Goal: Book appointment/travel/reservation

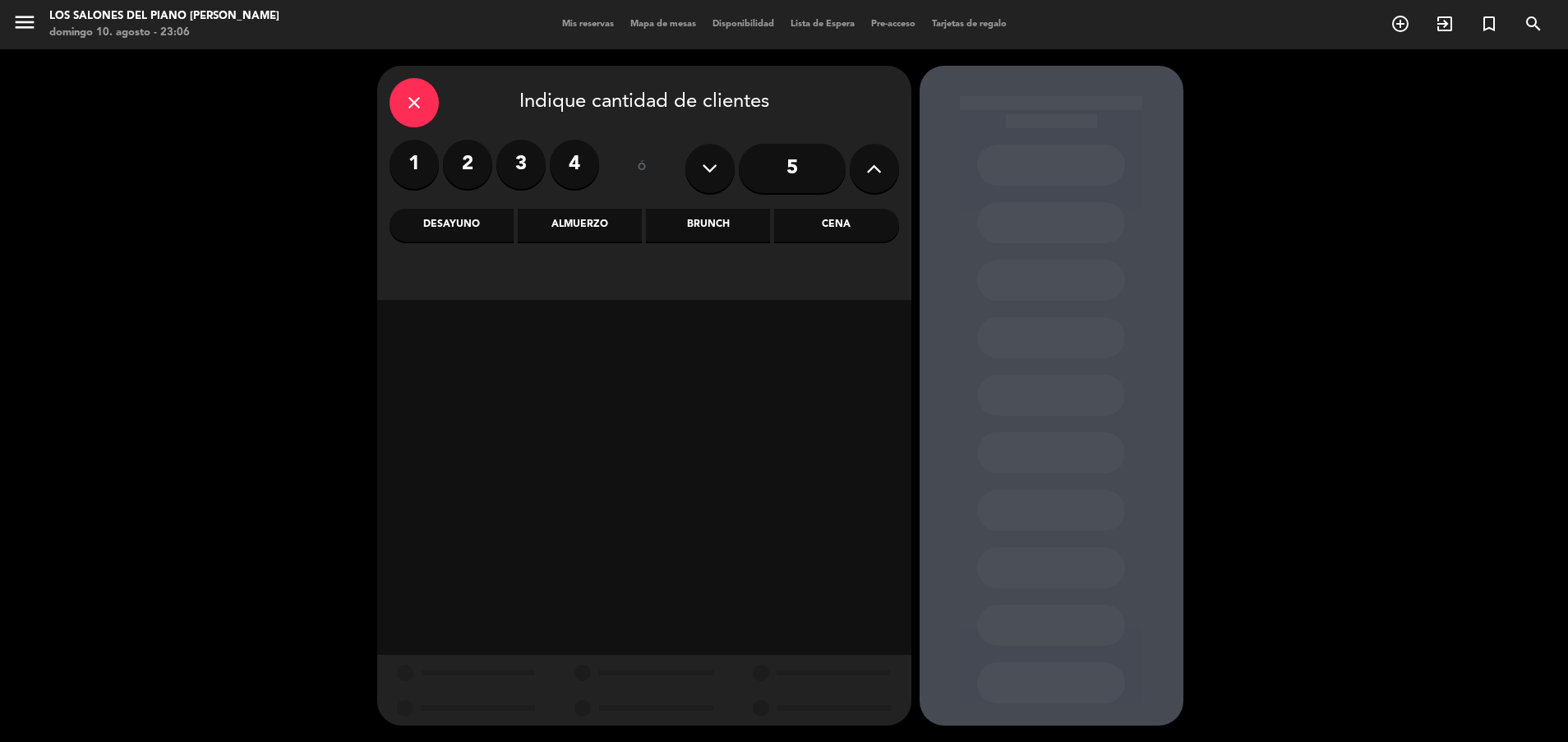
click at [708, 226] on div "Brunch" at bounding box center [708, 225] width 124 height 33
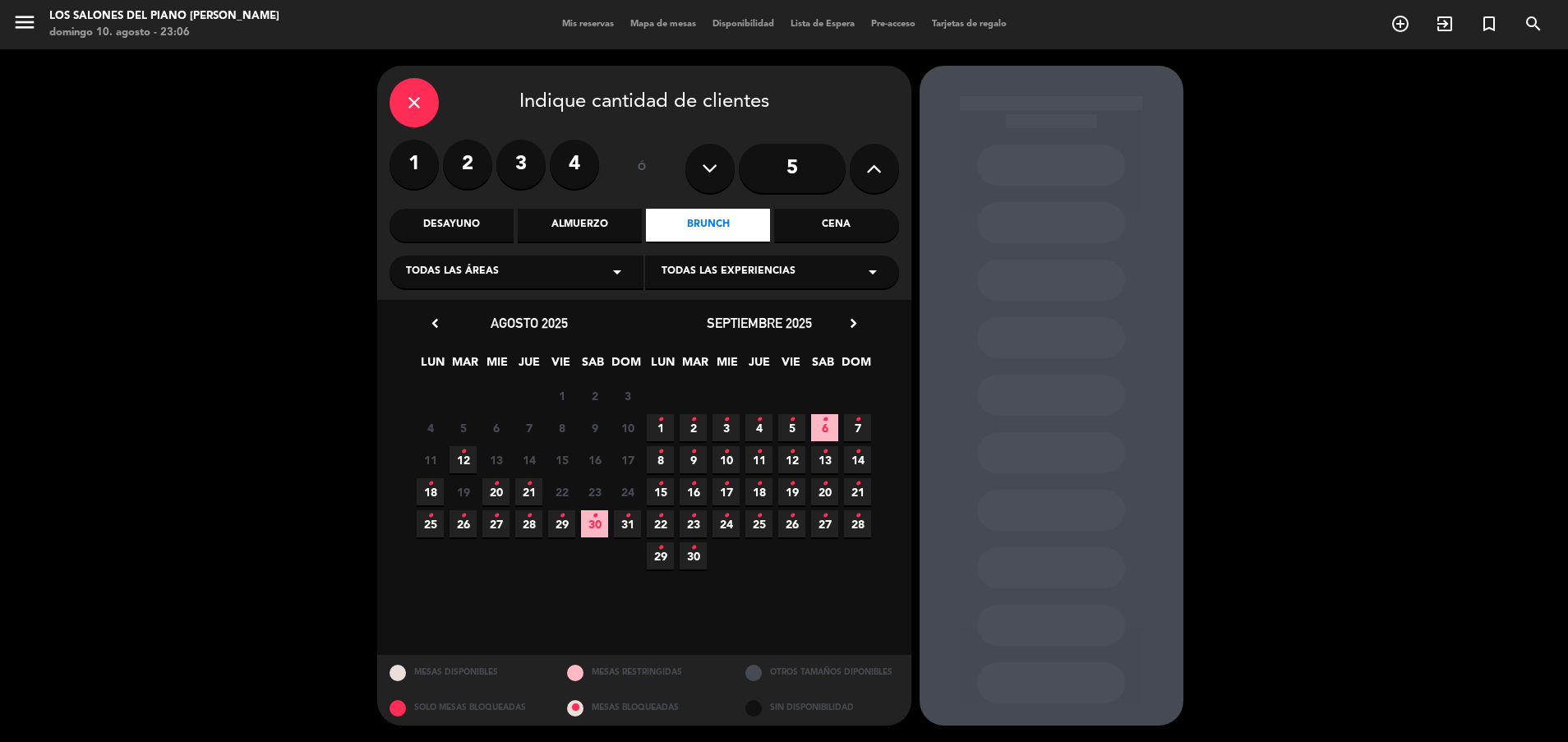
click at [465, 456] on icon "•" at bounding box center [463, 451] width 6 height 26
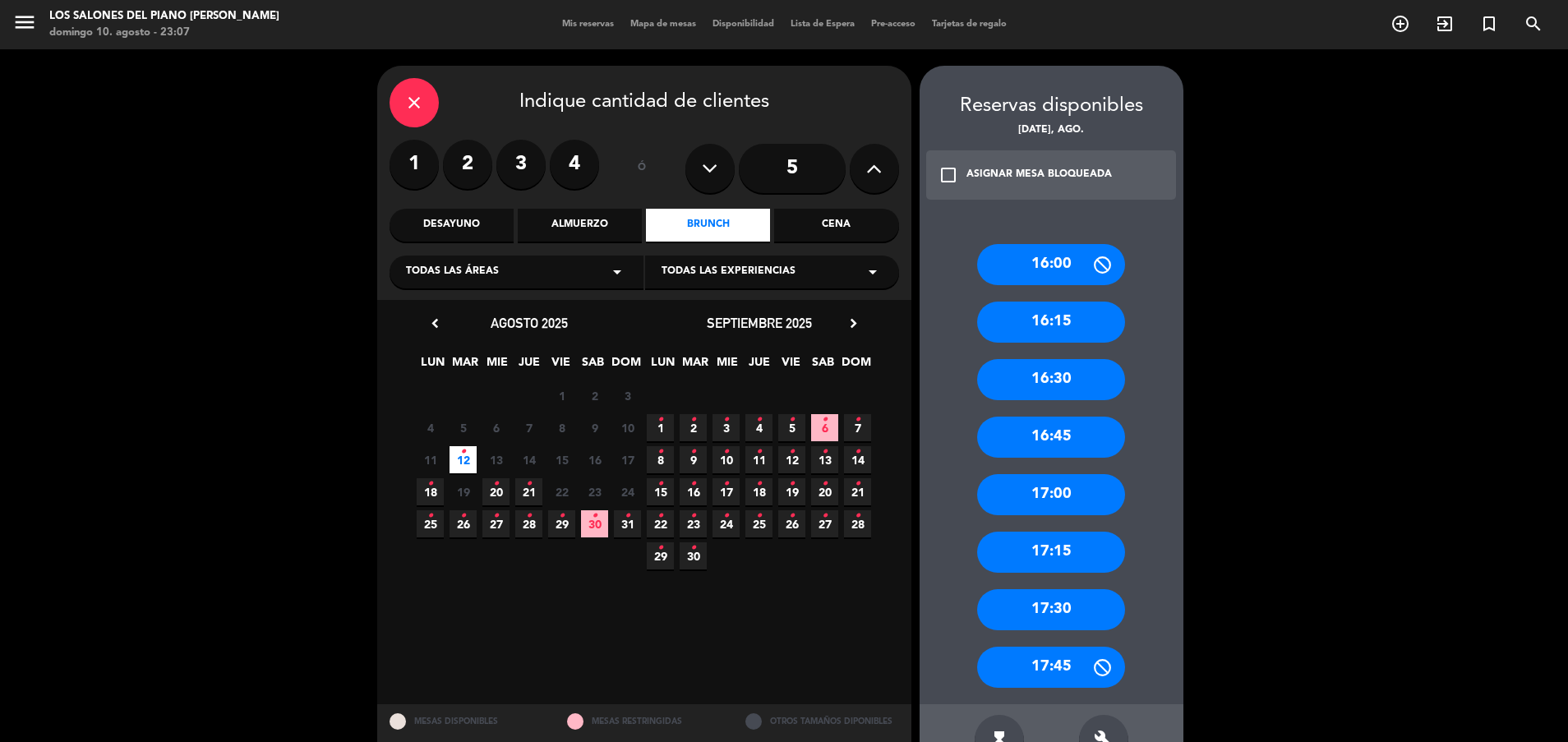
click at [1052, 599] on div "17:30" at bounding box center [1051, 610] width 148 height 41
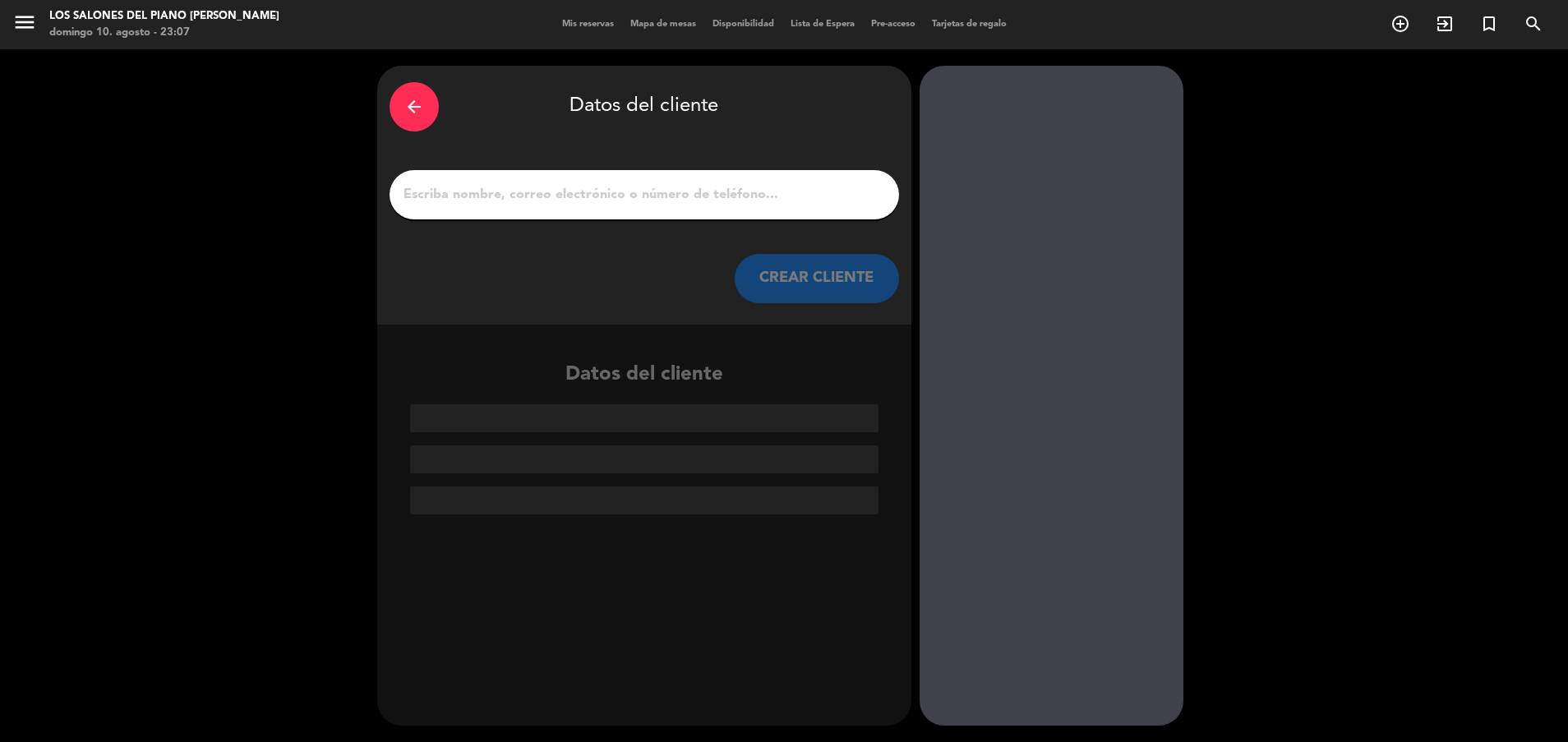
click at [618, 195] on input "1" at bounding box center [644, 195] width 485 height 23
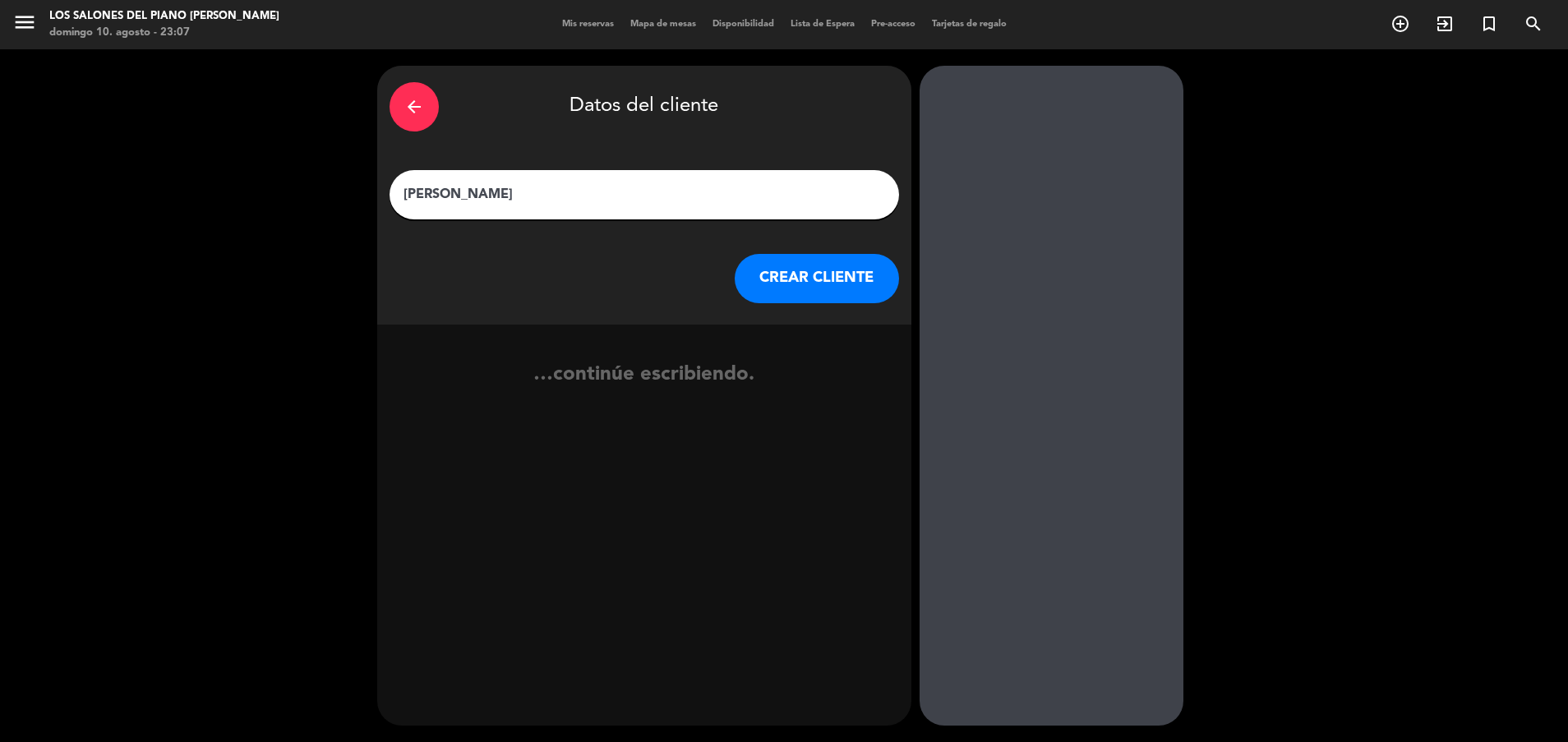
type input "Nelida Martinez"
click at [780, 271] on button "CREAR CLIENTE" at bounding box center [817, 278] width 164 height 49
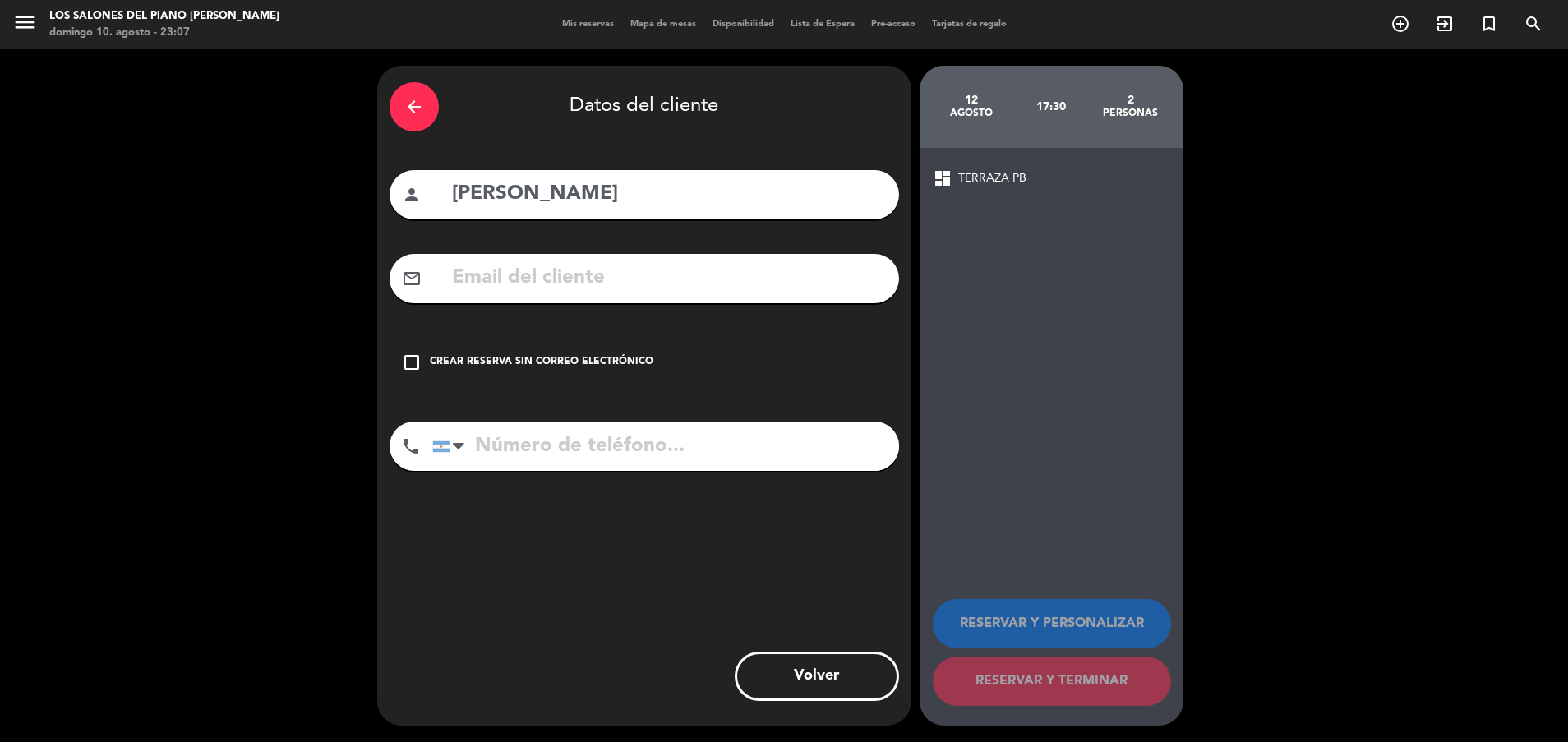
click at [517, 366] on div "Crear reserva sin correo electrónico" at bounding box center [542, 362] width 224 height 17
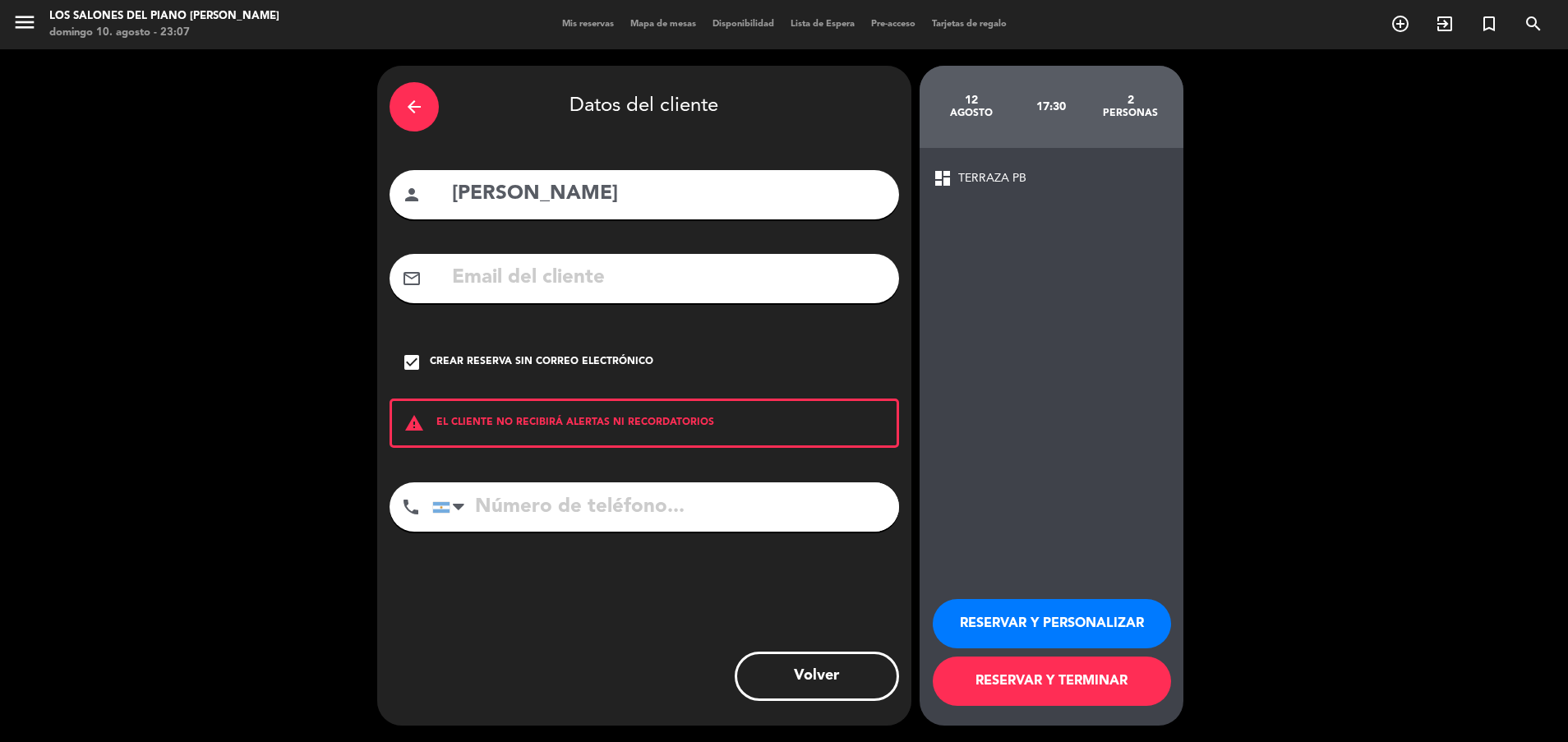
click at [999, 610] on button "RESERVAR Y PERSONALIZAR" at bounding box center [1051, 623] width 238 height 49
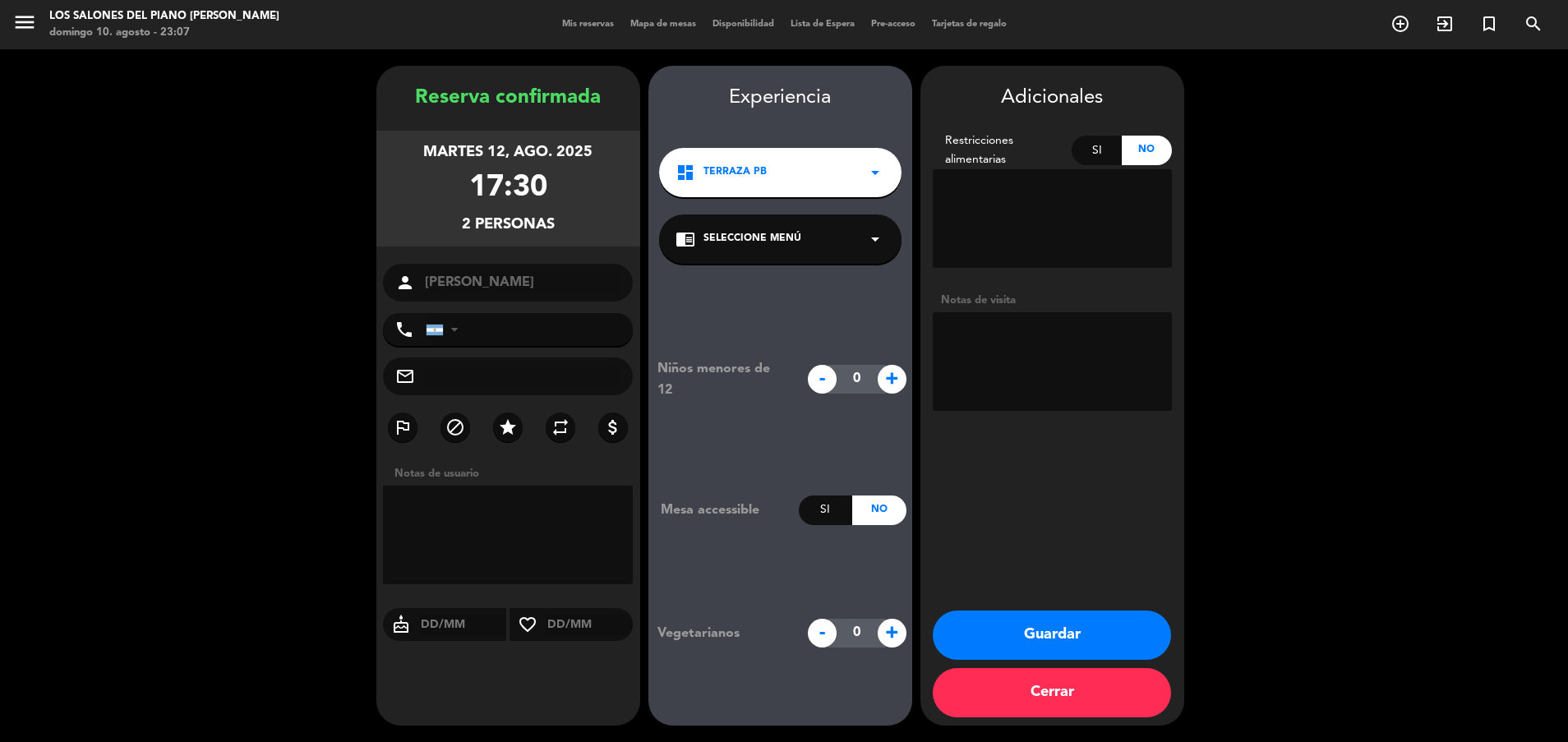
click at [1025, 368] on textarea at bounding box center [1051, 361] width 239 height 99
paste textarea "Código: WNYNYQUF"
type textarea "Código: WNYNYQUF"
click at [1006, 627] on button "Guardar" at bounding box center [1051, 635] width 238 height 49
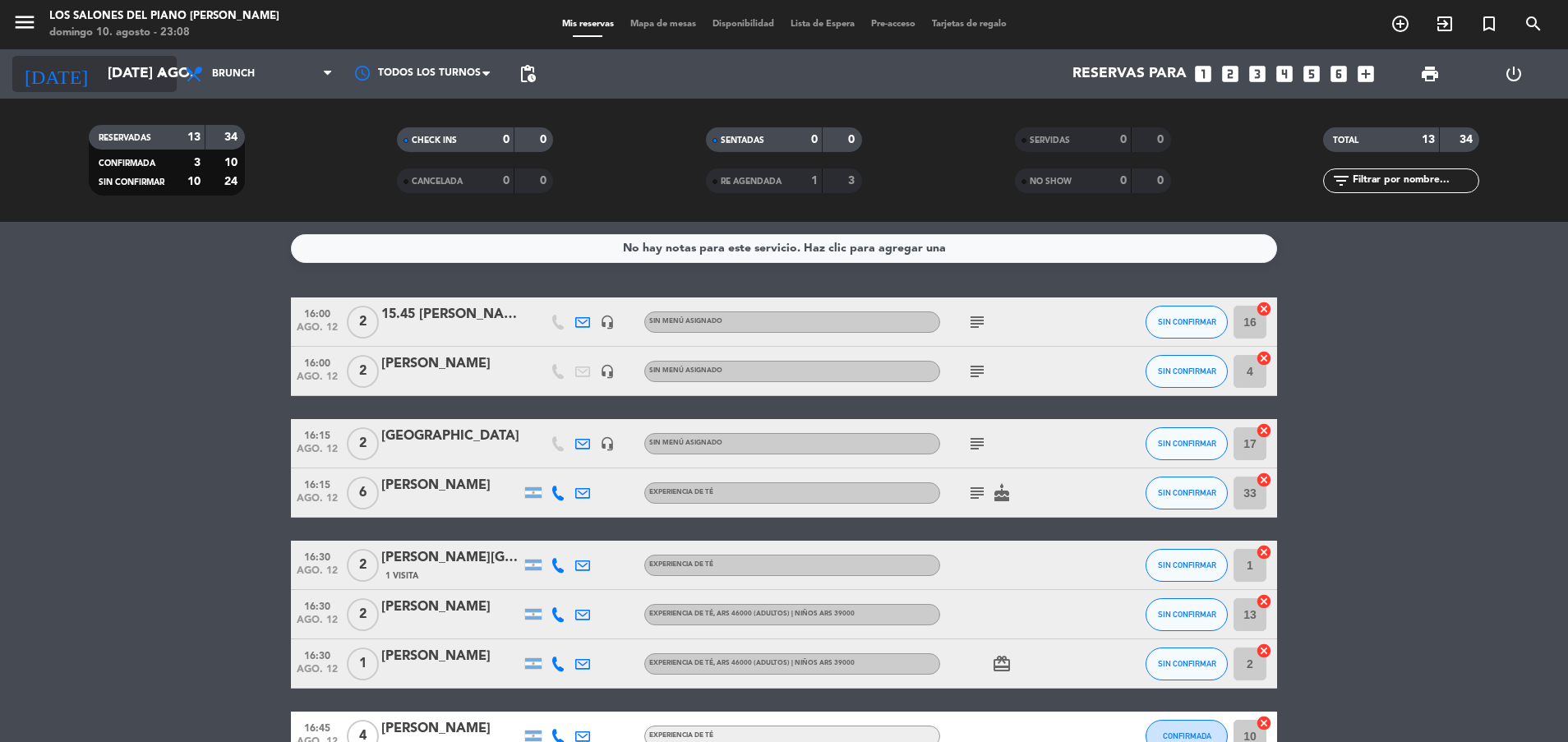
click at [112, 77] on input "[DATE] ago." at bounding box center [195, 74] width 190 height 33
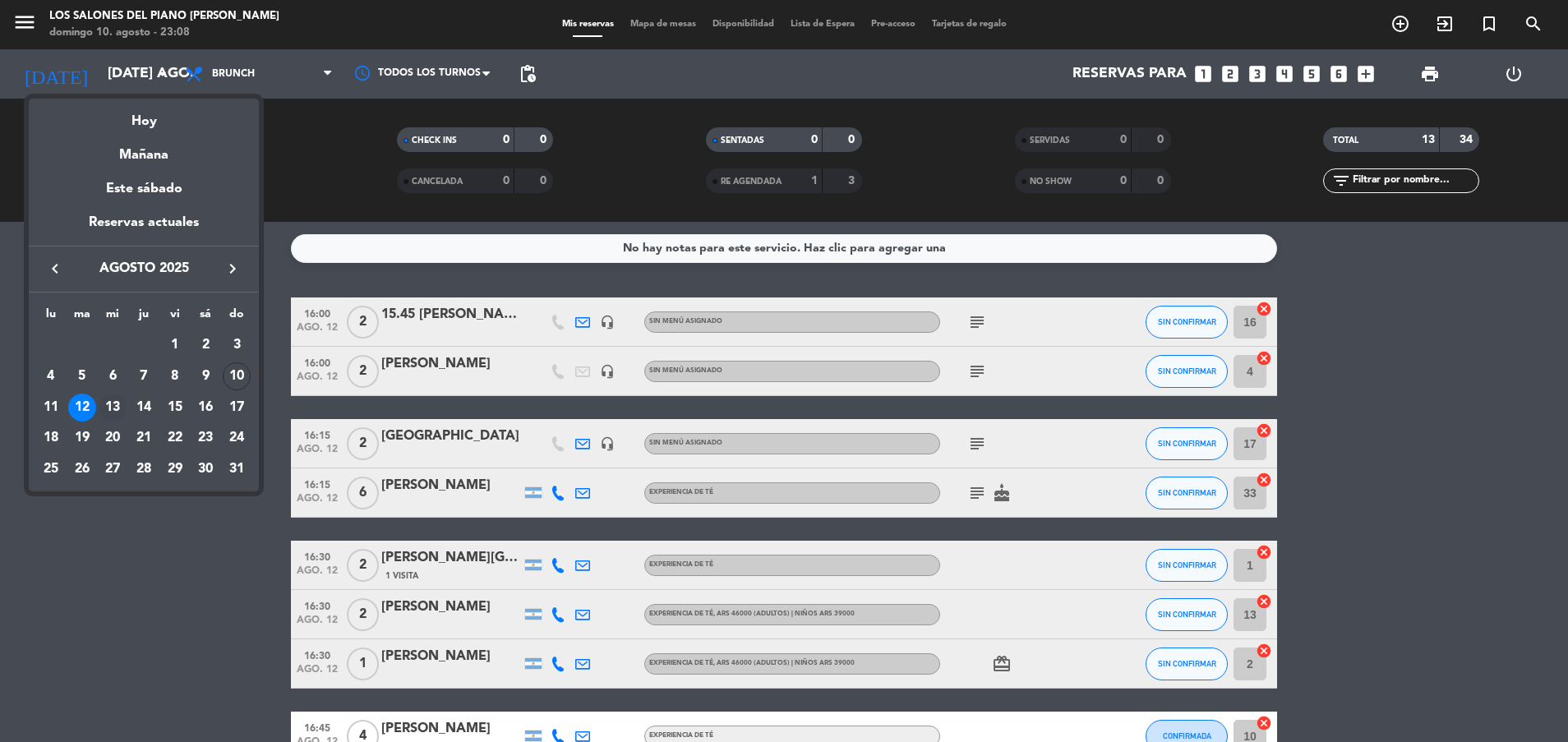
click at [117, 399] on div "13" at bounding box center [112, 407] width 28 height 28
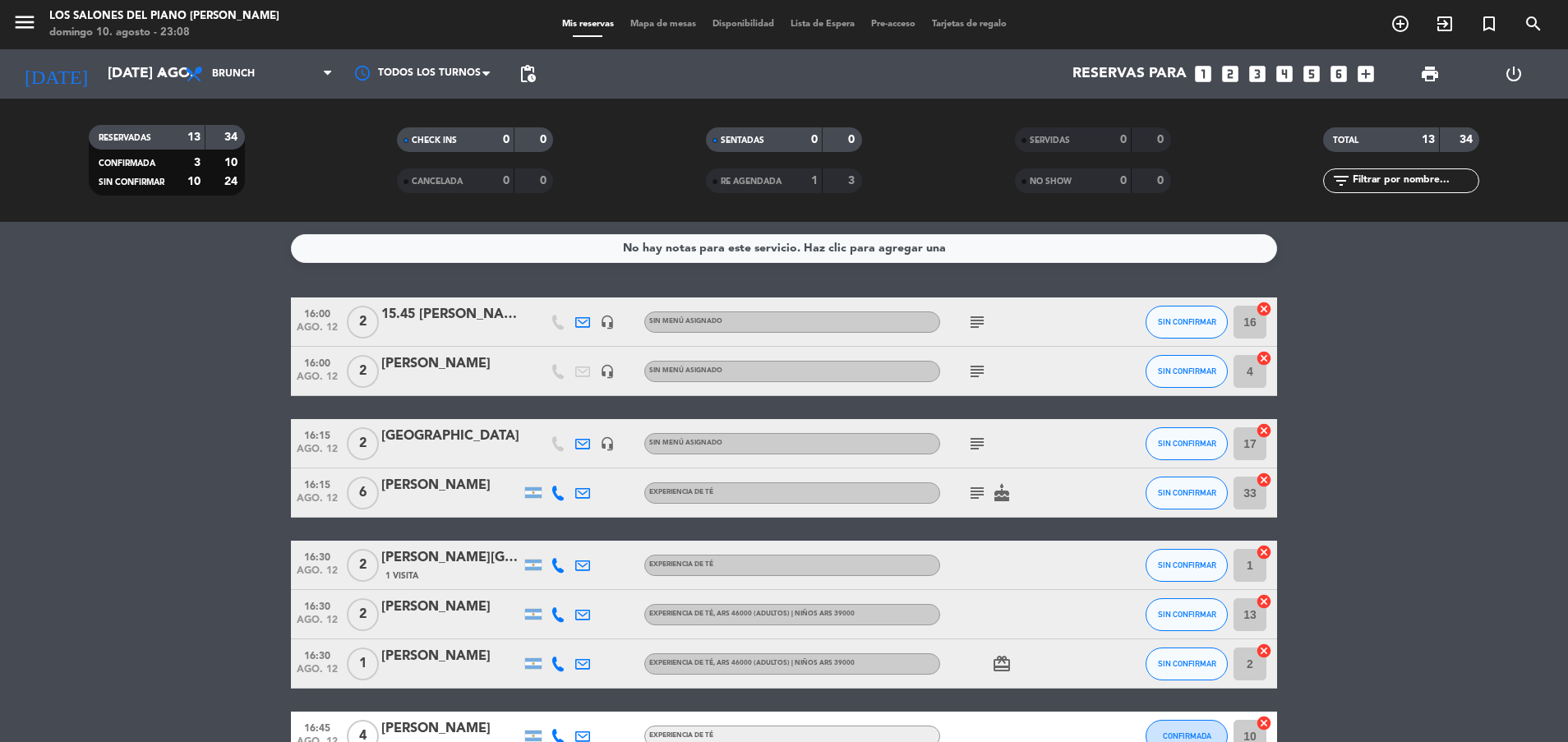
type input "mié. 13 ago."
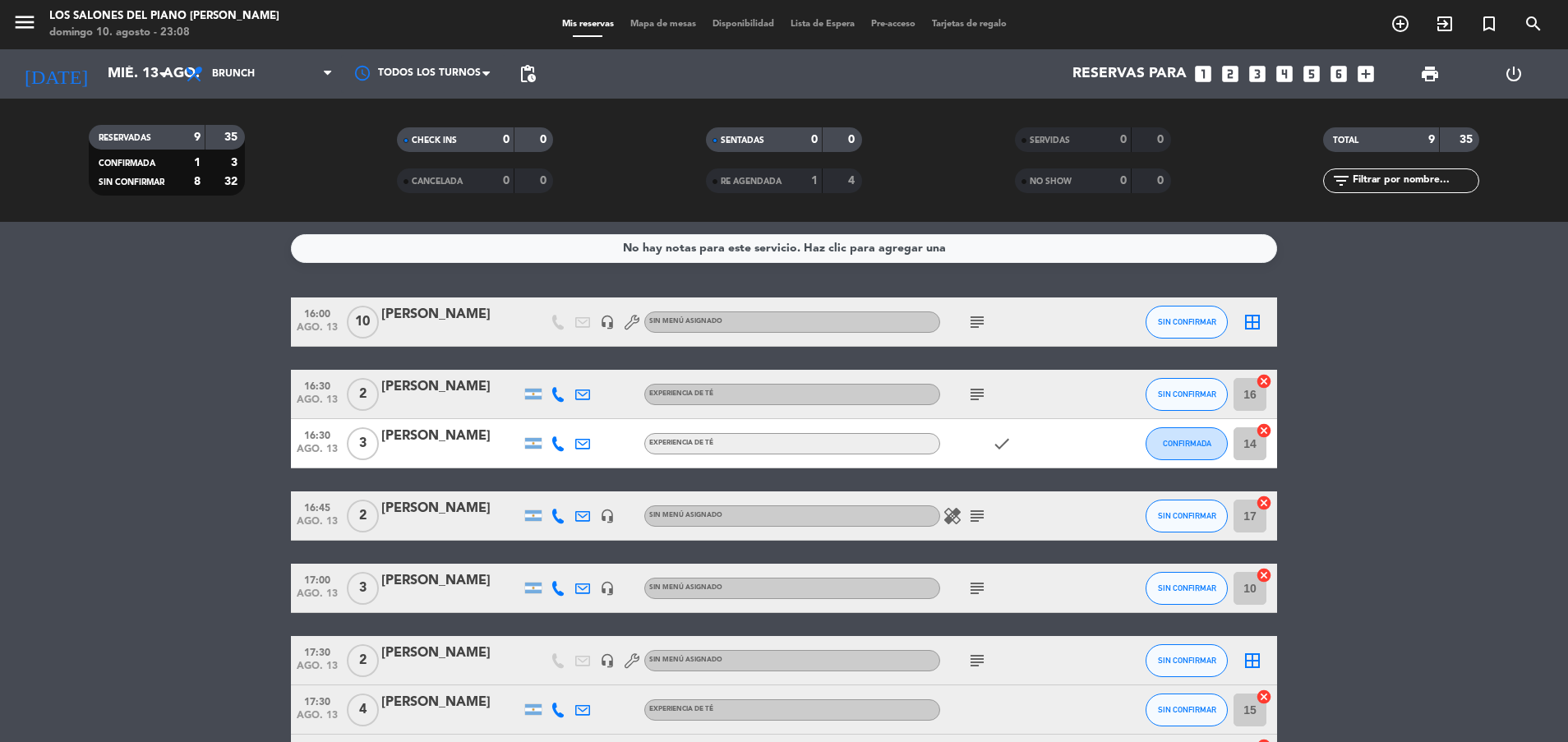
click at [982, 319] on icon "subject" at bounding box center [977, 322] width 20 height 20
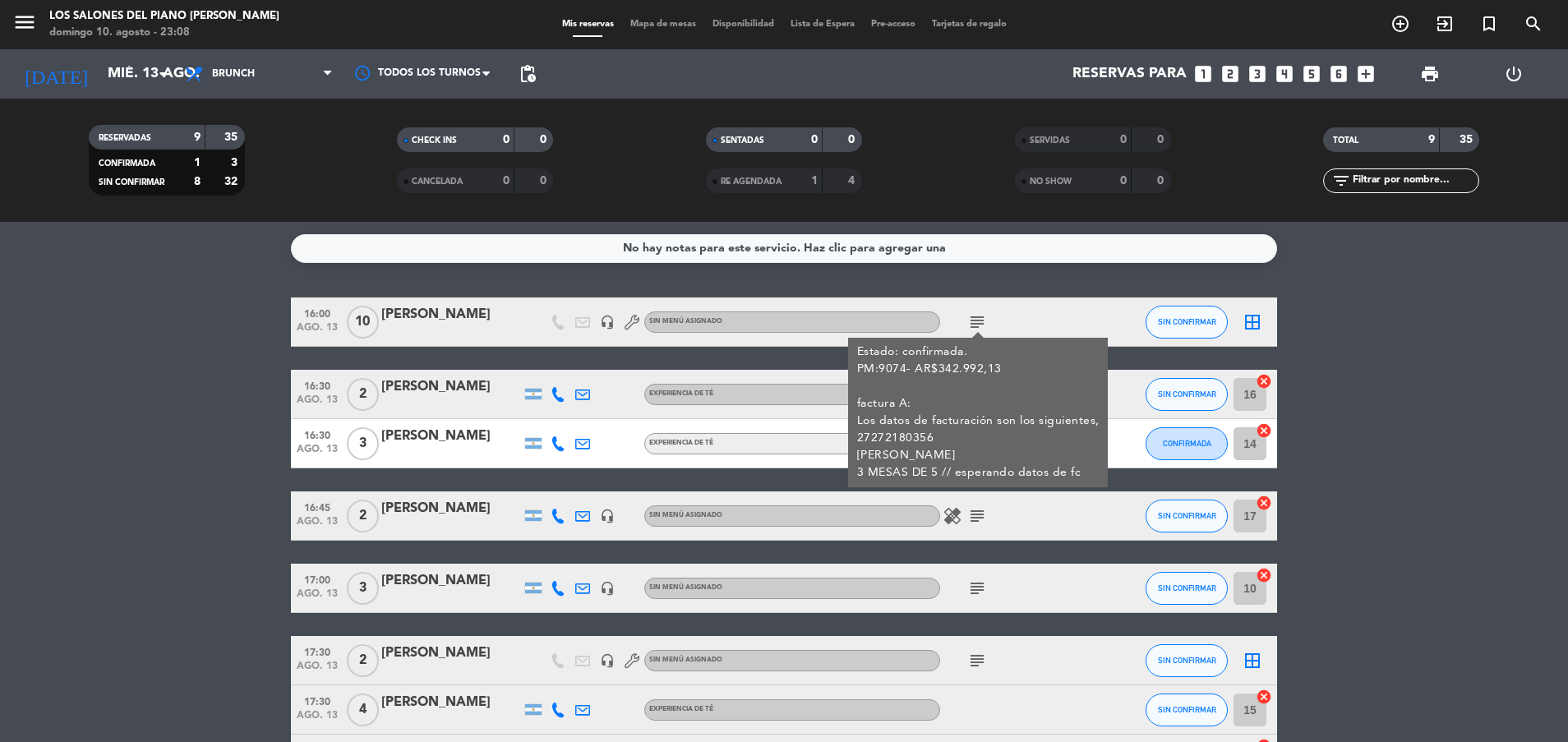
click at [982, 319] on icon "subject" at bounding box center [977, 322] width 20 height 20
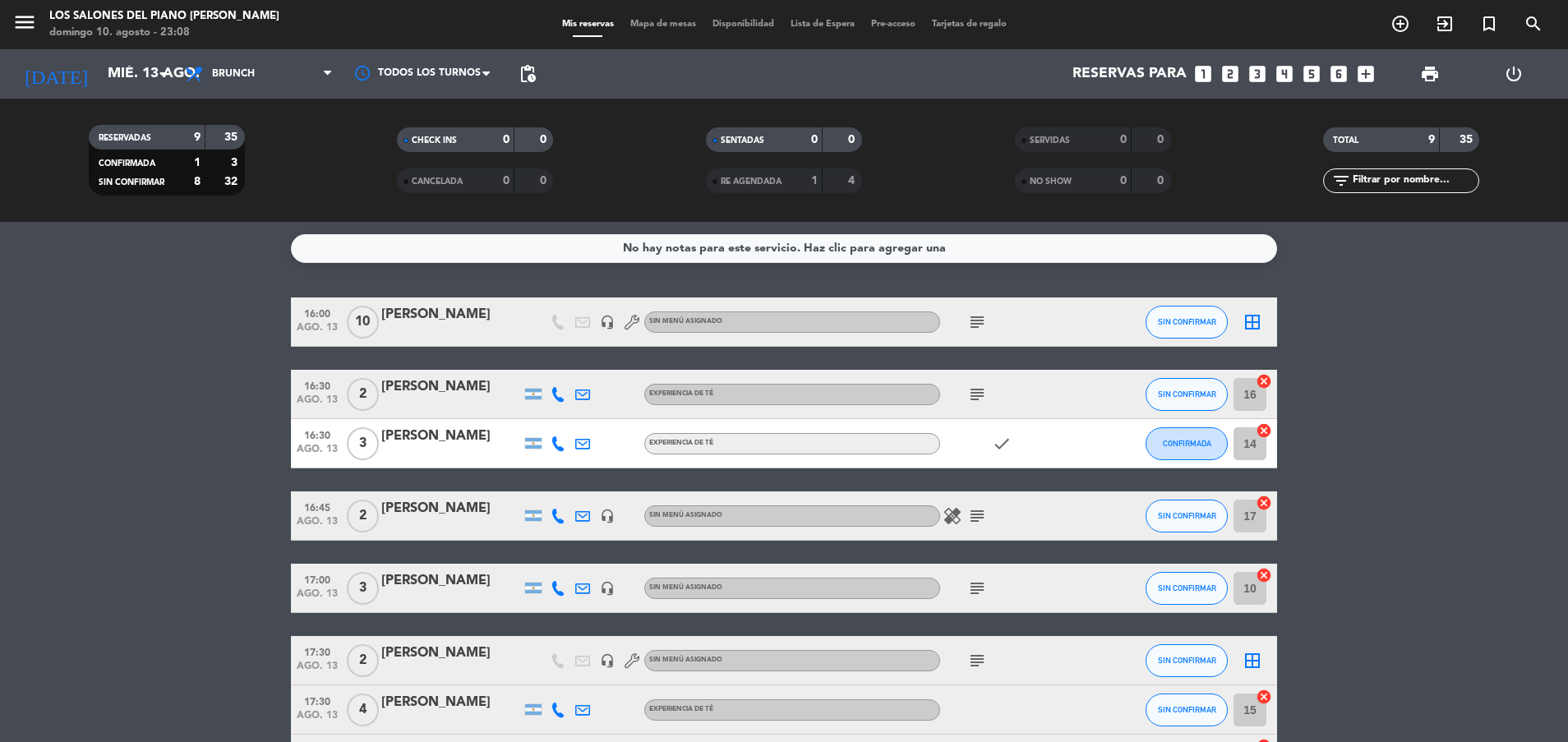
click at [977, 392] on icon "subject" at bounding box center [977, 395] width 20 height 20
click at [976, 509] on icon "subject" at bounding box center [977, 516] width 20 height 20
click at [980, 586] on icon "subject" at bounding box center [977, 589] width 20 height 20
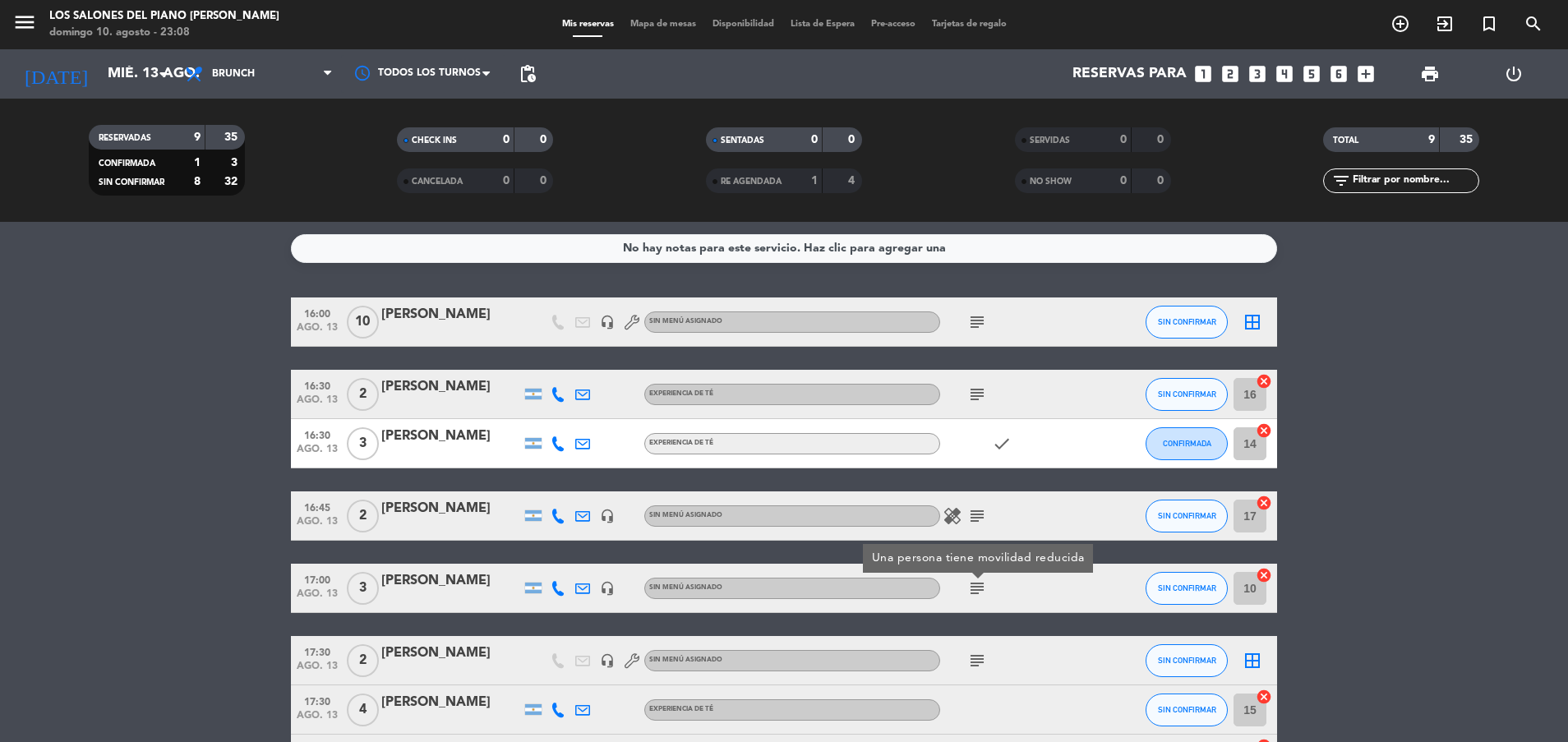
click at [980, 586] on icon "subject" at bounding box center [977, 589] width 20 height 20
click at [977, 657] on icon "subject" at bounding box center [977, 661] width 20 height 20
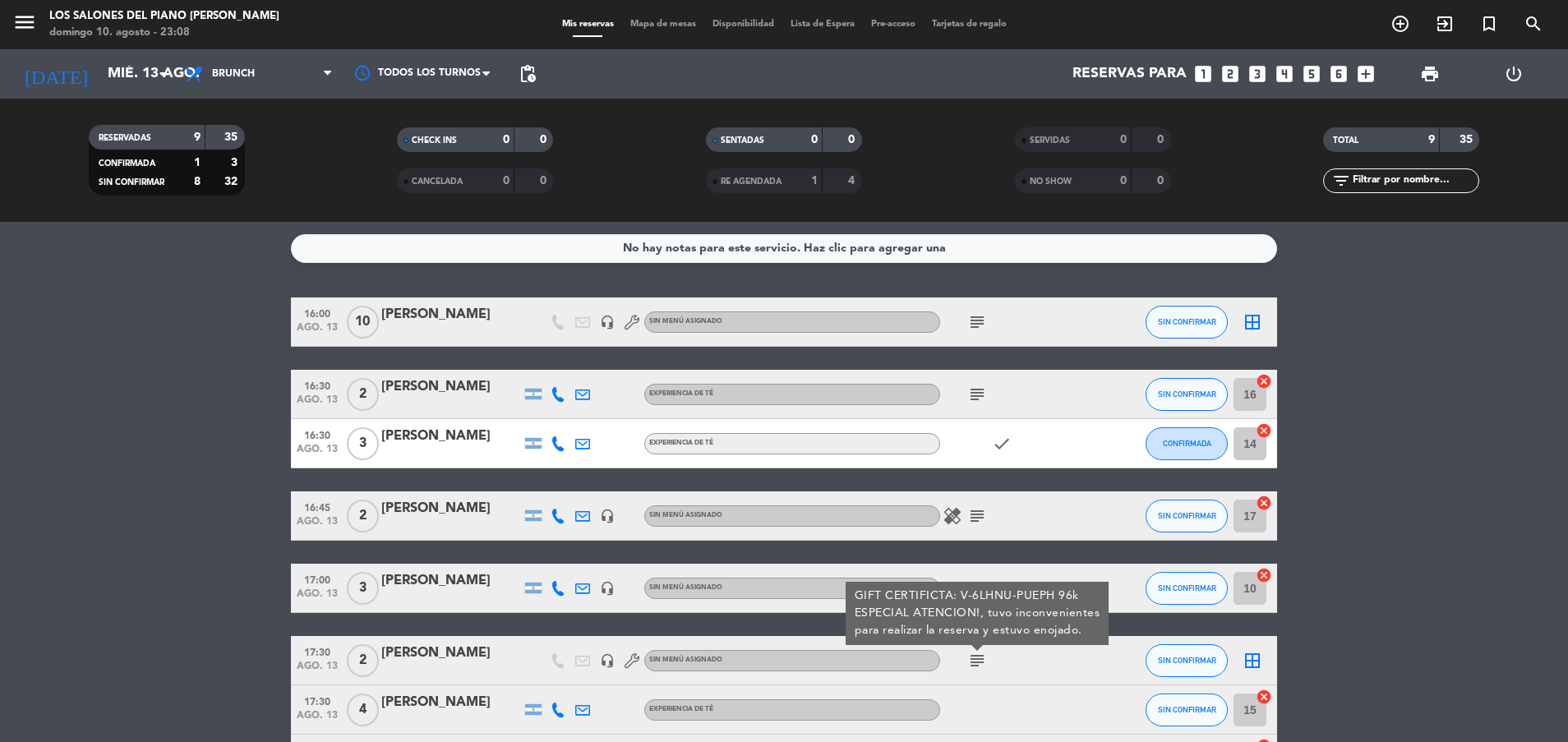
click at [977, 657] on icon "subject" at bounding box center [977, 661] width 20 height 20
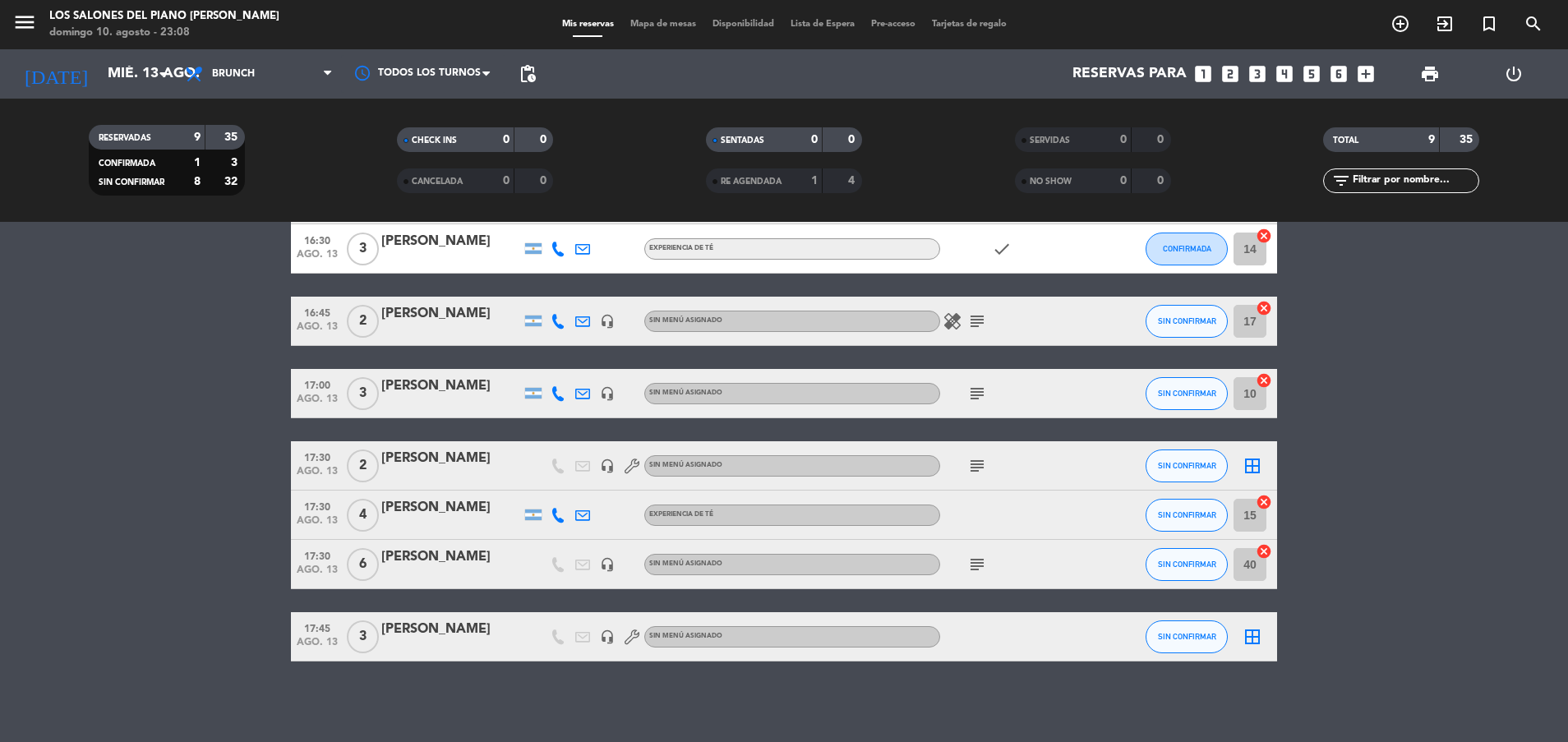
scroll to position [196, 0]
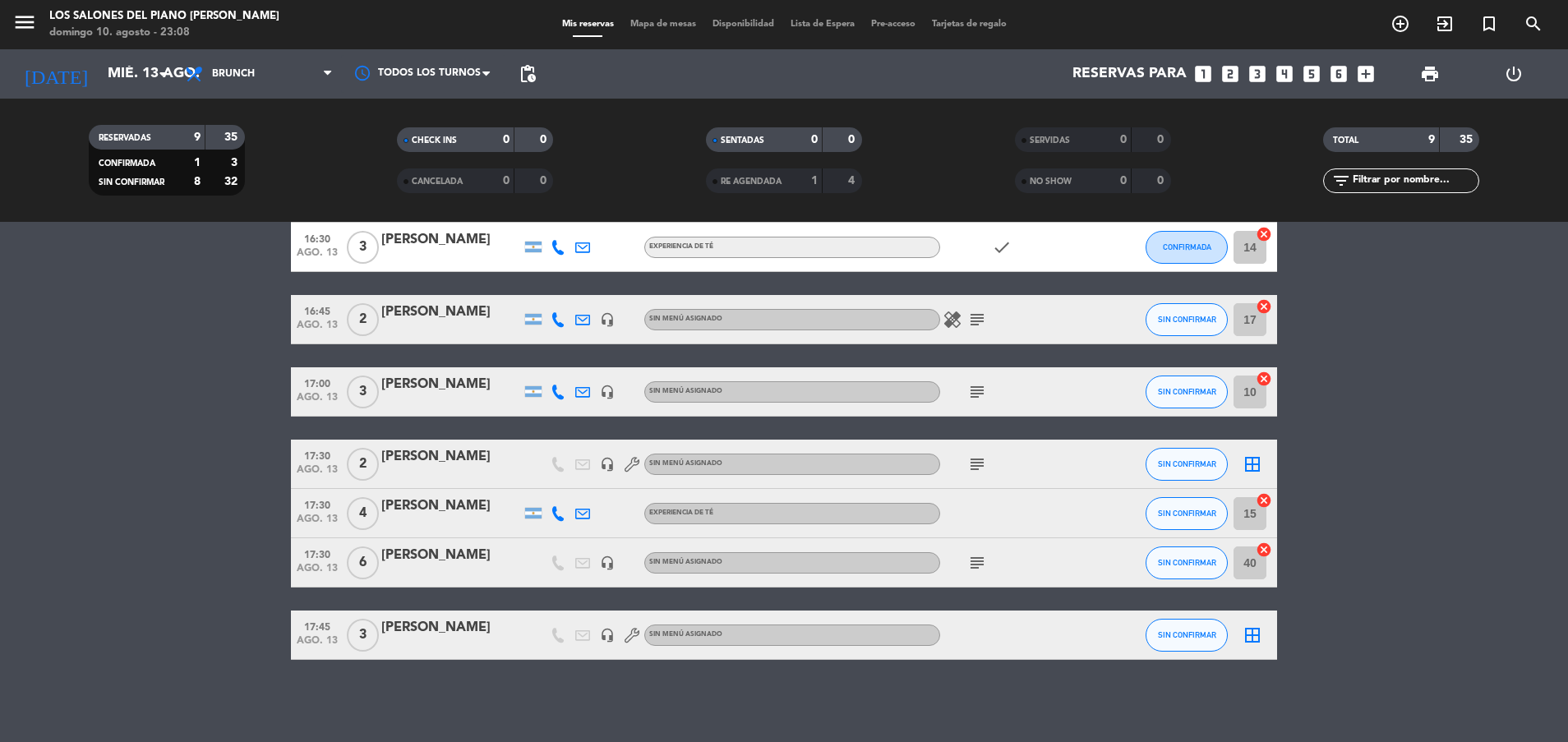
click at [974, 560] on icon "subject" at bounding box center [977, 563] width 20 height 20
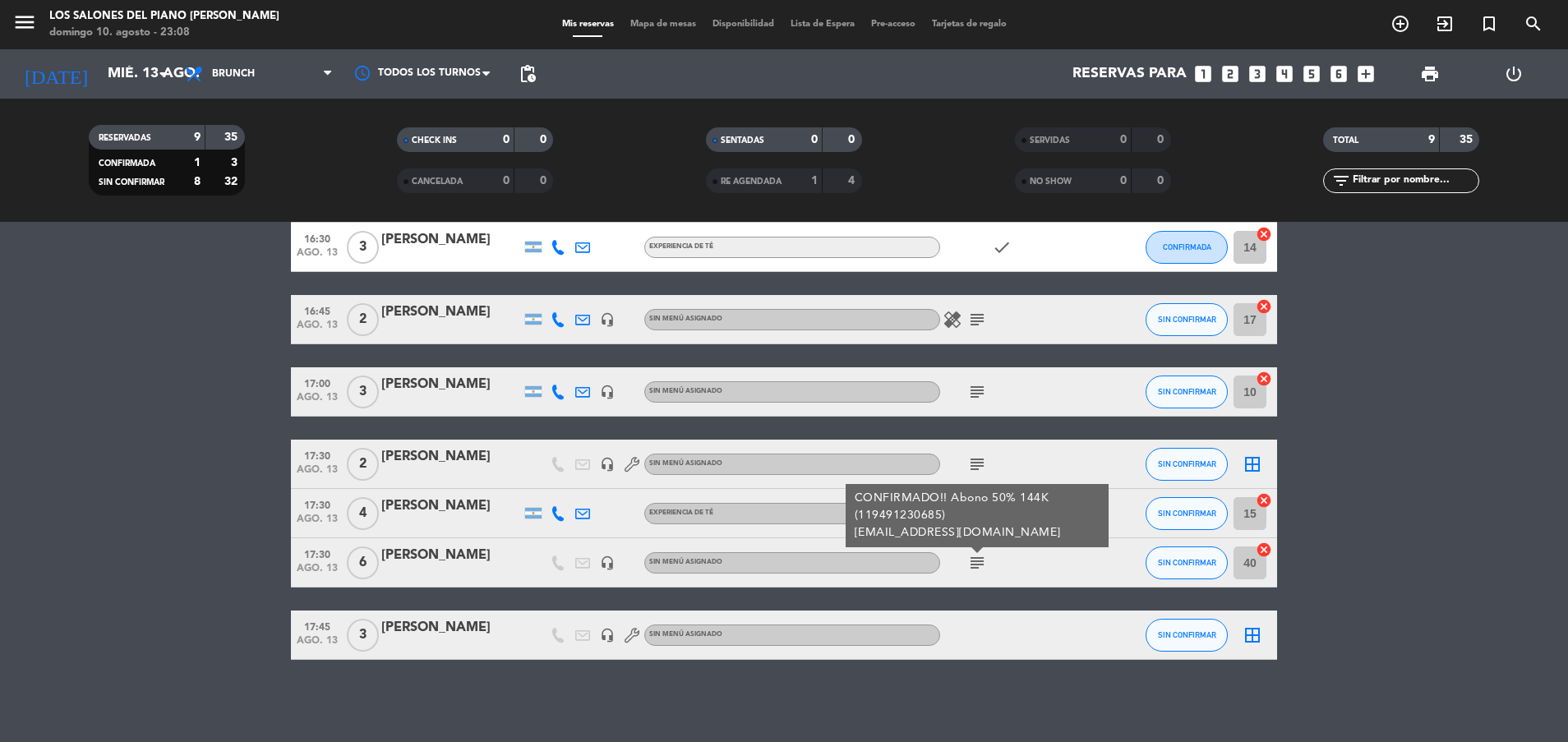
click at [974, 560] on icon "subject" at bounding box center [977, 563] width 20 height 20
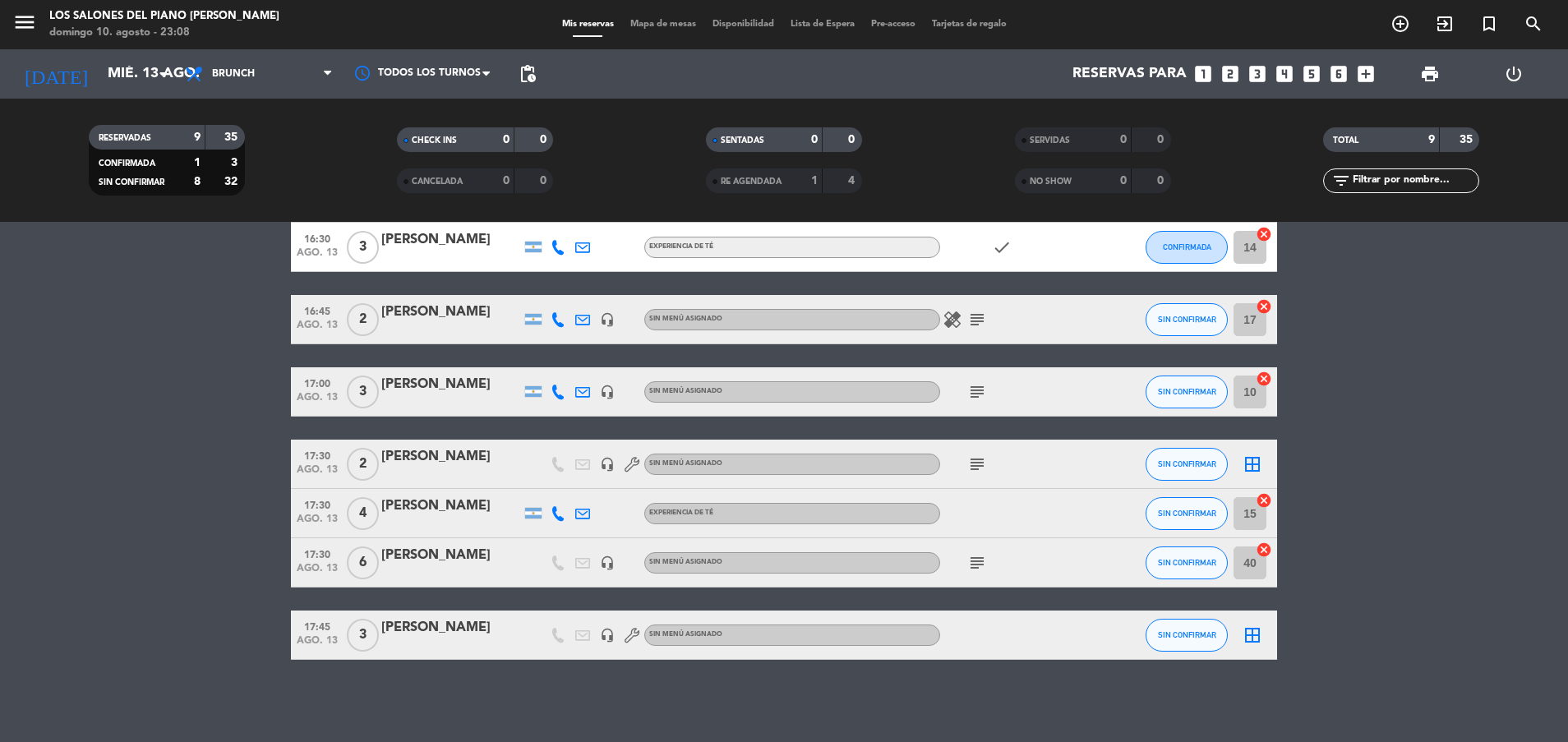
scroll to position [0, 0]
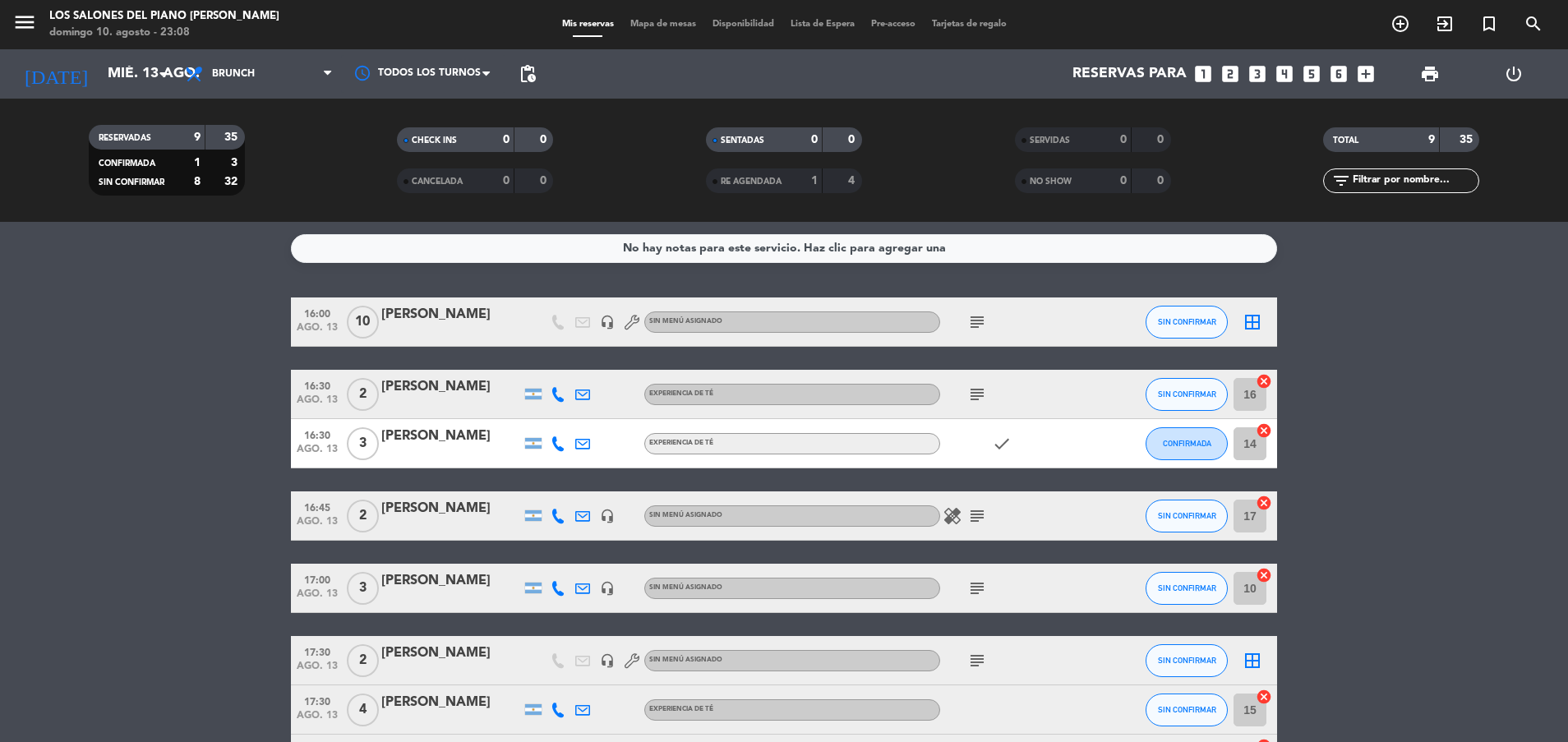
click at [690, 434] on div "EXPERIENCIA DE TÉ" at bounding box center [792, 443] width 296 height 21
click at [1231, 67] on icon "looks_two" at bounding box center [1229, 73] width 21 height 21
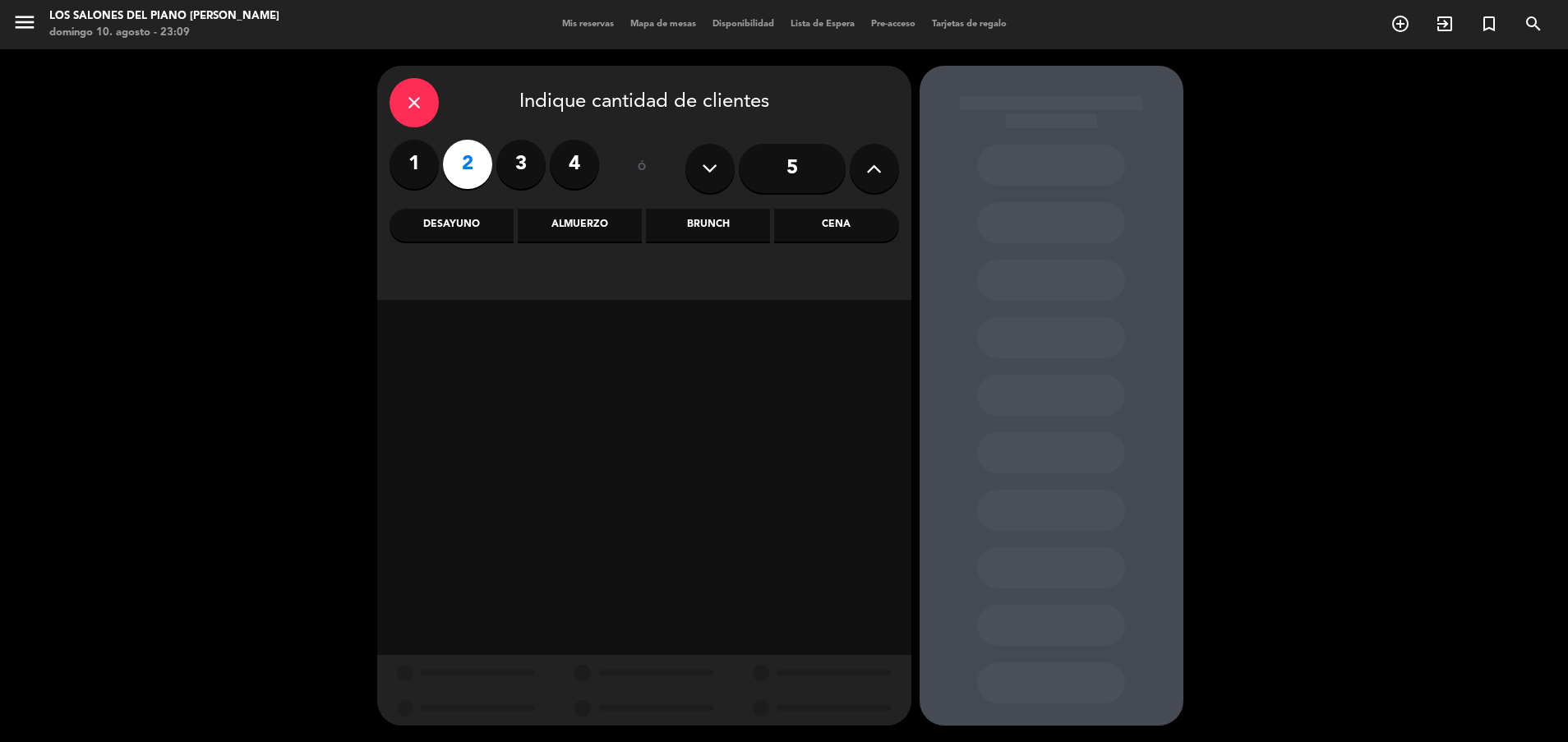
click at [691, 227] on div "Brunch" at bounding box center [708, 225] width 124 height 33
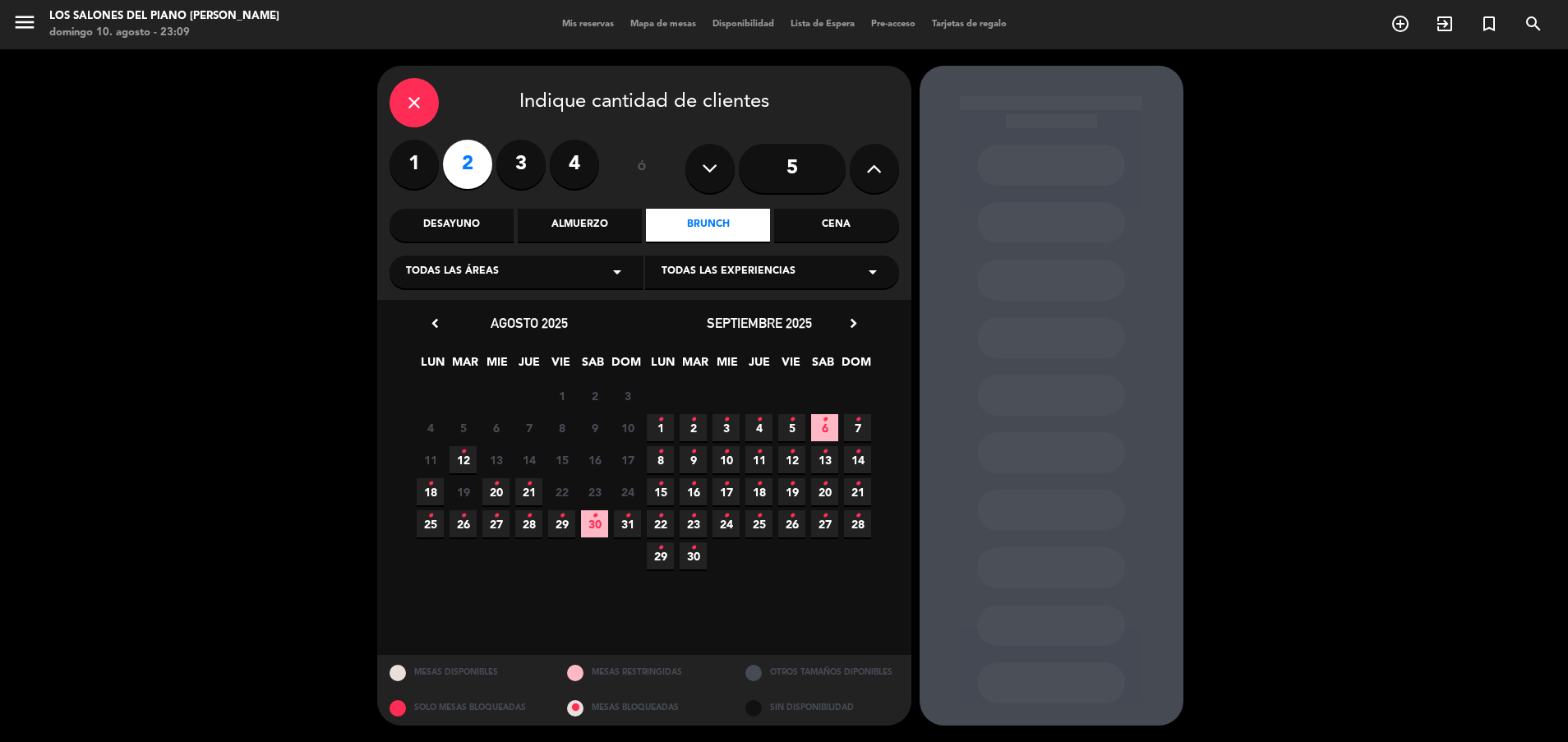
click at [415, 97] on icon "close" at bounding box center [414, 103] width 20 height 20
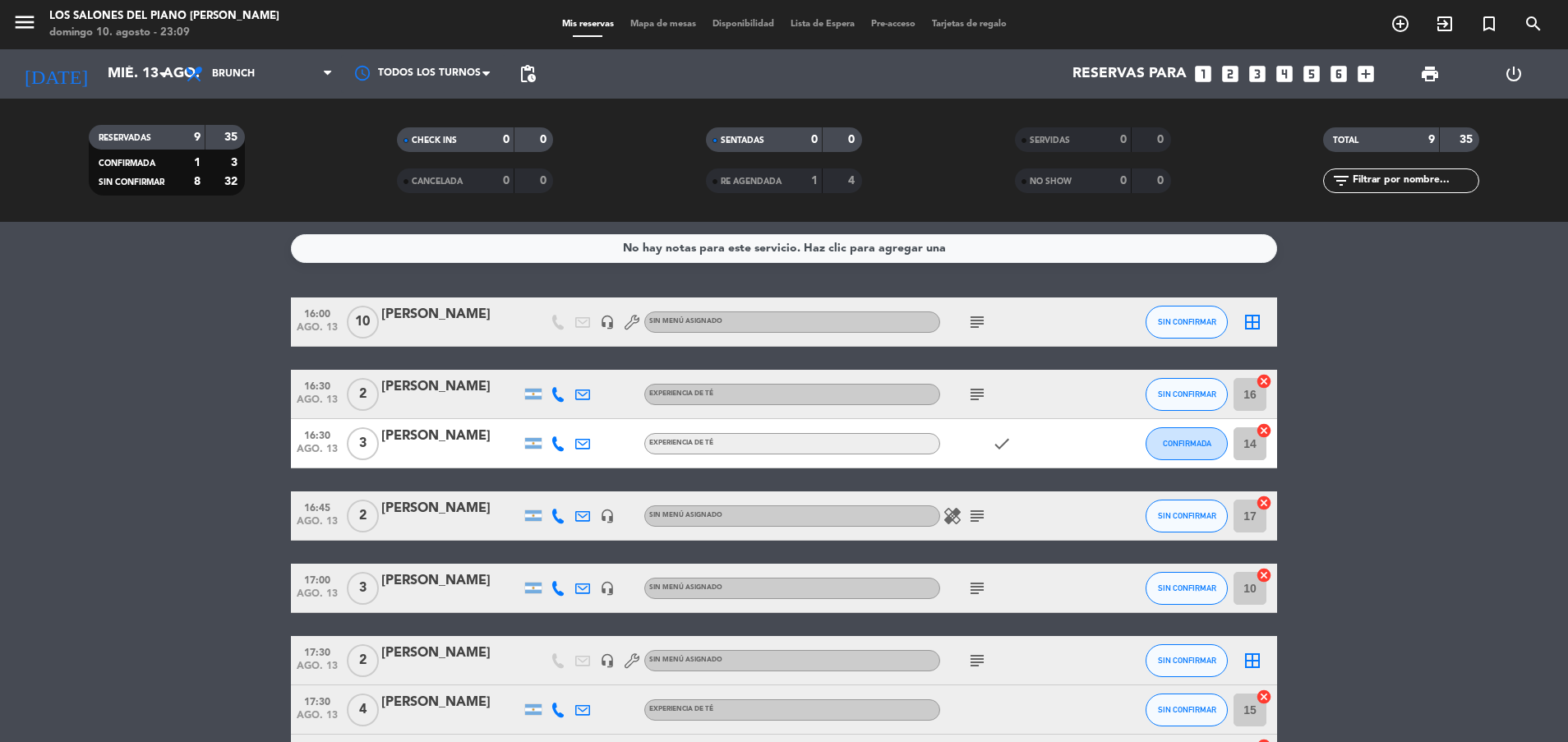
click at [1226, 70] on icon "looks_two" at bounding box center [1229, 73] width 21 height 21
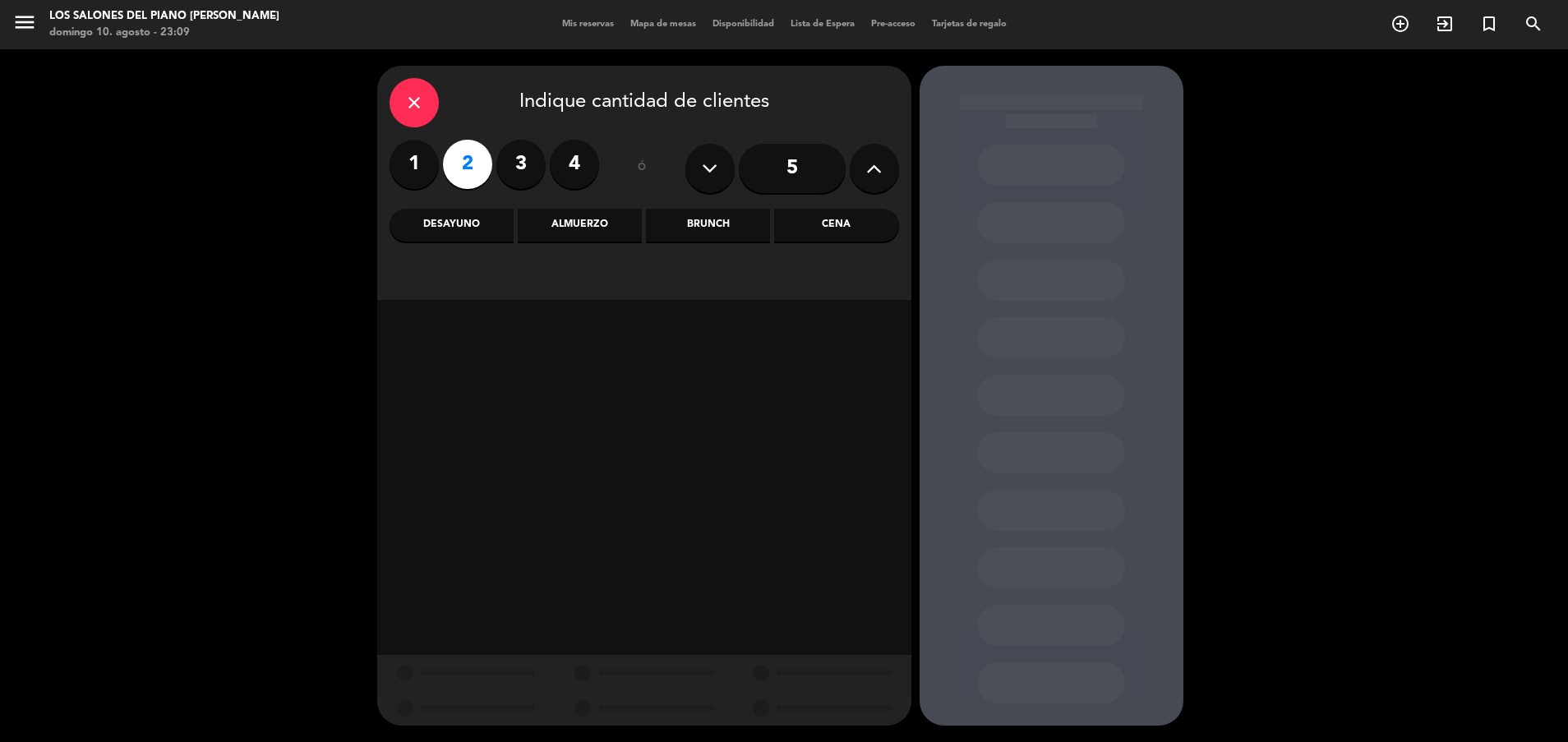
click at [698, 215] on div "Brunch" at bounding box center [708, 225] width 124 height 33
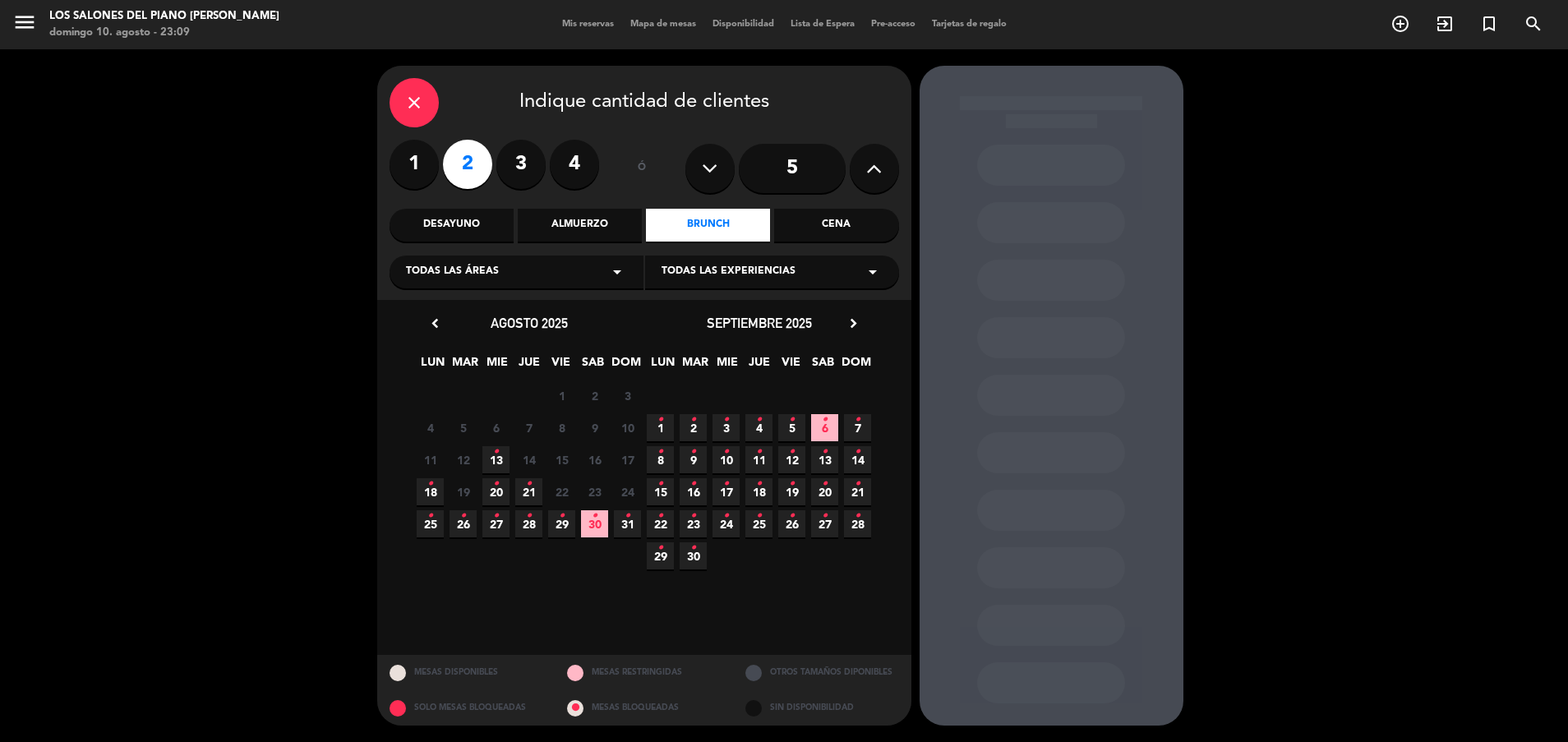
click at [494, 456] on icon "•" at bounding box center [496, 451] width 6 height 26
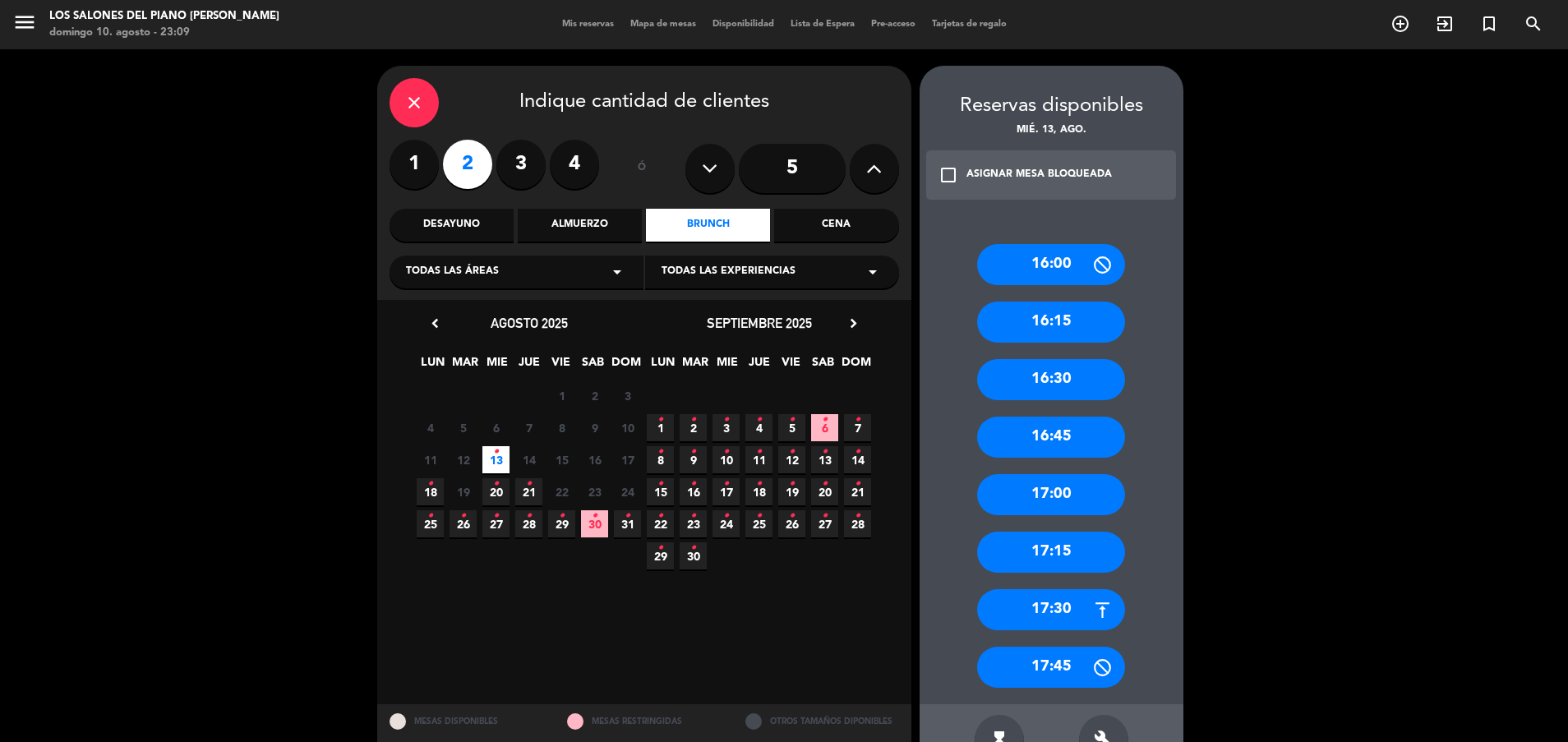
click at [1010, 267] on div "16:00" at bounding box center [1051, 264] width 148 height 41
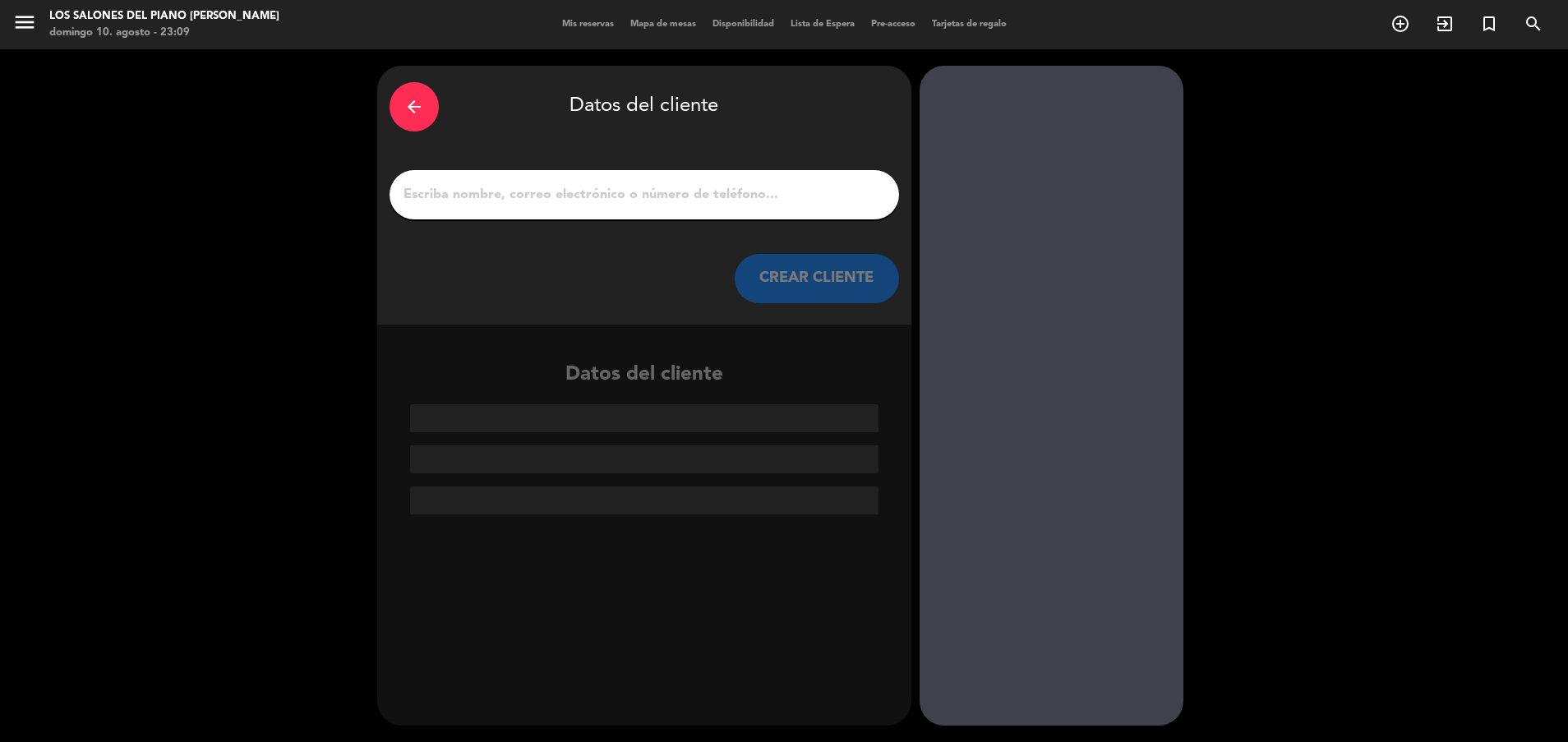
click at [766, 190] on input "1" at bounding box center [644, 195] width 485 height 23
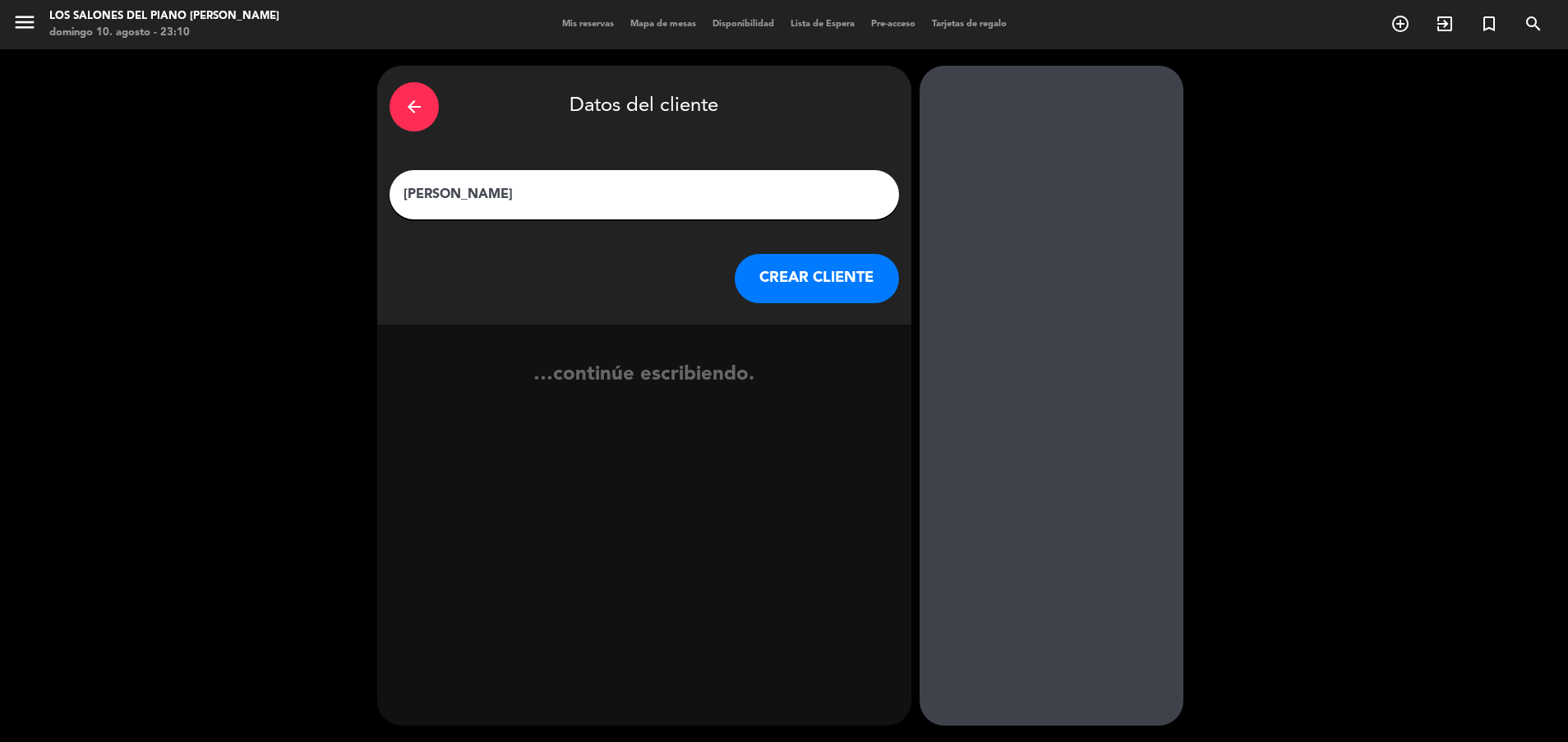
type input "[PERSON_NAME]"
click at [776, 262] on button "CREAR CLIENTE" at bounding box center [817, 278] width 164 height 49
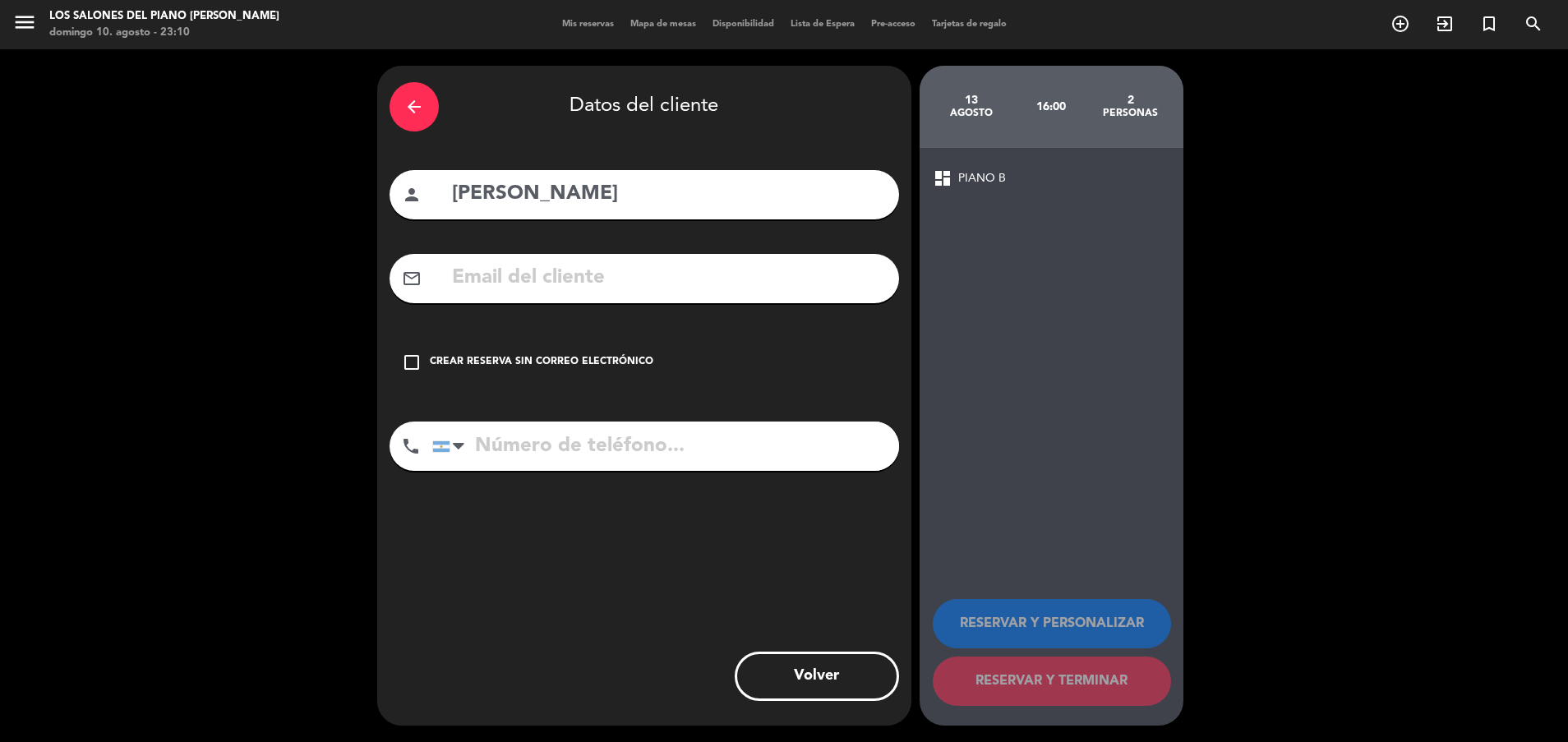
click at [508, 353] on div "check_box_outline_blank Crear reserva sin correo electrónico" at bounding box center [644, 362] width 510 height 49
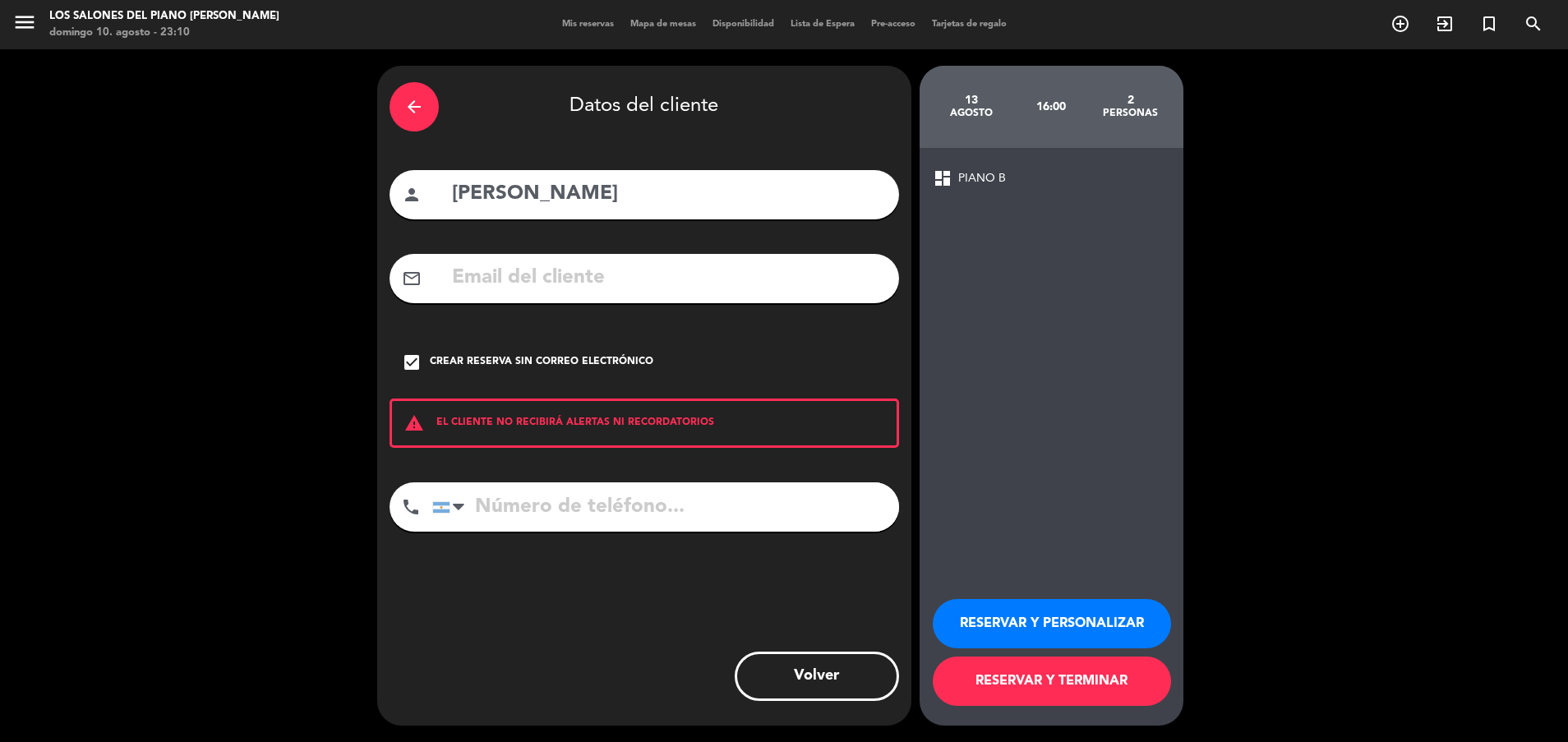
click at [994, 624] on button "RESERVAR Y PERSONALIZAR" at bounding box center [1051, 623] width 238 height 49
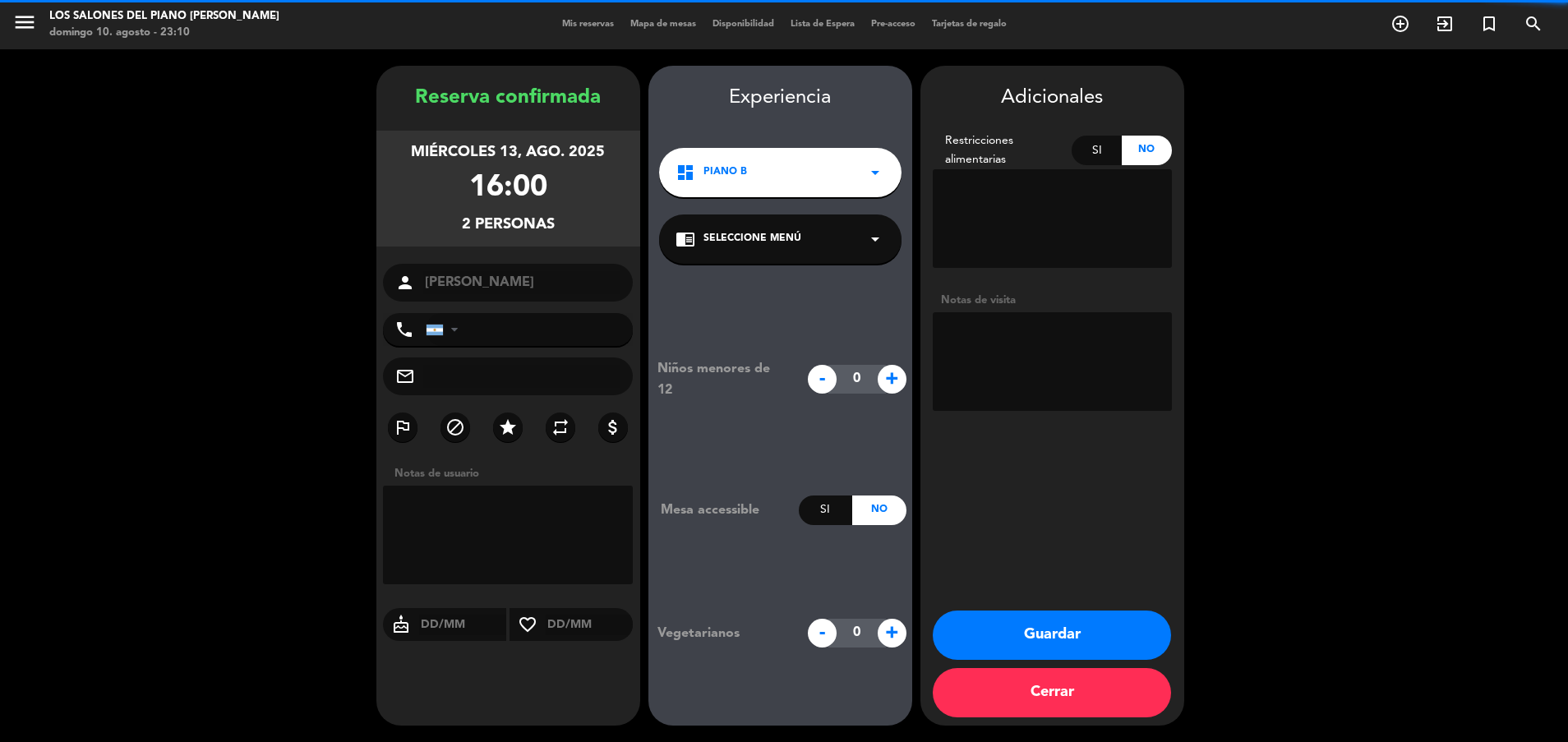
click at [1046, 345] on textarea at bounding box center [1051, 361] width 239 height 99
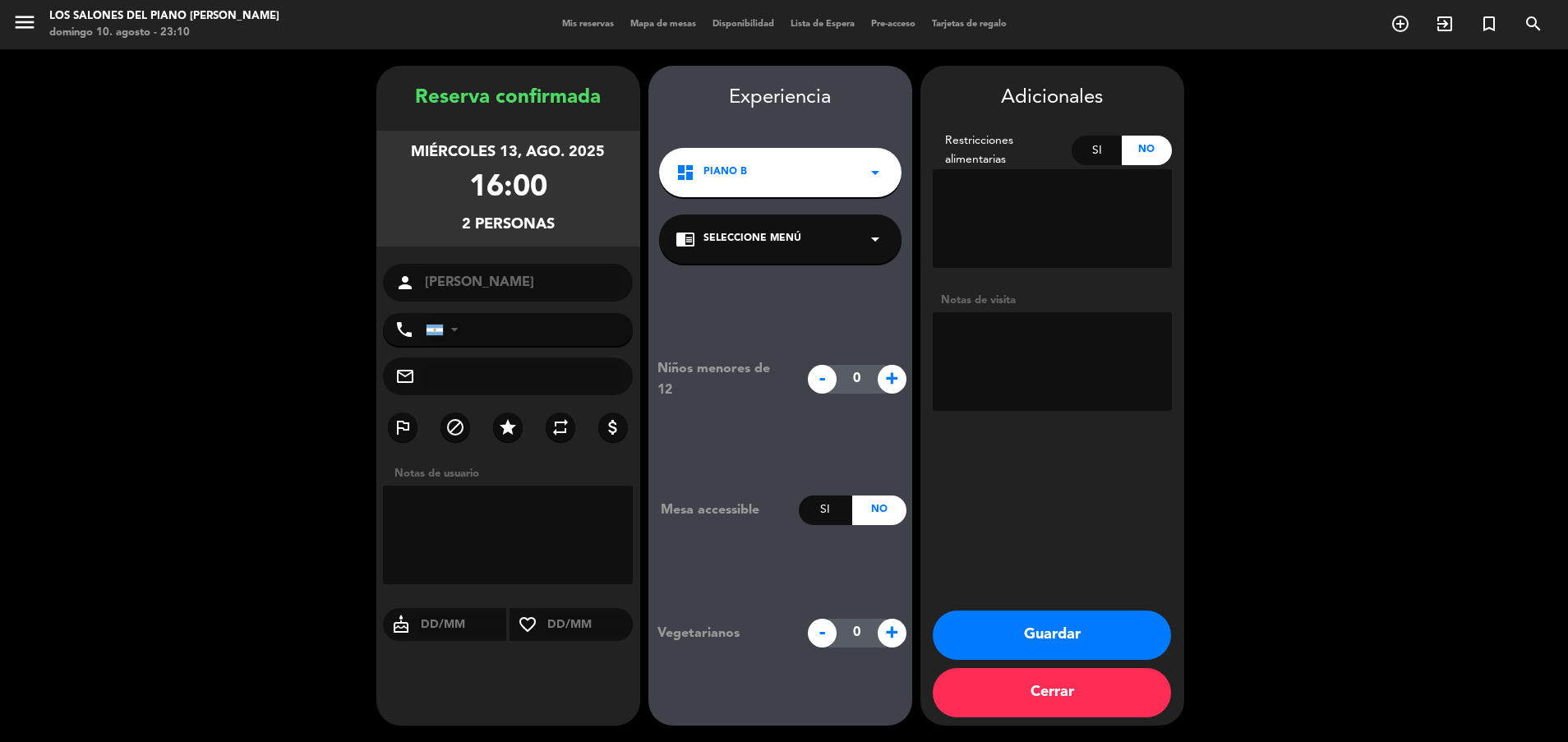
paste textarea "Código: GZ34QTHD"
type textarea "Código: GZ34QTHD"
click at [1002, 644] on button "Guardar" at bounding box center [1051, 635] width 238 height 49
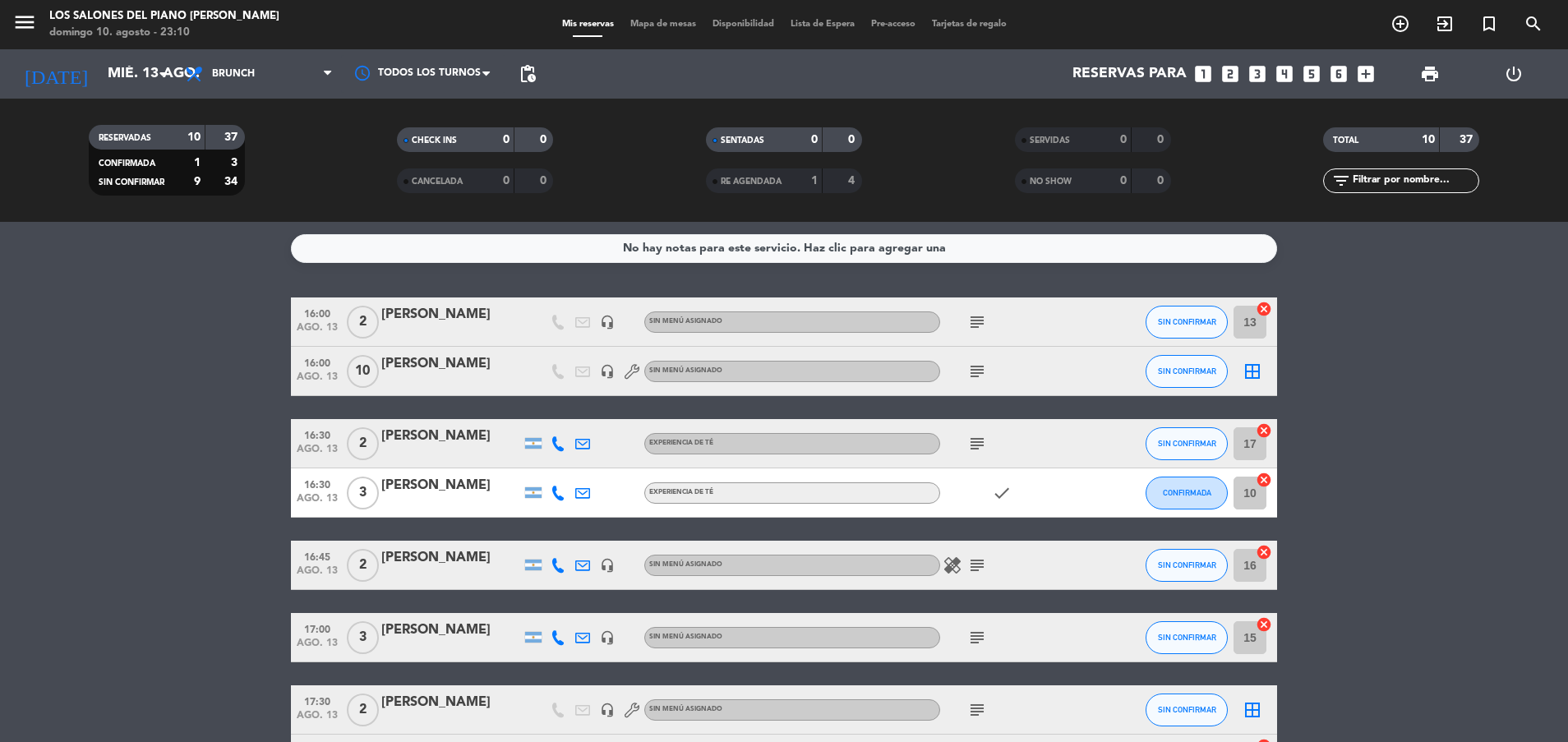
click at [1229, 67] on icon "looks_two" at bounding box center [1229, 73] width 21 height 21
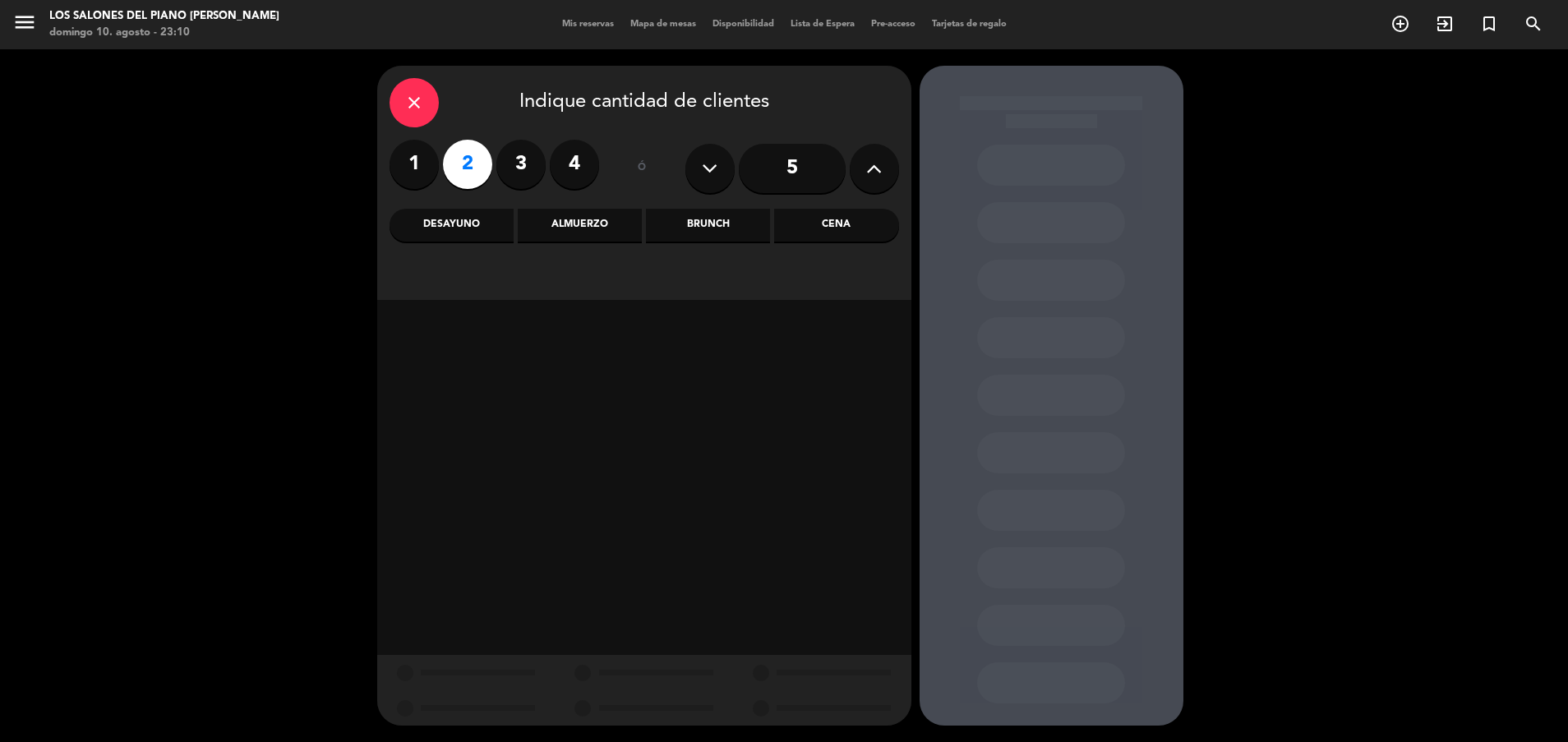
click at [703, 221] on div "Brunch" at bounding box center [708, 225] width 124 height 33
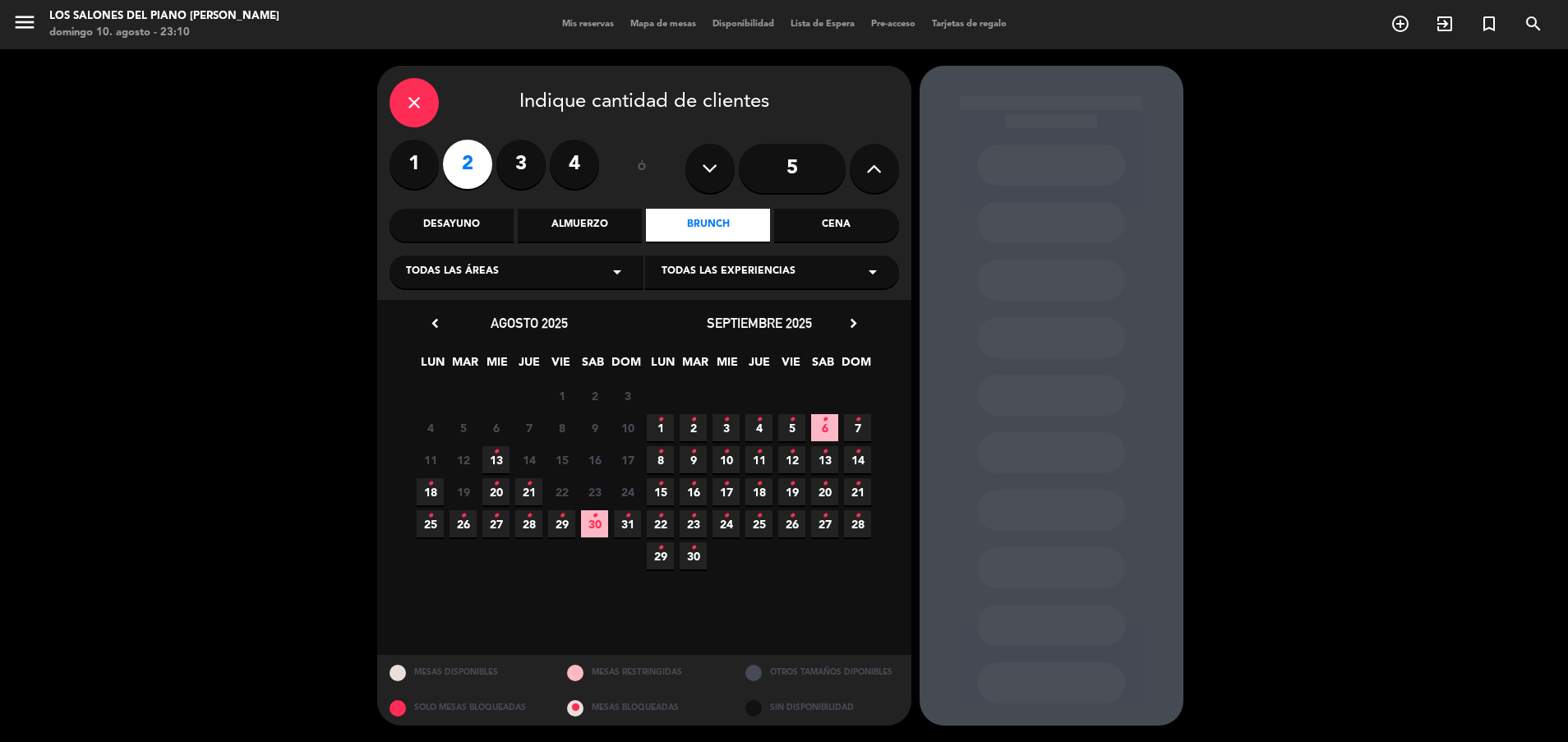
click at [499, 459] on span "13 •" at bounding box center [496, 459] width 27 height 27
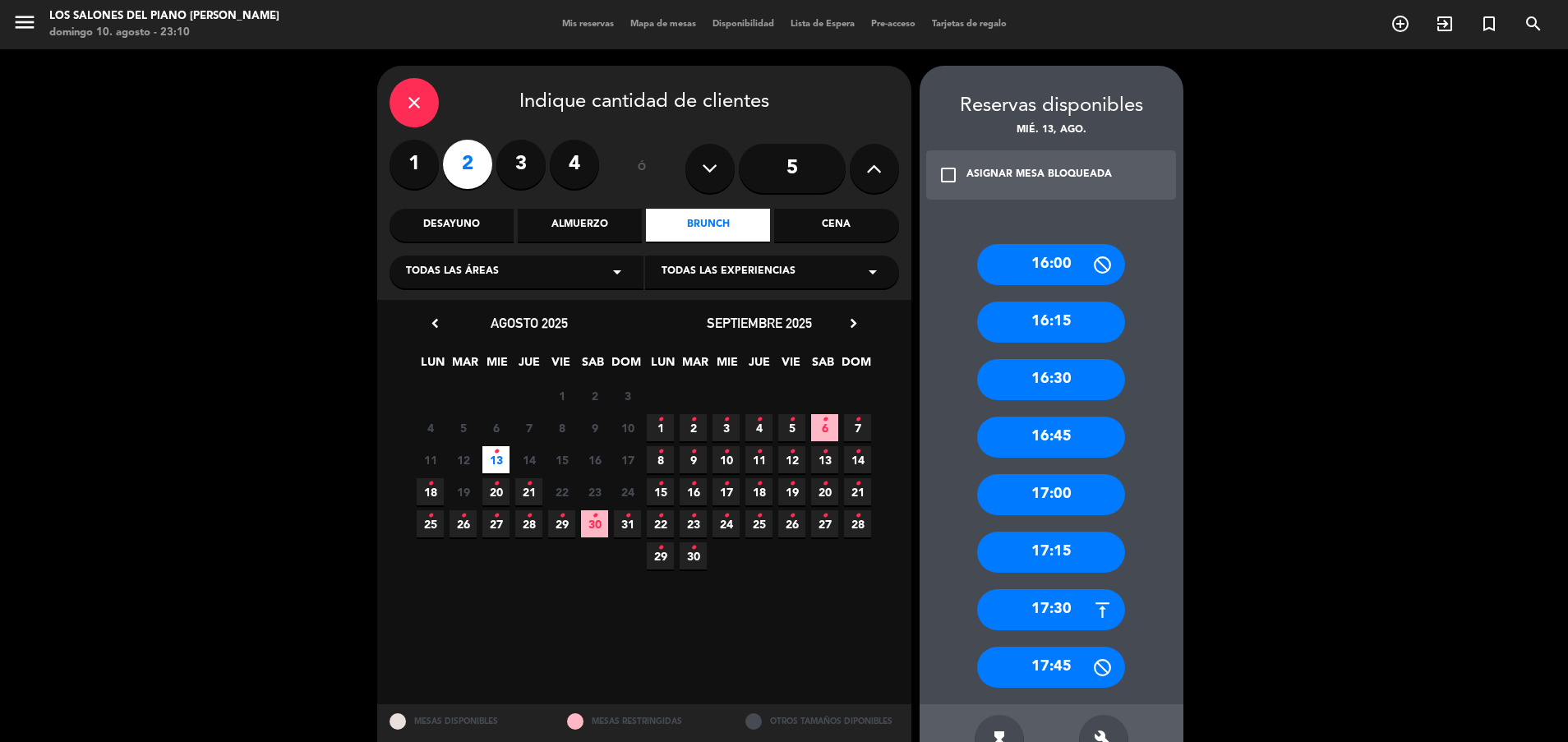
click at [1031, 593] on div "17:30" at bounding box center [1051, 610] width 148 height 41
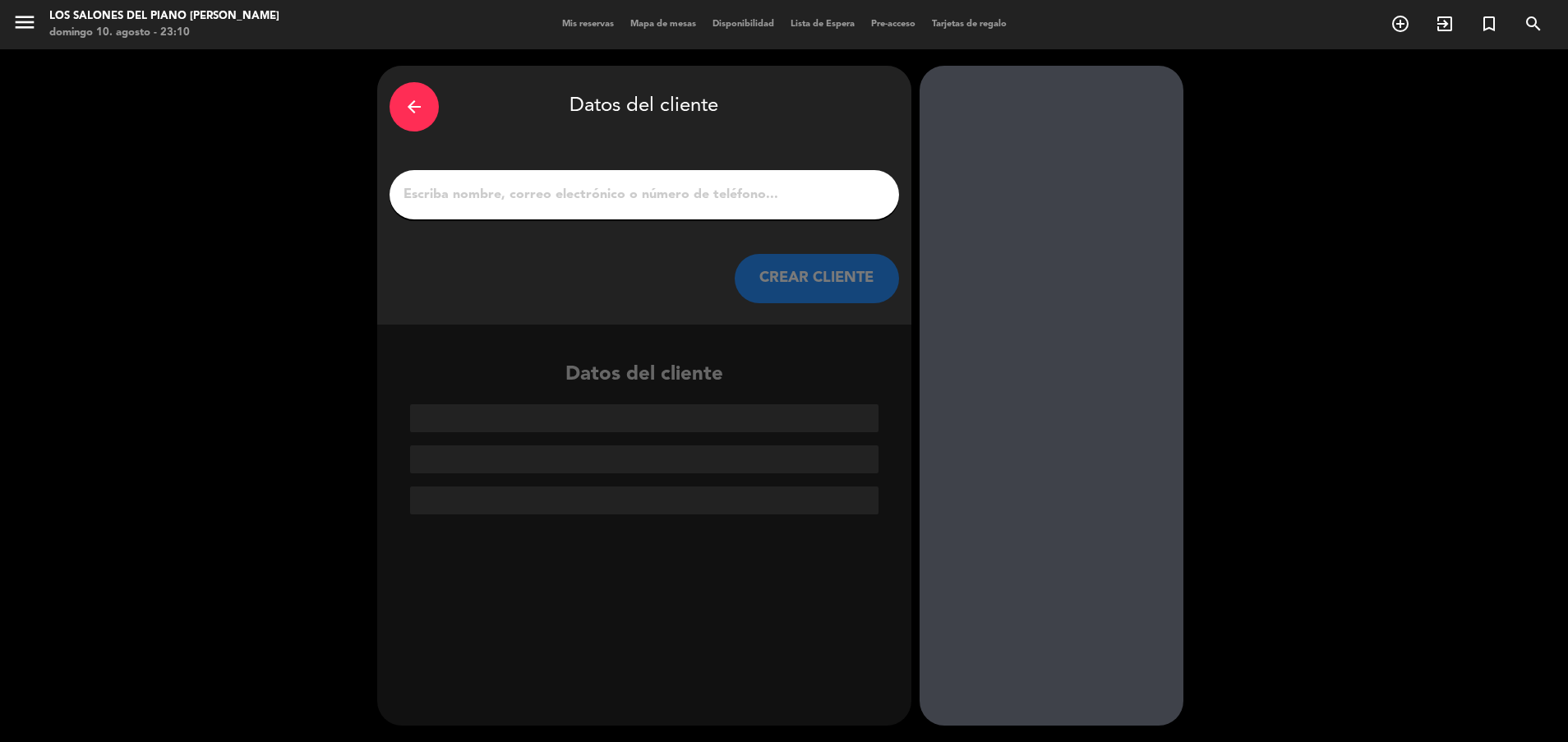
click at [674, 189] on input "1" at bounding box center [644, 195] width 485 height 23
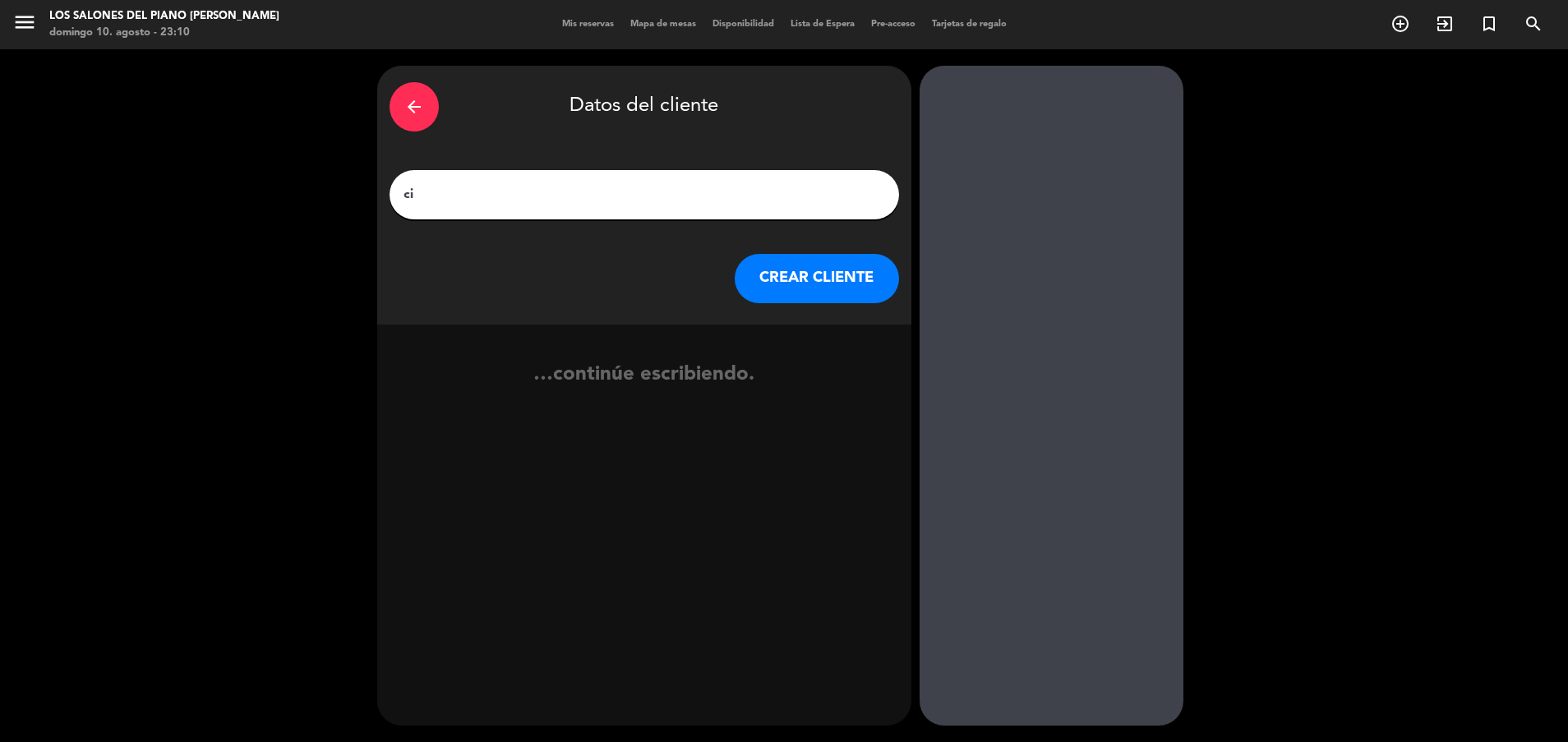
type input "c"
click at [453, 193] on input "[PERSON_NAME]" at bounding box center [644, 195] width 485 height 23
type input "[PERSON_NAME]"
click at [792, 268] on button "CREAR CLIENTE" at bounding box center [817, 278] width 164 height 49
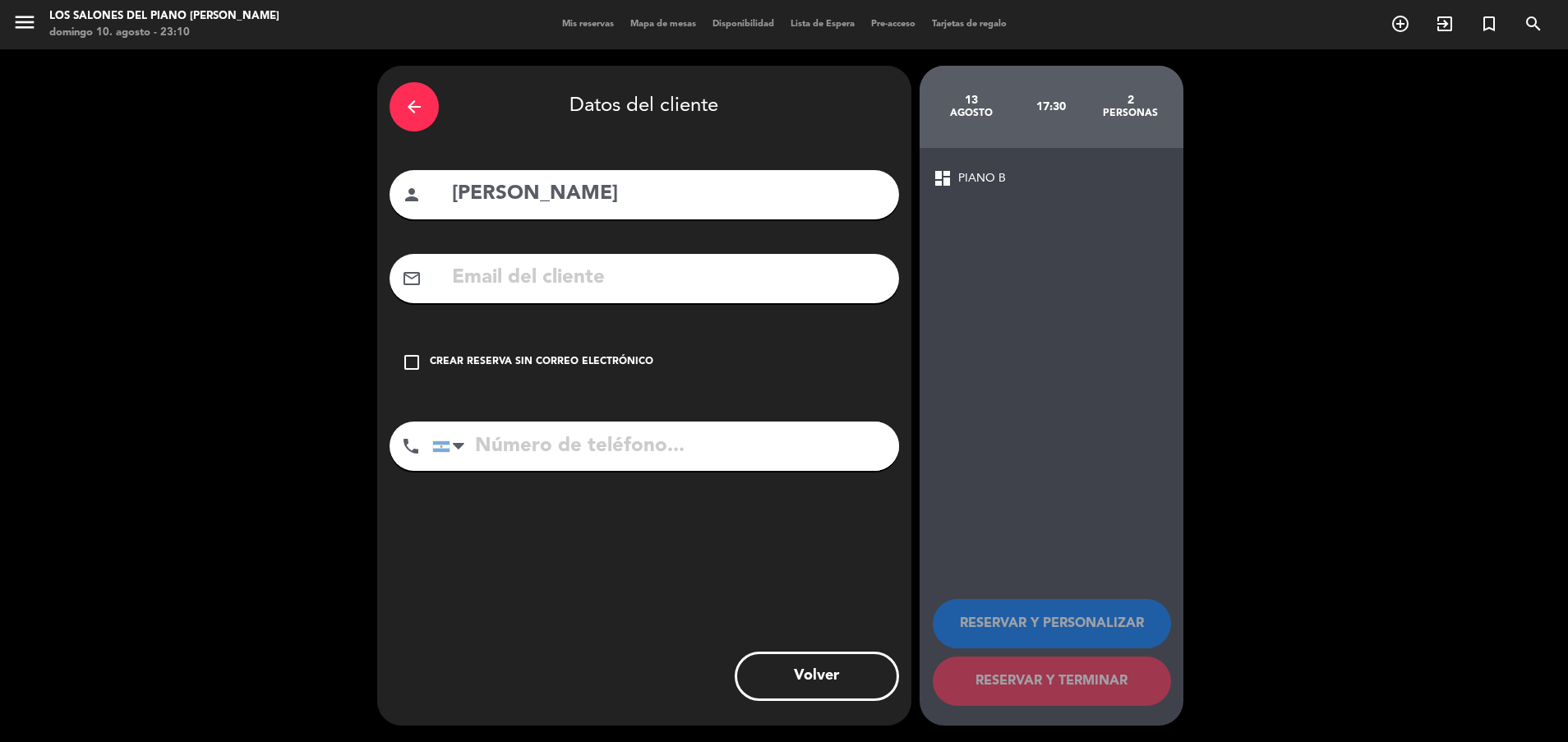
click at [511, 350] on div "check_box_outline_blank Crear reserva sin correo electrónico" at bounding box center [644, 362] width 510 height 49
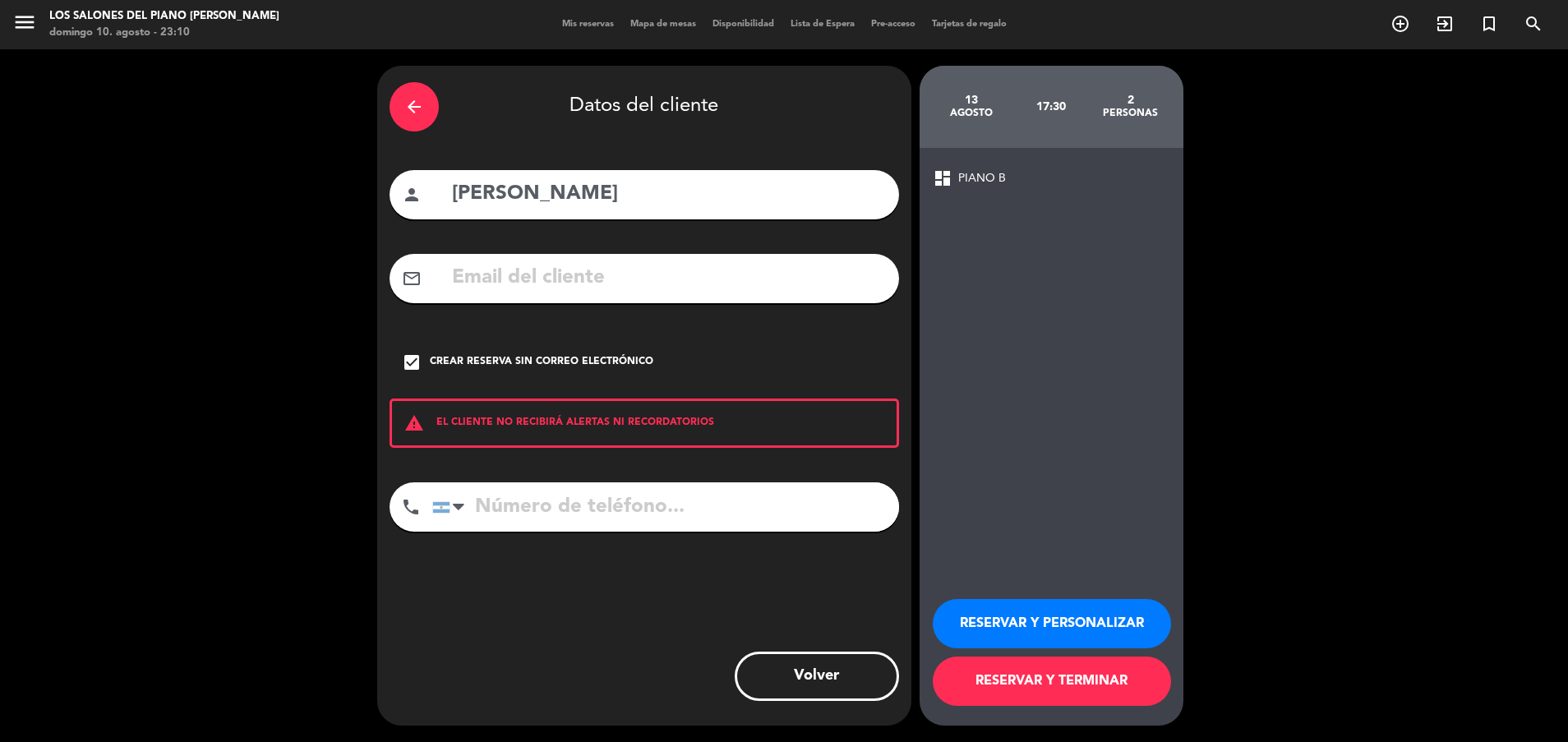
click at [1019, 606] on button "RESERVAR Y PERSONALIZAR" at bounding box center [1051, 623] width 238 height 49
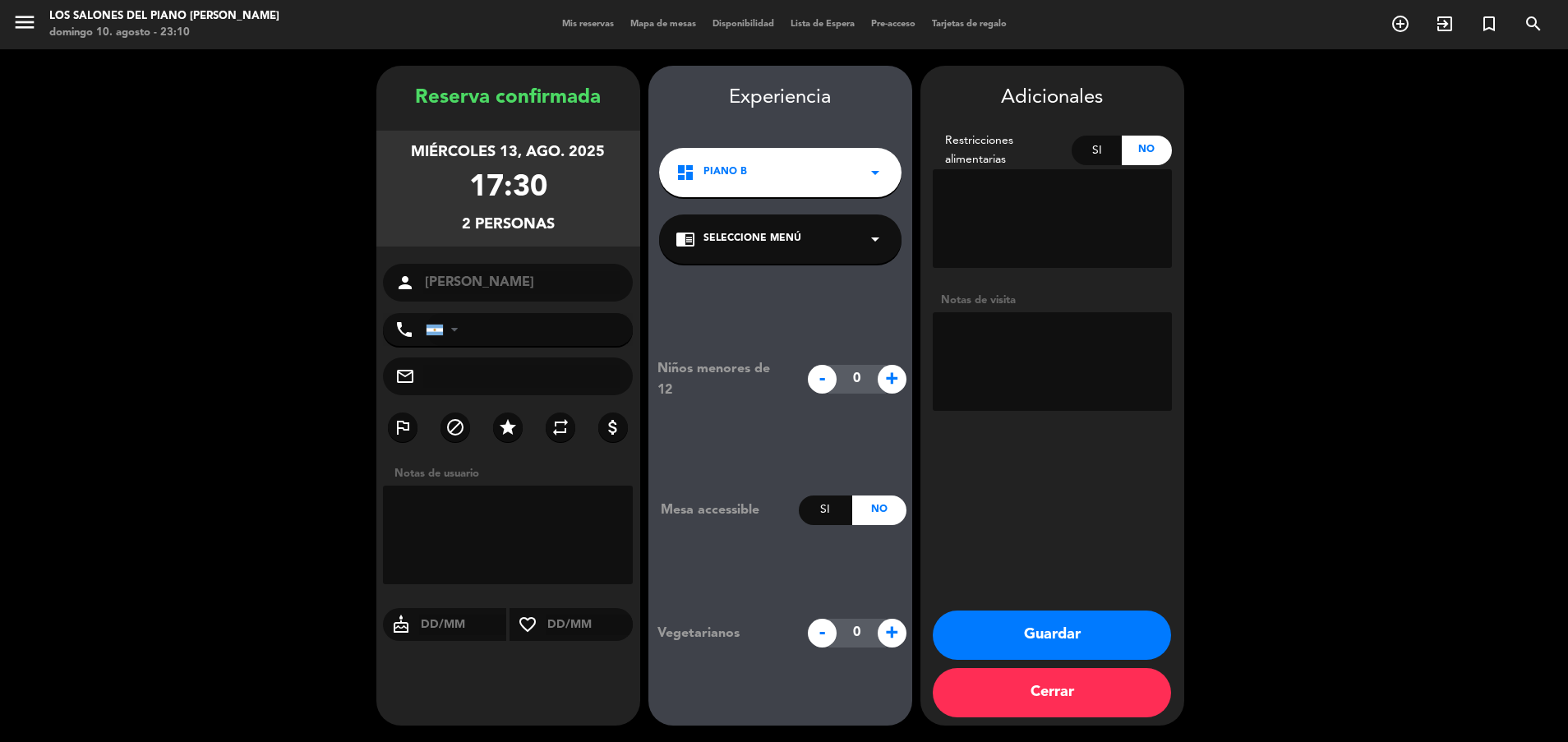
click at [1038, 338] on textarea at bounding box center [1051, 361] width 239 height 99
paste textarea "Código: J8CEIRNW"
type textarea "Código: J8CEIRNW"
click at [994, 635] on button "Guardar" at bounding box center [1051, 635] width 238 height 49
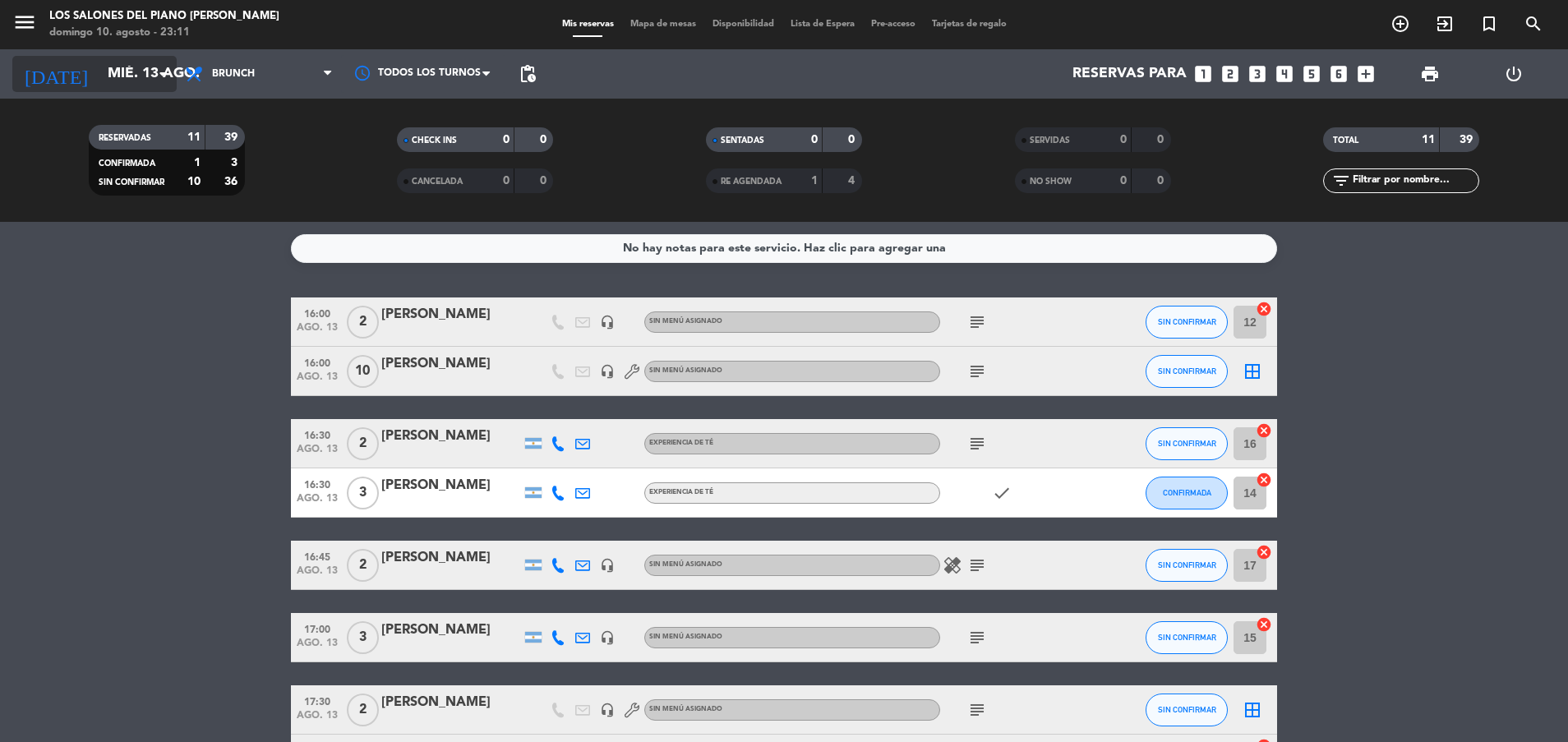
click at [132, 71] on input "mié. 13 ago." at bounding box center [195, 74] width 190 height 33
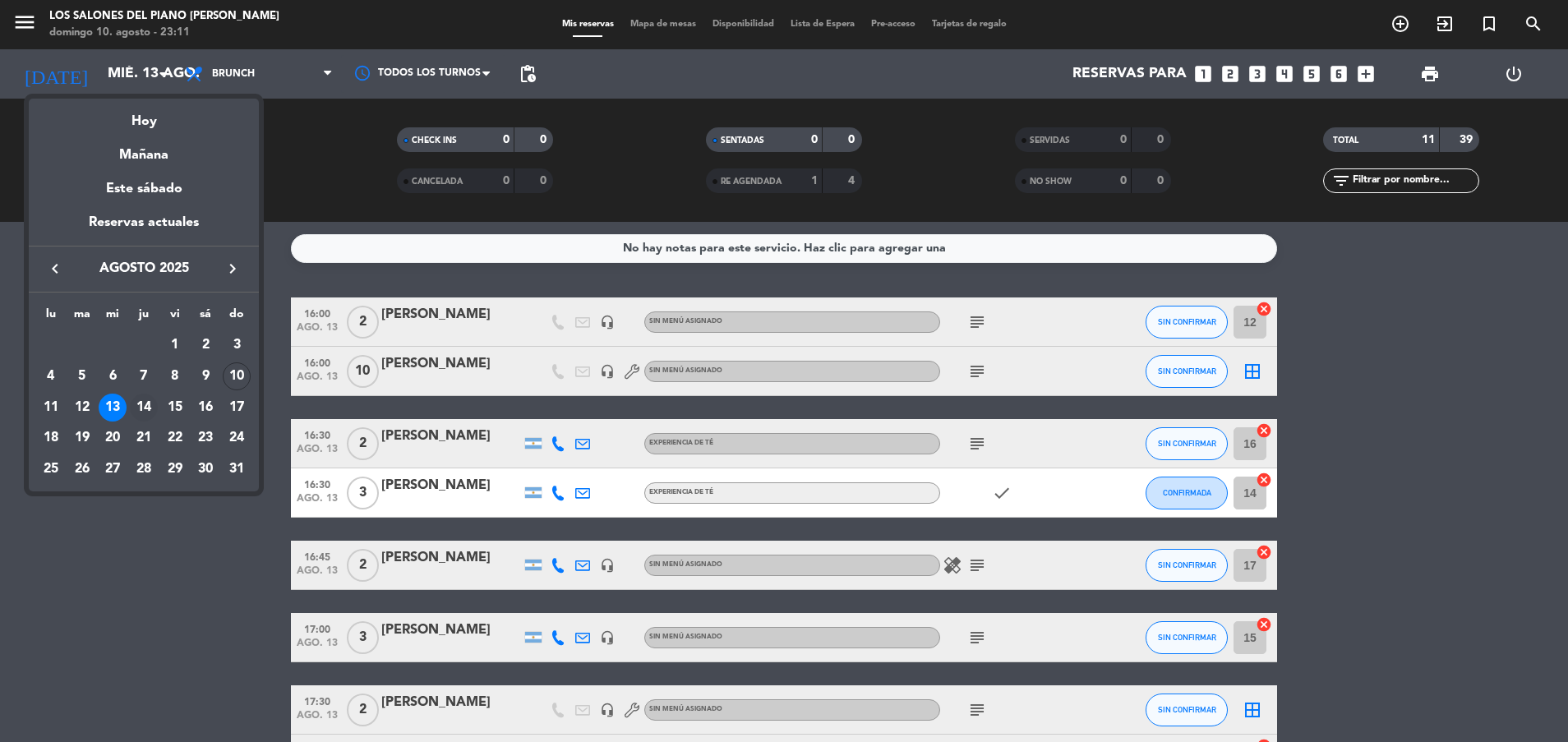
click at [145, 400] on div "14" at bounding box center [143, 407] width 28 height 28
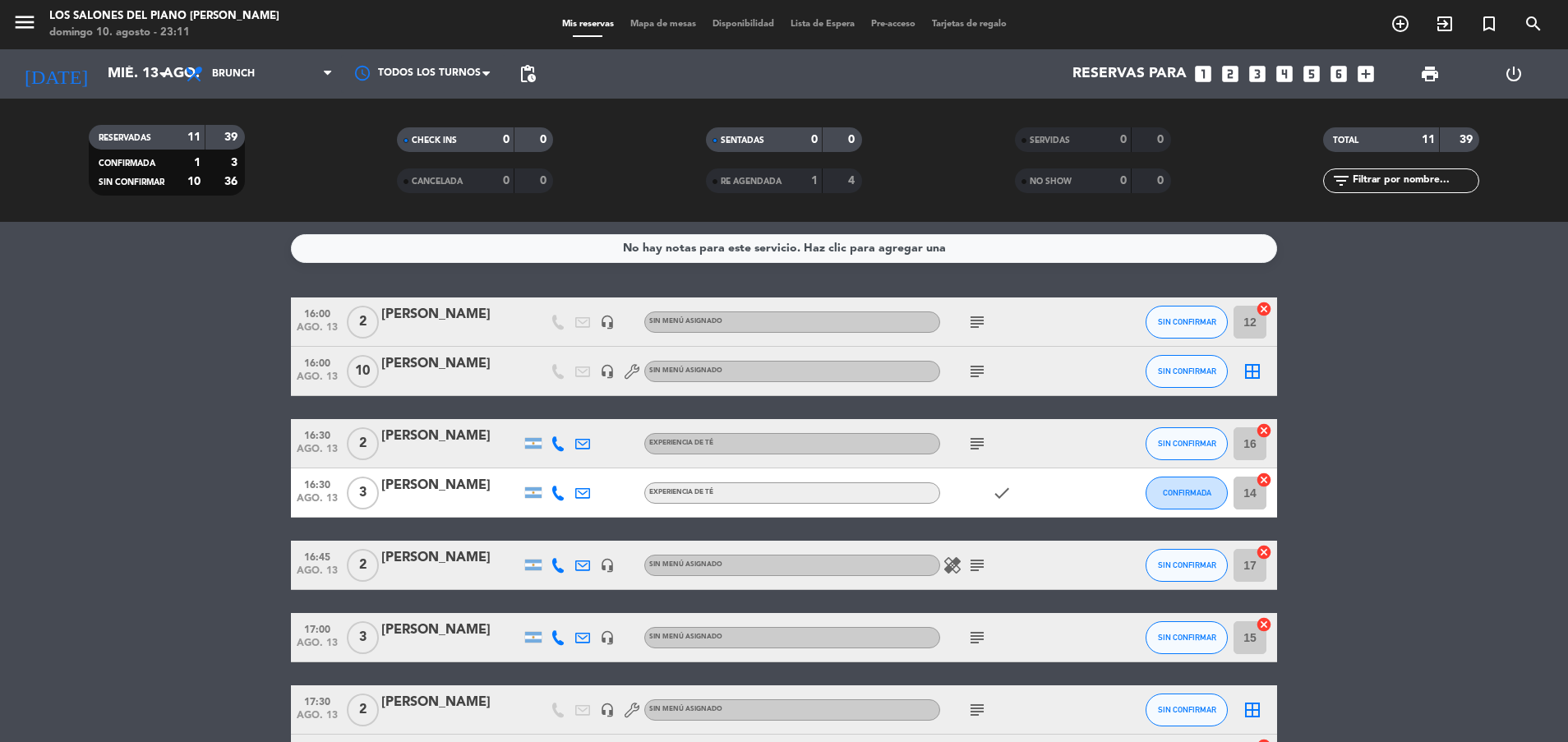
type input "jue. 14 ago."
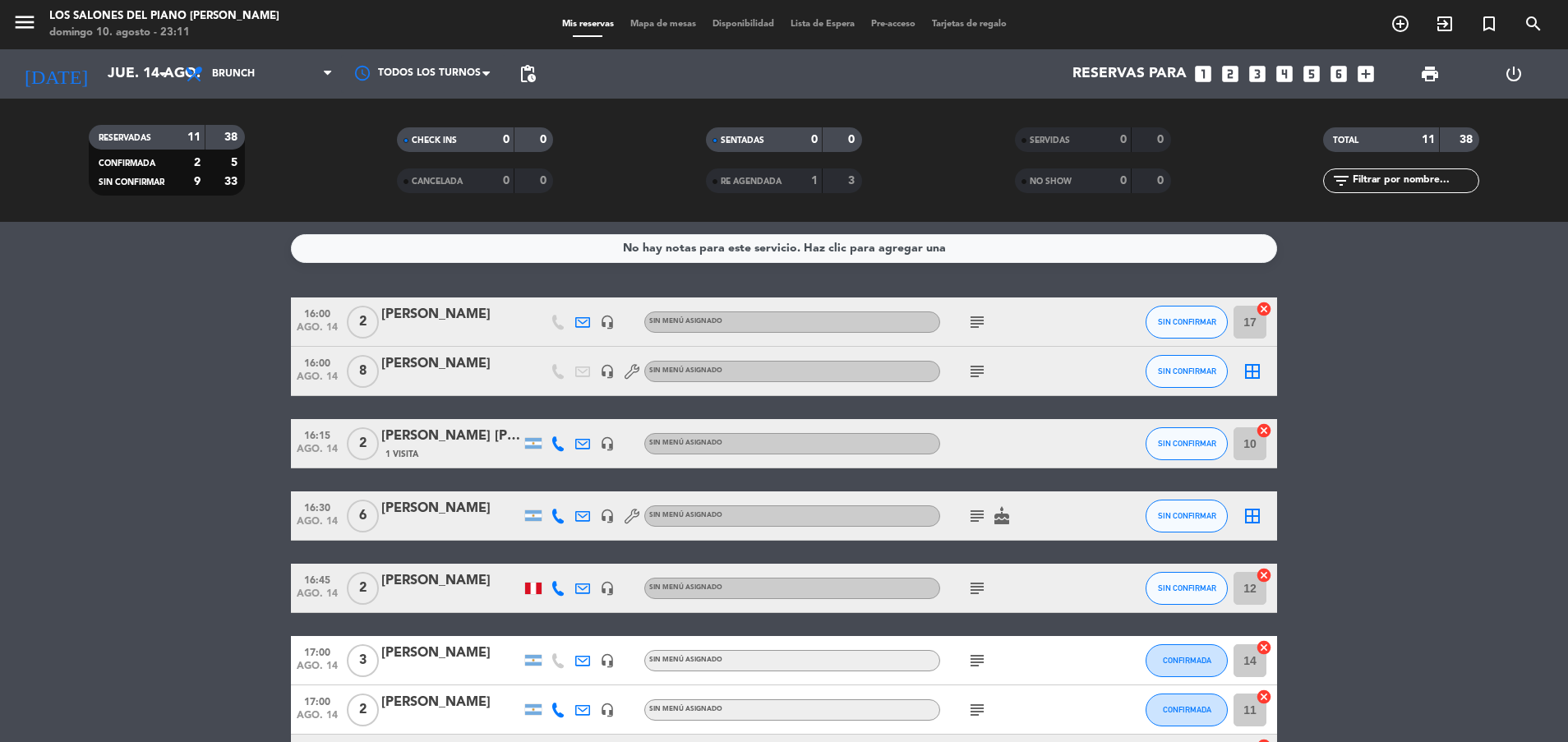
click at [977, 321] on icon "subject" at bounding box center [977, 322] width 20 height 20
click at [973, 370] on icon "subject" at bounding box center [977, 371] width 20 height 20
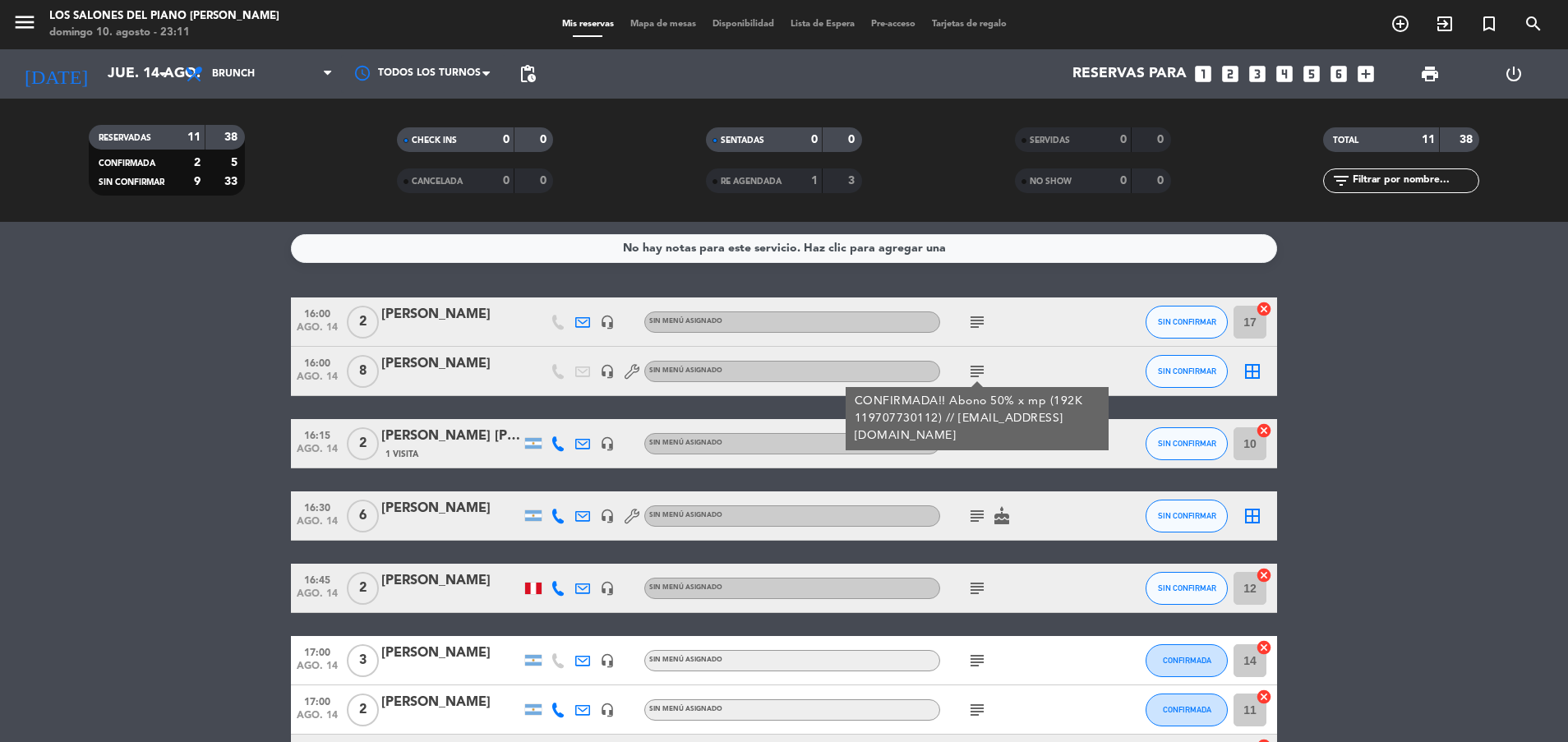
click at [974, 370] on icon "subject" at bounding box center [977, 371] width 20 height 20
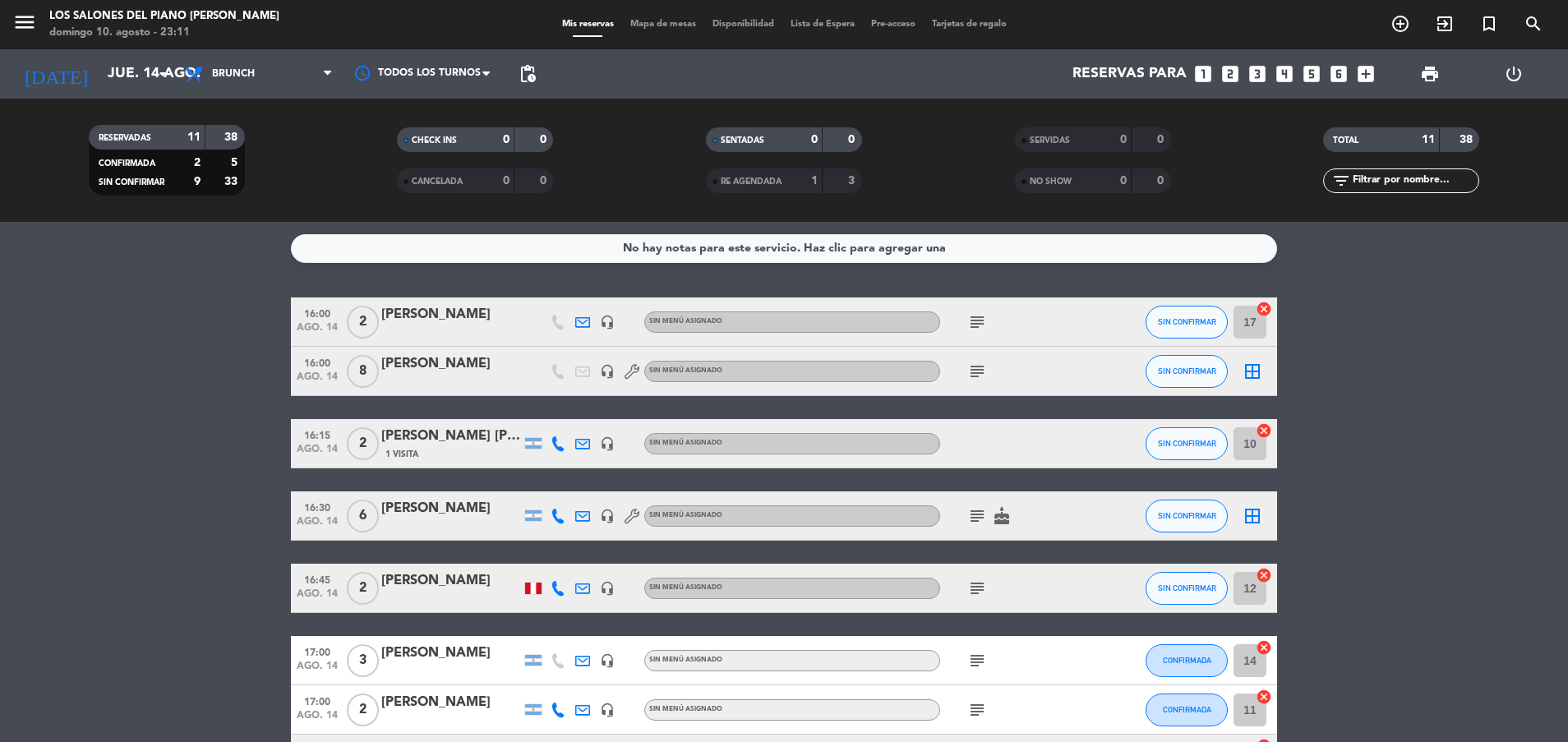
click at [970, 516] on icon "subject" at bounding box center [977, 516] width 20 height 20
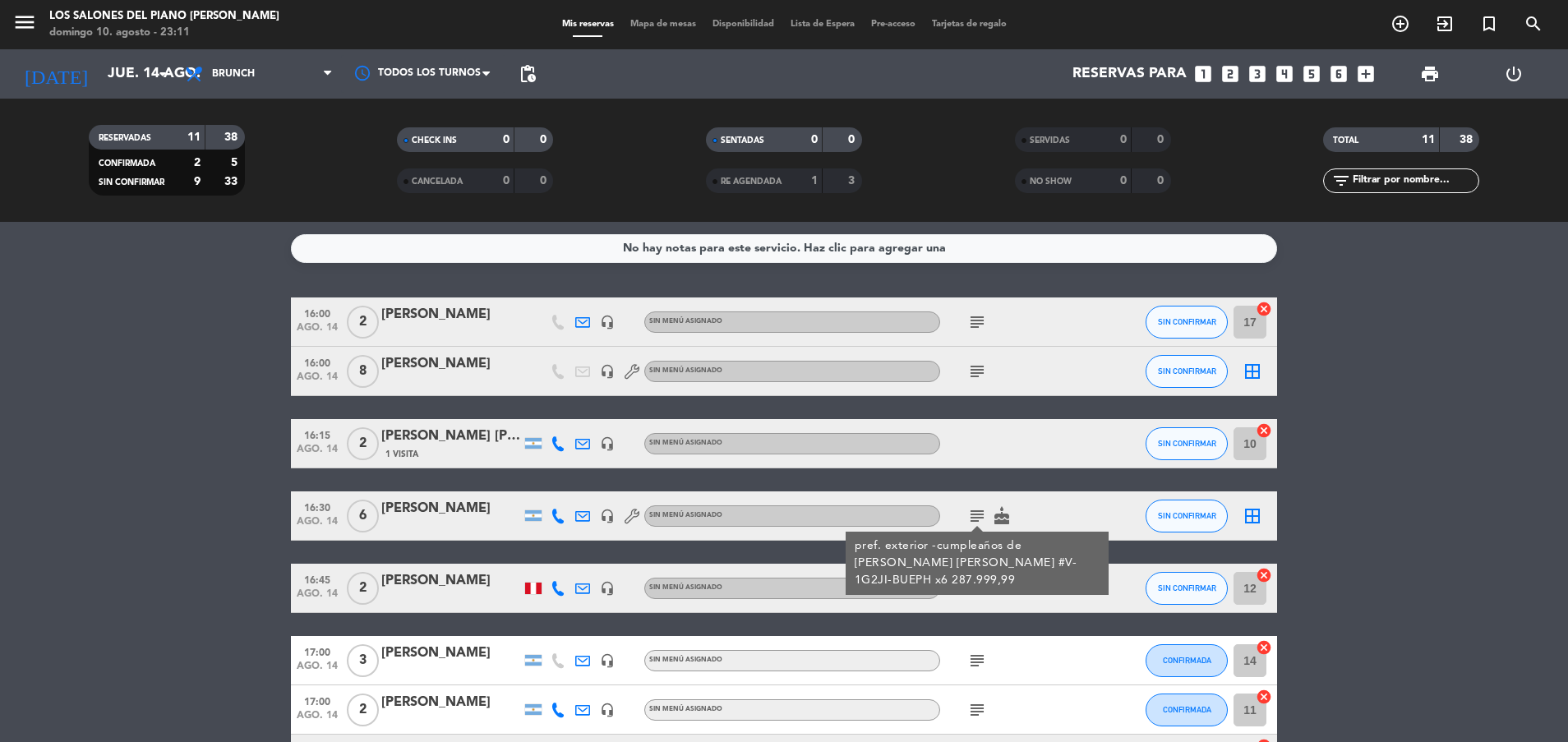
click at [970, 516] on icon "subject" at bounding box center [977, 516] width 20 height 20
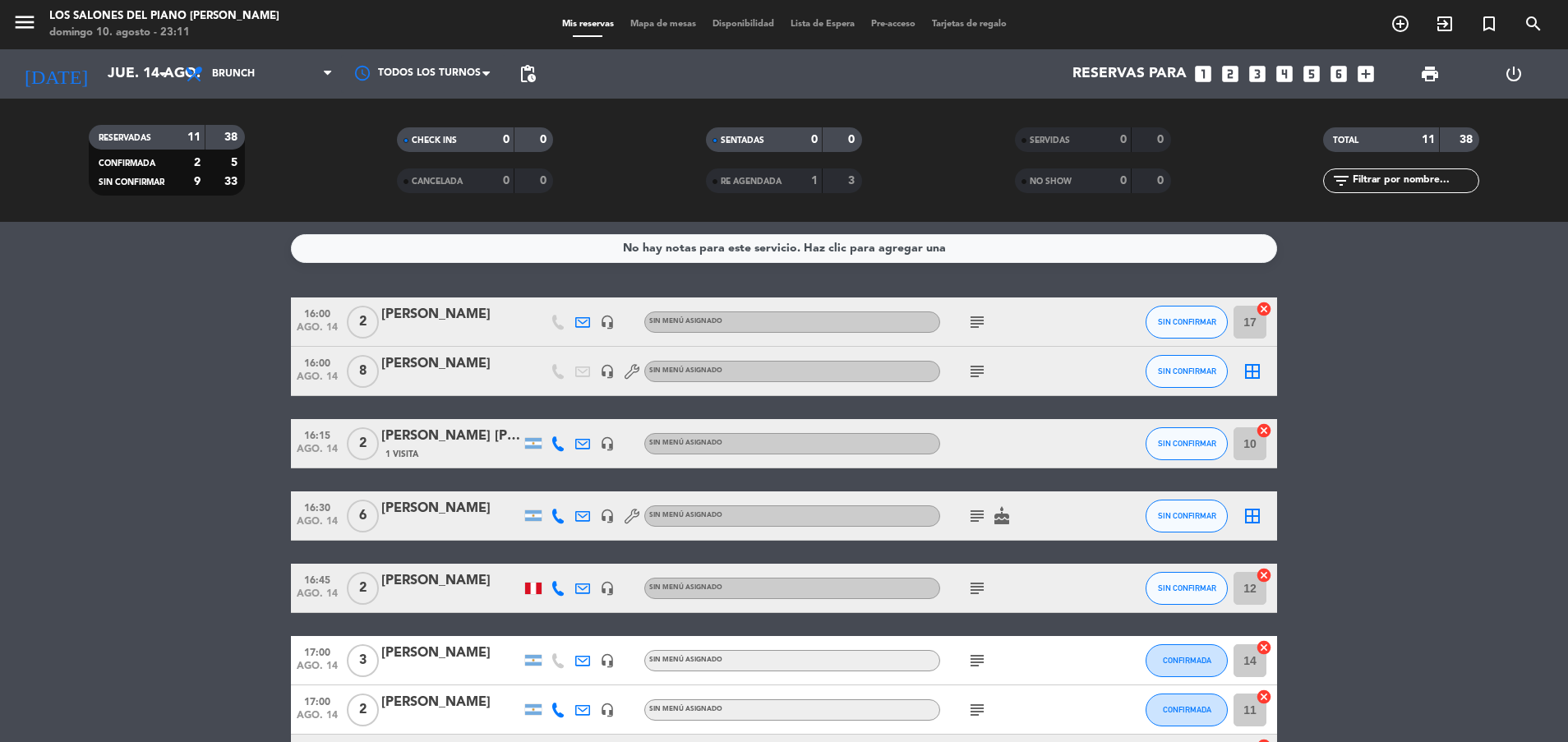
click at [973, 585] on icon "subject" at bounding box center [977, 589] width 20 height 20
click at [975, 658] on icon "subject" at bounding box center [977, 661] width 20 height 20
click at [978, 706] on icon "subject" at bounding box center [977, 710] width 20 height 20
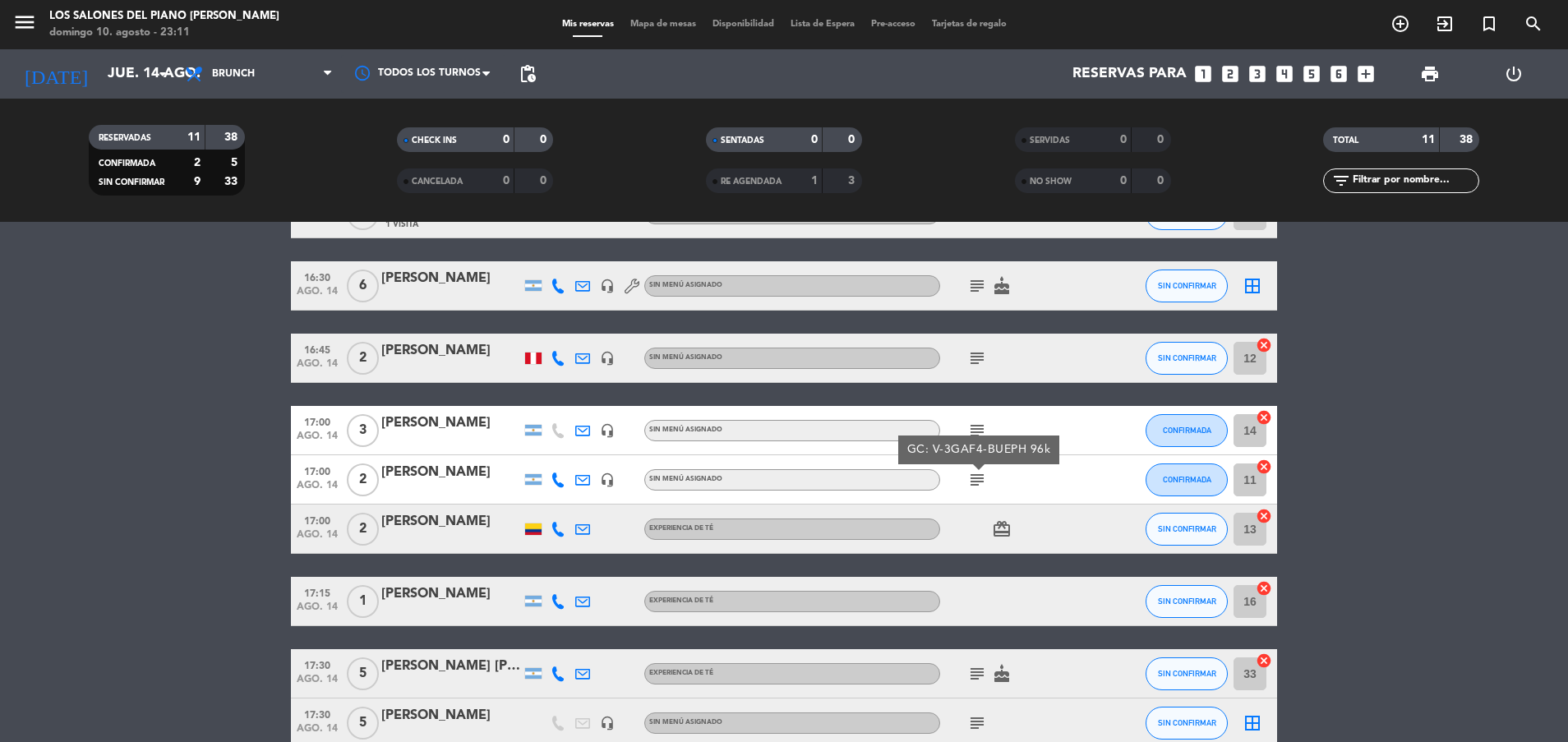
scroll to position [238, 0]
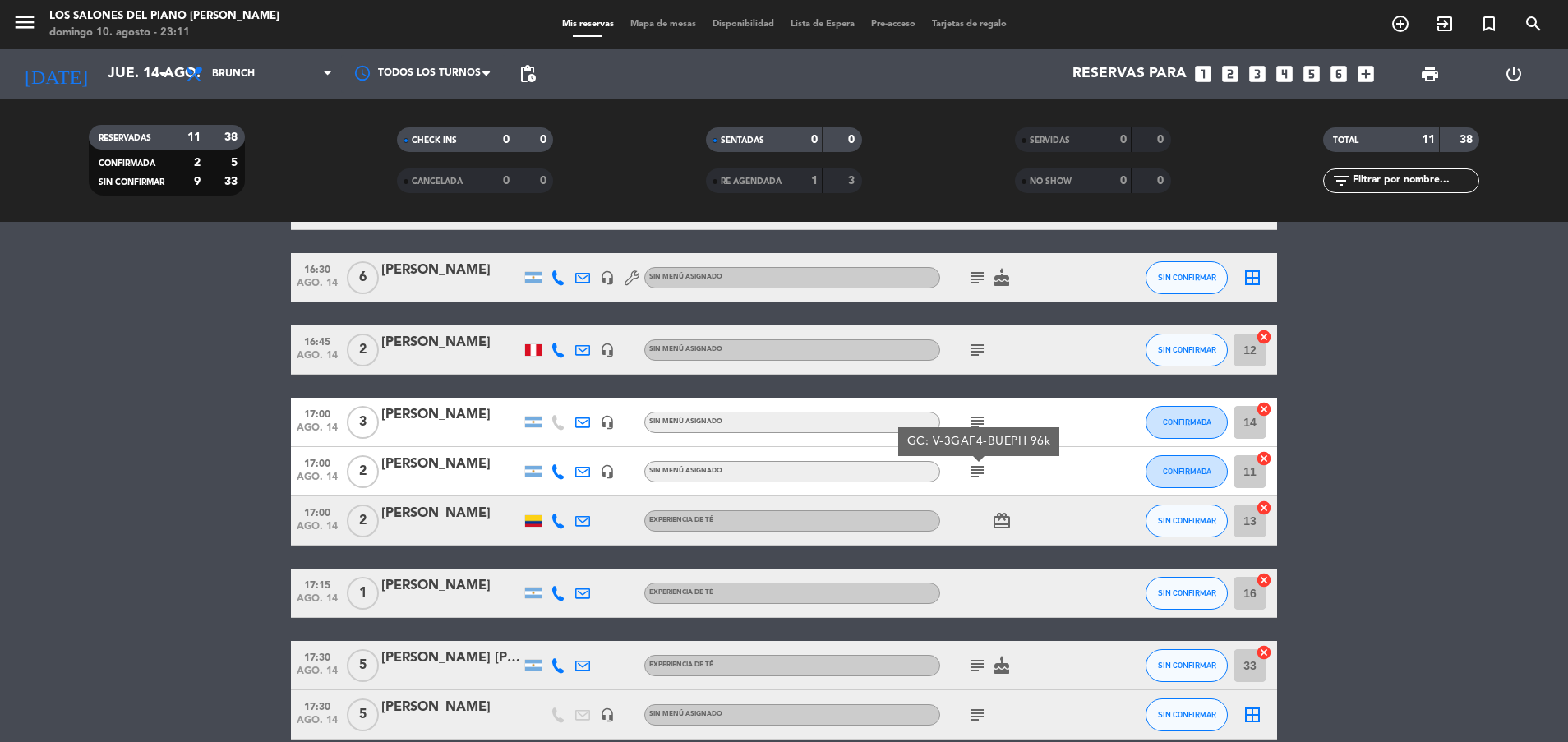
click at [971, 666] on icon "subject" at bounding box center [977, 666] width 20 height 20
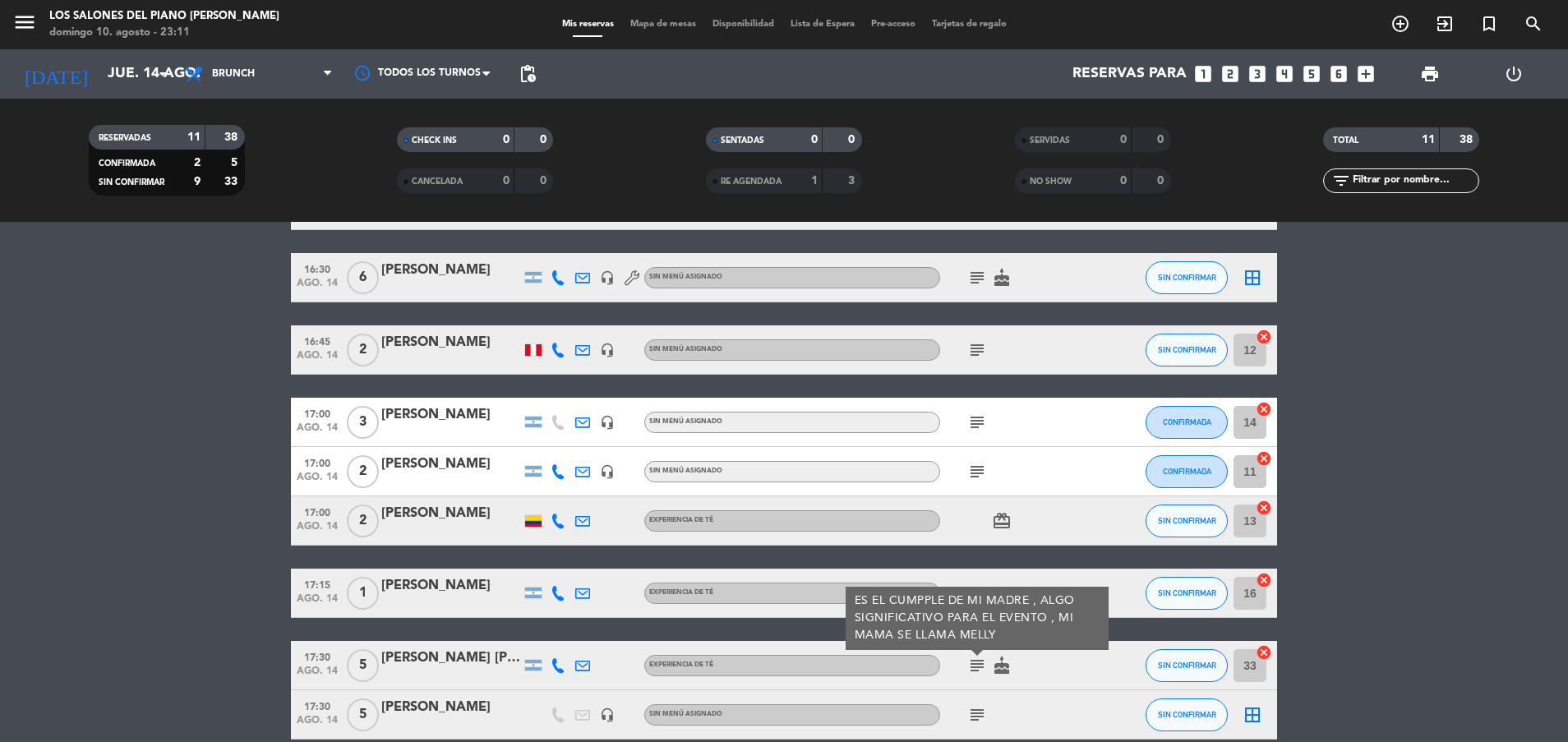
click at [971, 665] on icon "subject" at bounding box center [977, 666] width 20 height 20
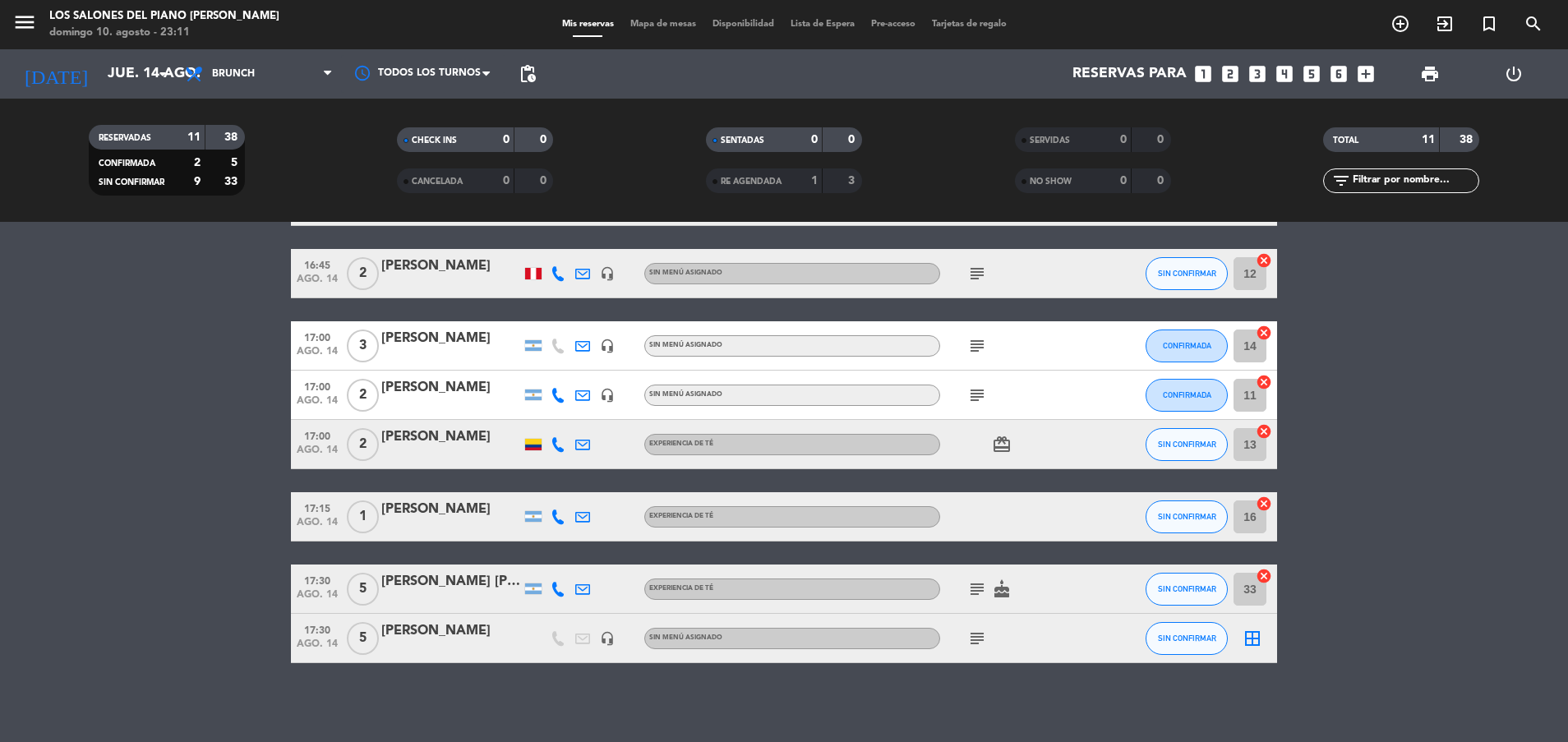
scroll to position [318, 0]
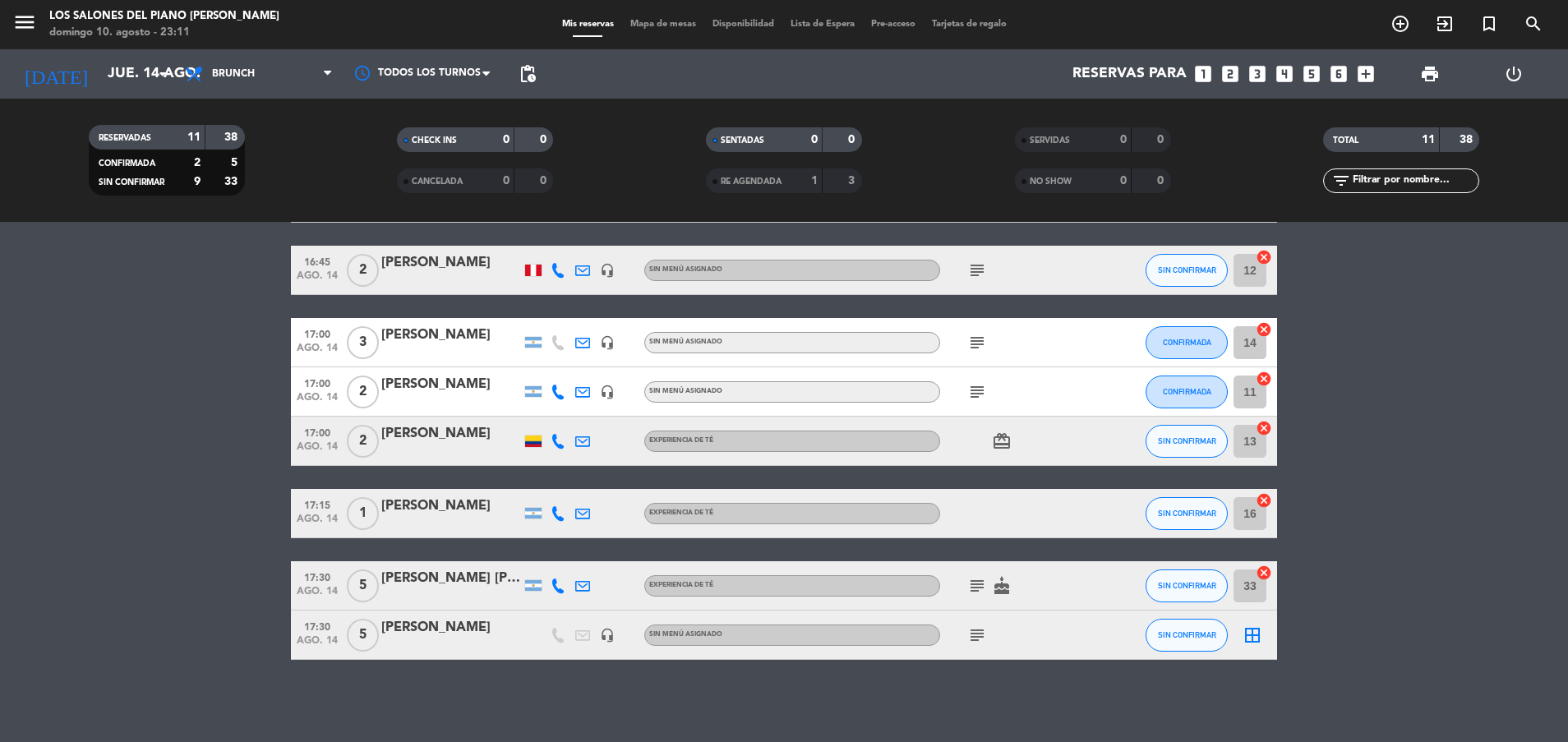
click at [981, 639] on icon "subject" at bounding box center [977, 636] width 20 height 20
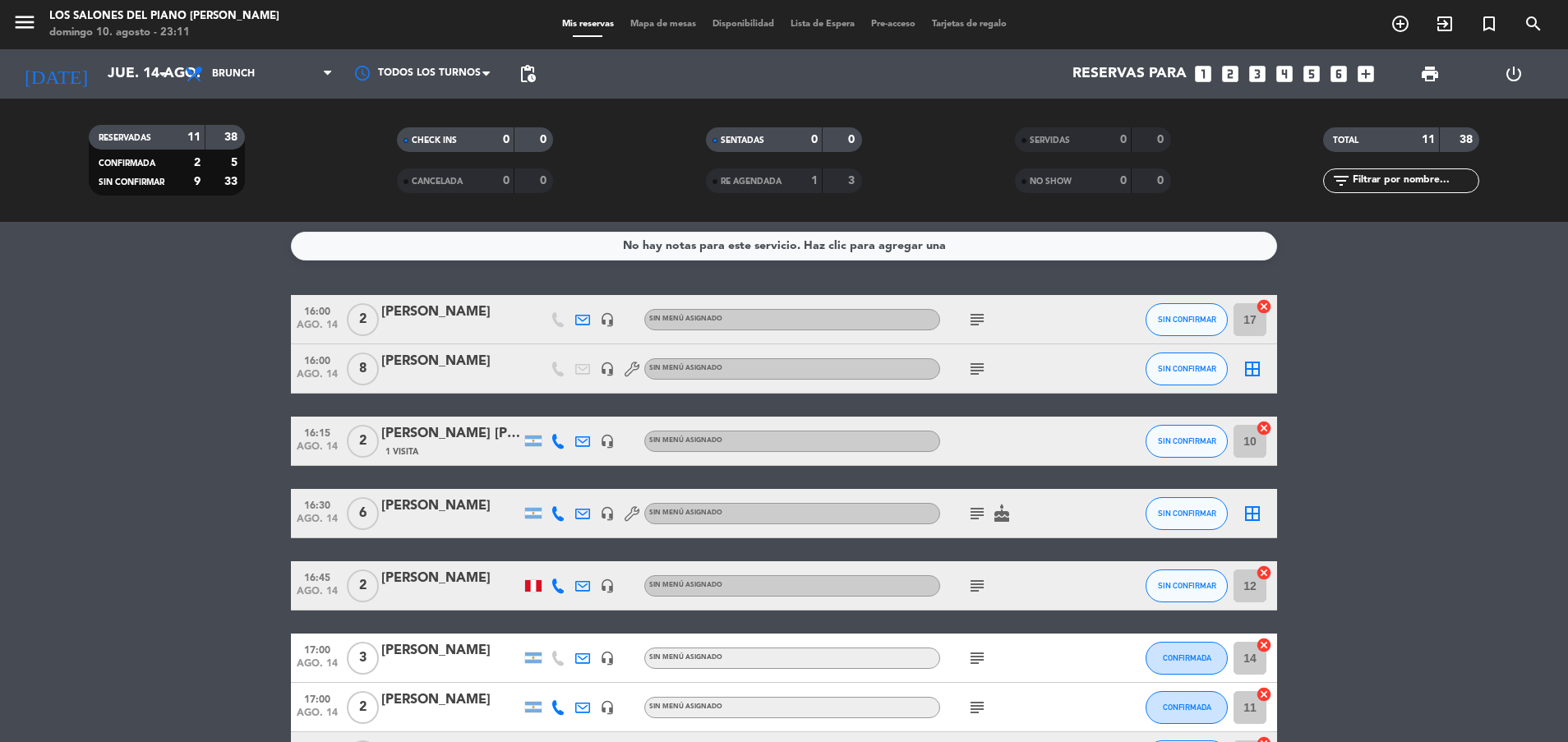
scroll to position [0, 0]
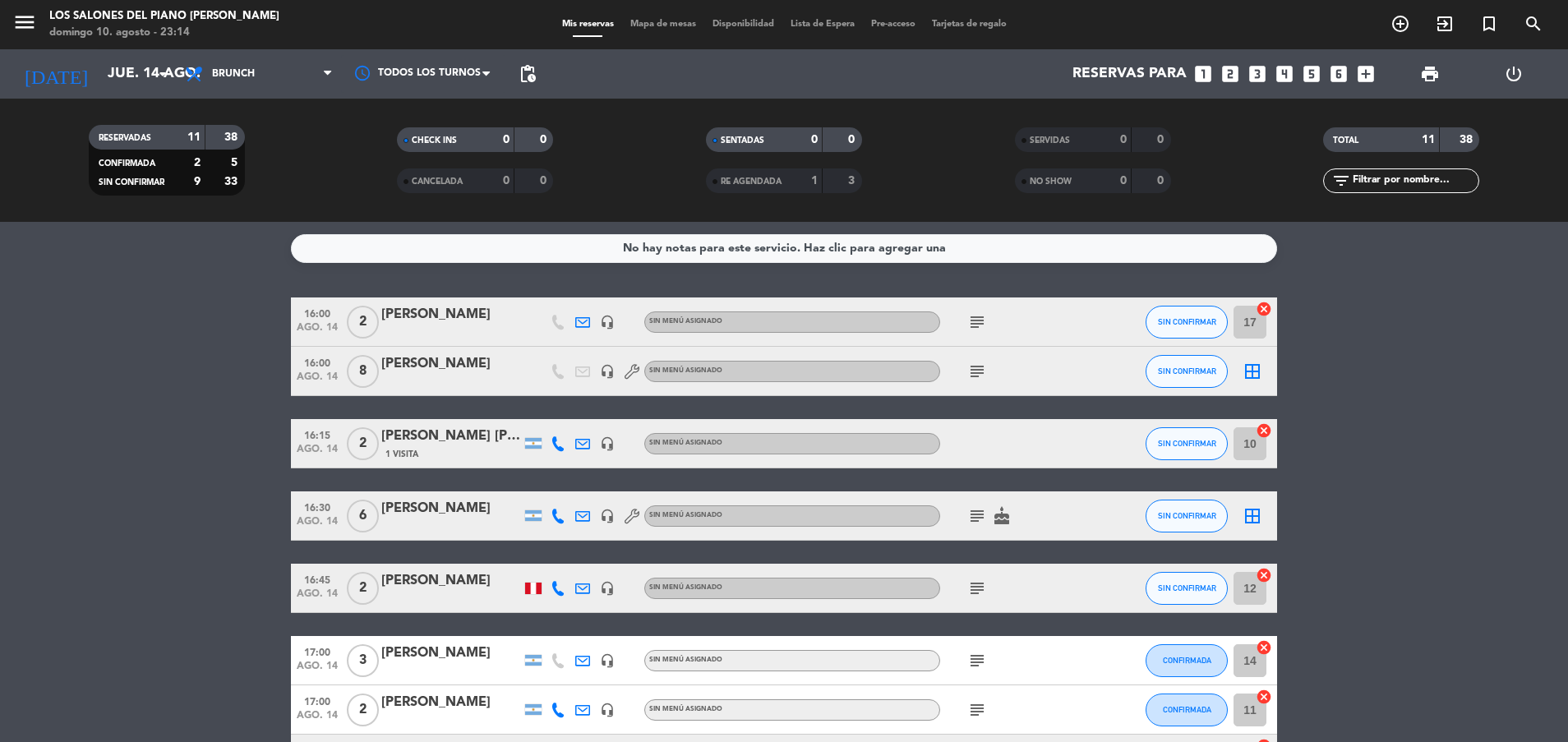
click at [1230, 69] on icon "looks_two" at bounding box center [1229, 73] width 21 height 21
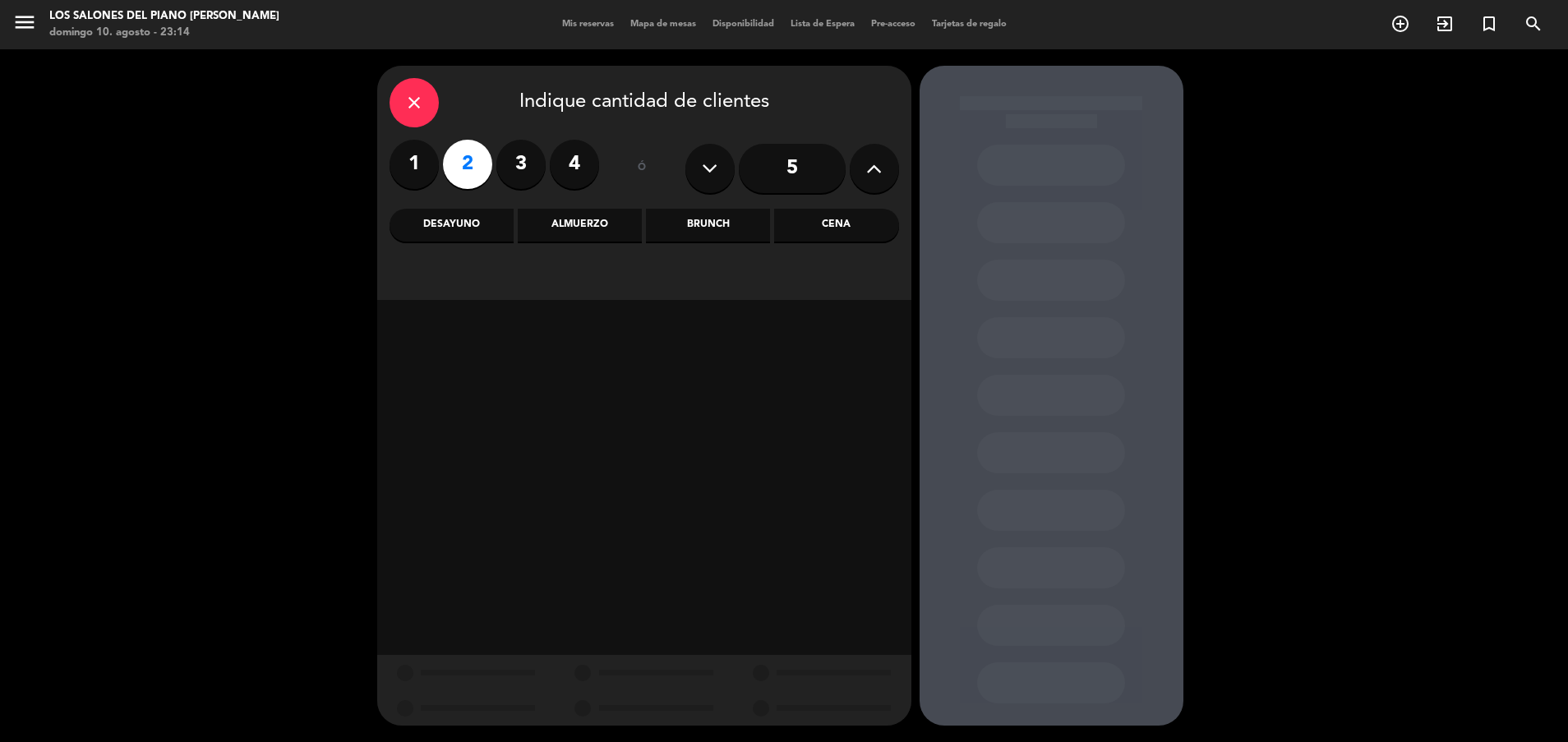
click at [709, 221] on div "Brunch" at bounding box center [708, 225] width 124 height 33
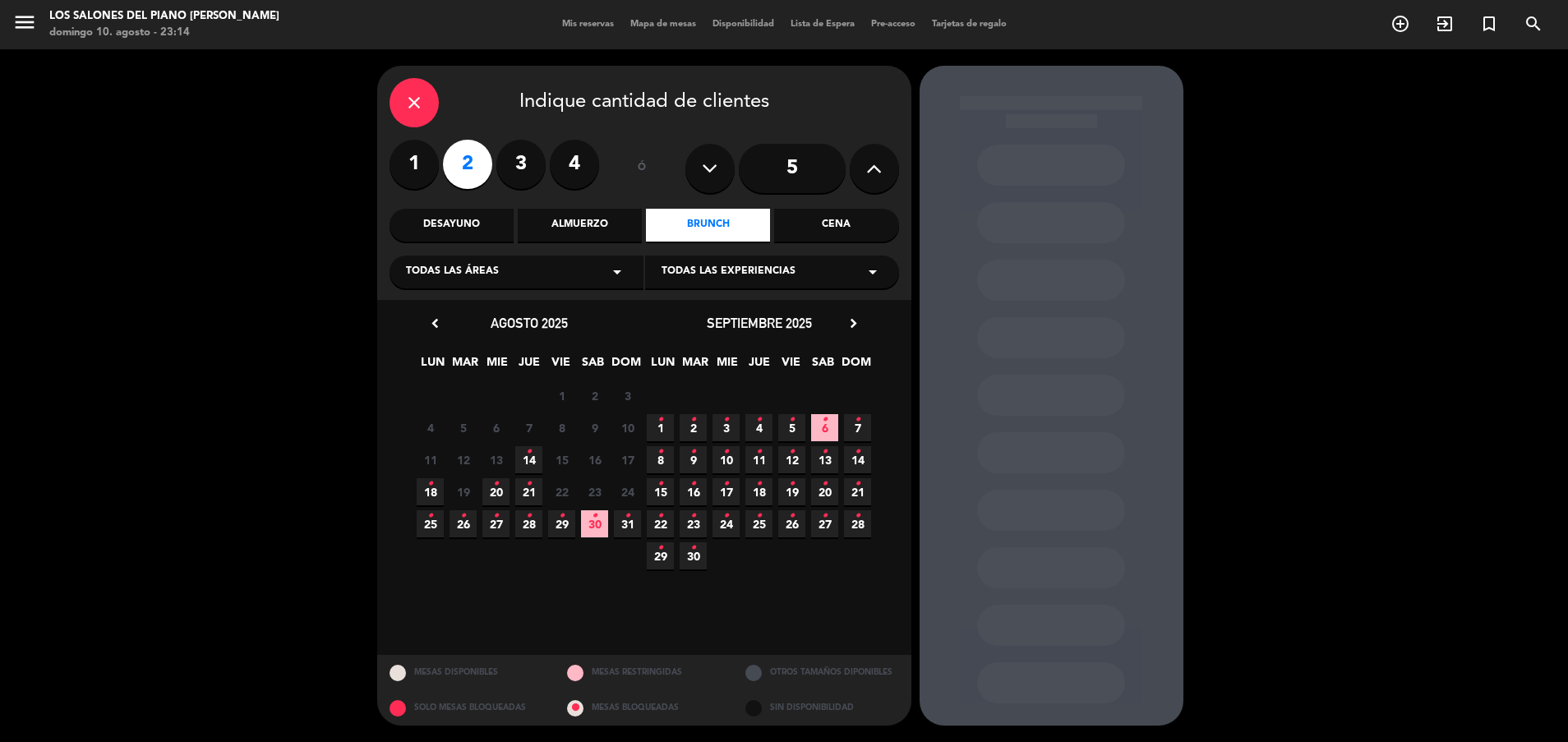
click at [532, 453] on span "14 •" at bounding box center [528, 459] width 27 height 27
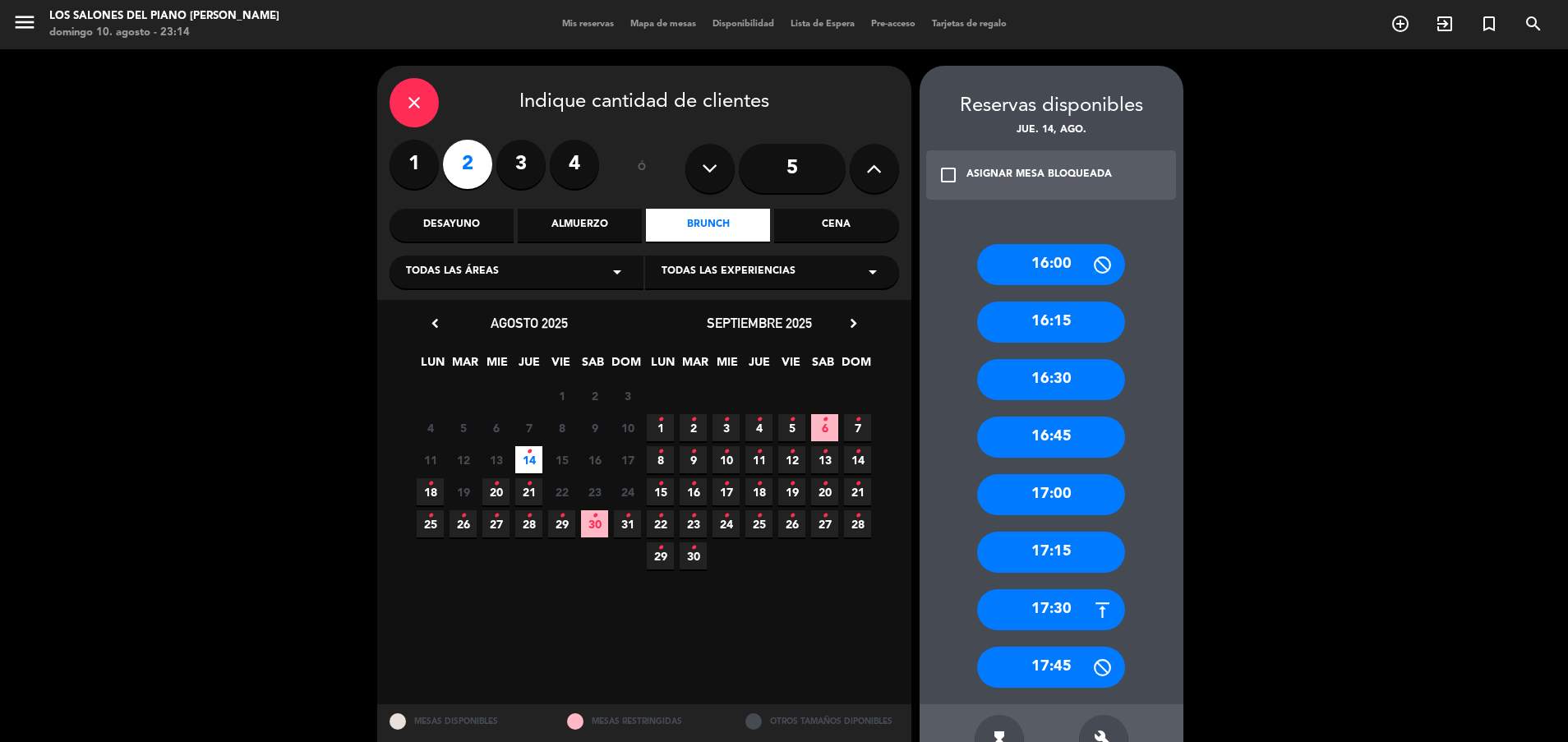
click at [1031, 256] on div "16:00" at bounding box center [1051, 264] width 148 height 41
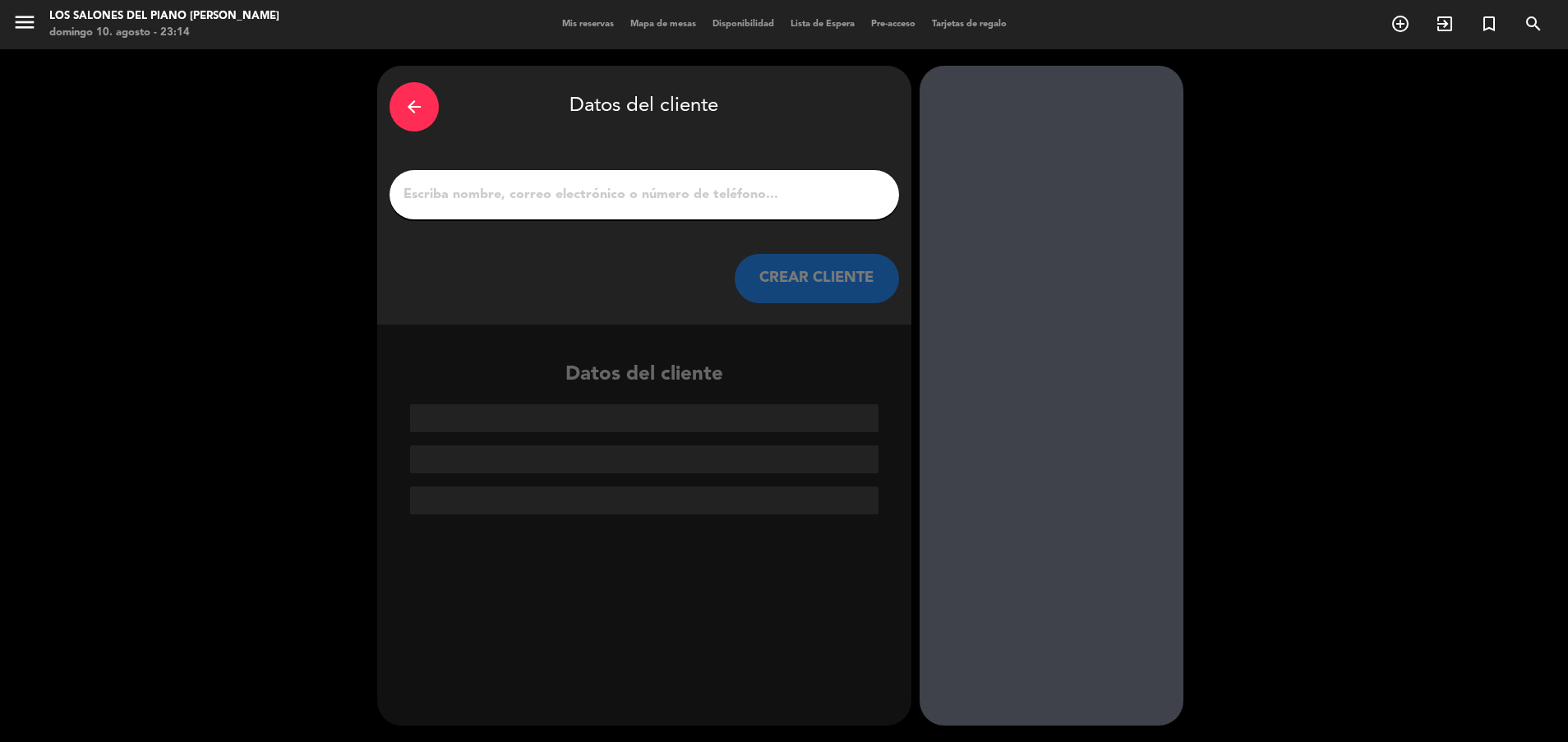
click at [693, 168] on div "arrow_back Datos del cliente CREAR CLIENTE" at bounding box center [644, 195] width 534 height 259
click at [674, 184] on input "1" at bounding box center [644, 195] width 485 height 23
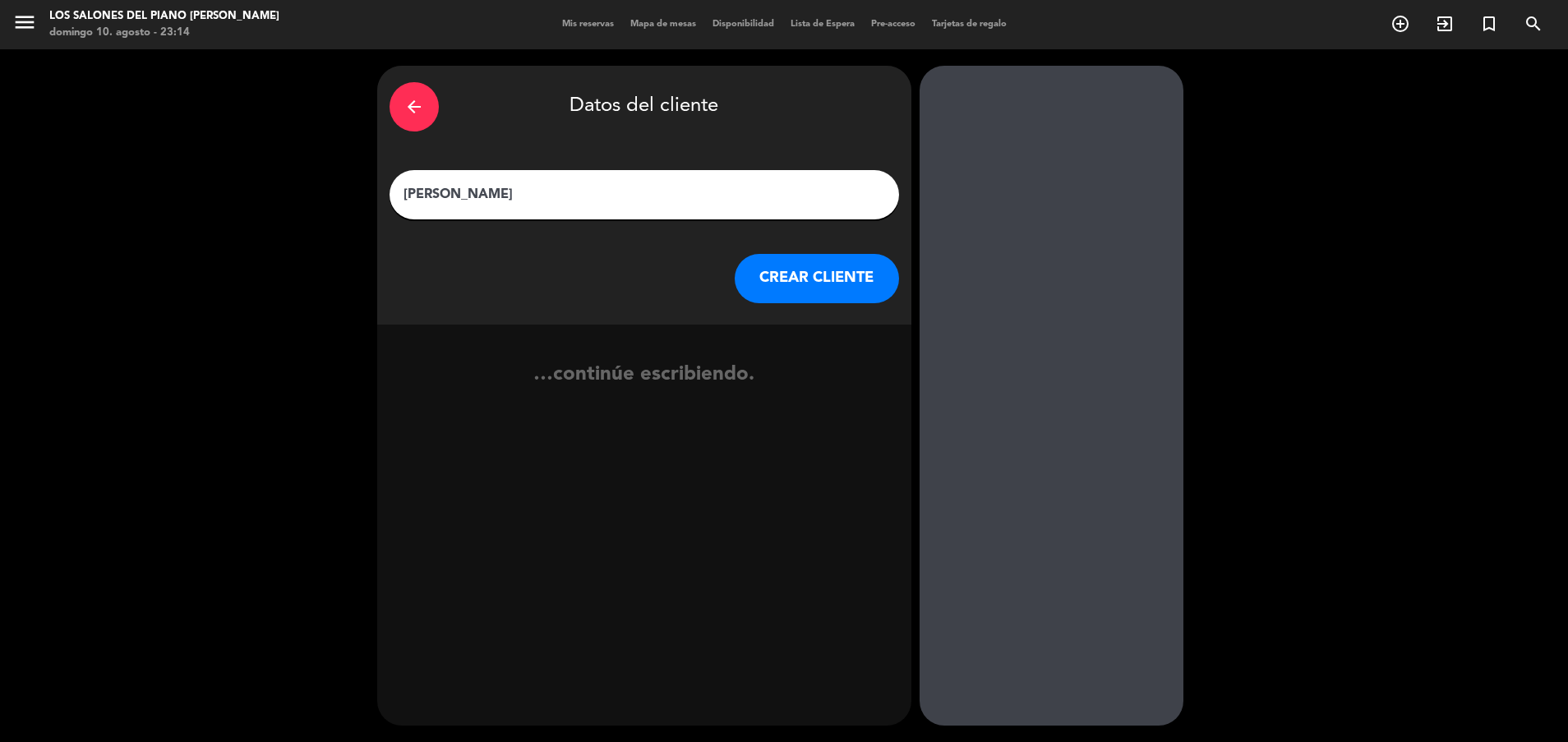
type input "[PERSON_NAME]"
click at [796, 277] on button "CREAR CLIENTE" at bounding box center [817, 278] width 164 height 49
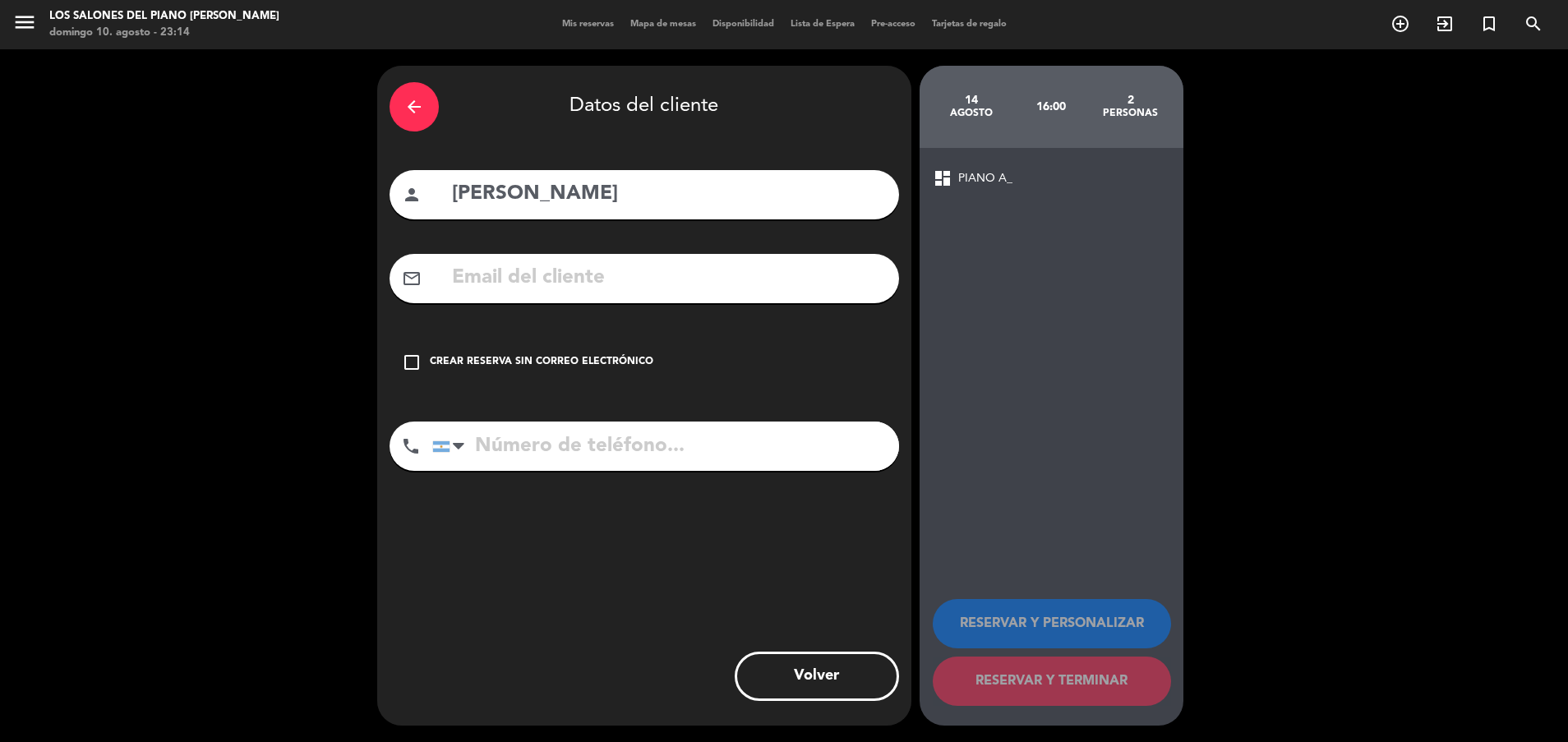
click at [568, 355] on div "Crear reserva sin correo electrónico" at bounding box center [542, 362] width 224 height 17
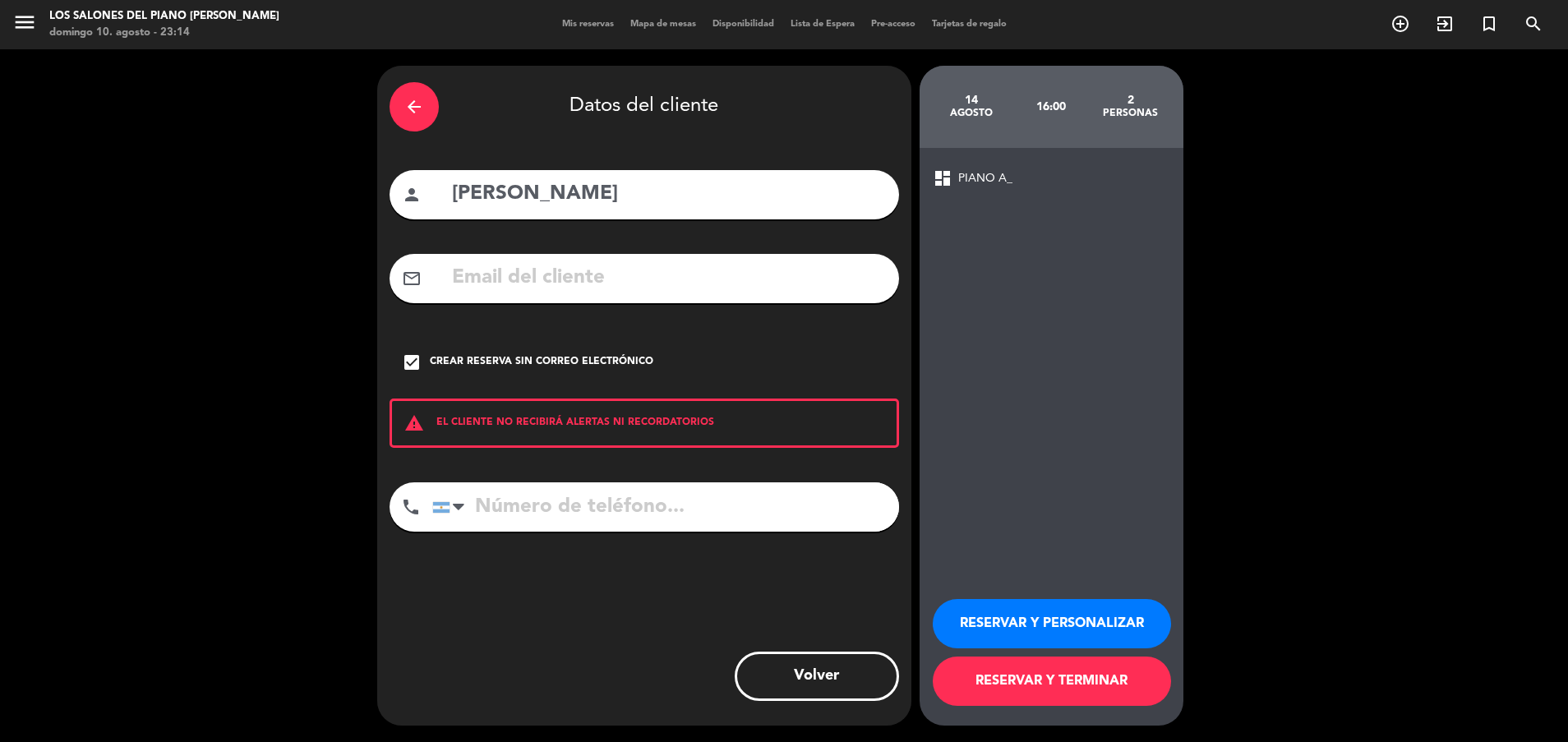
click at [999, 625] on button "RESERVAR Y PERSONALIZAR" at bounding box center [1051, 623] width 238 height 49
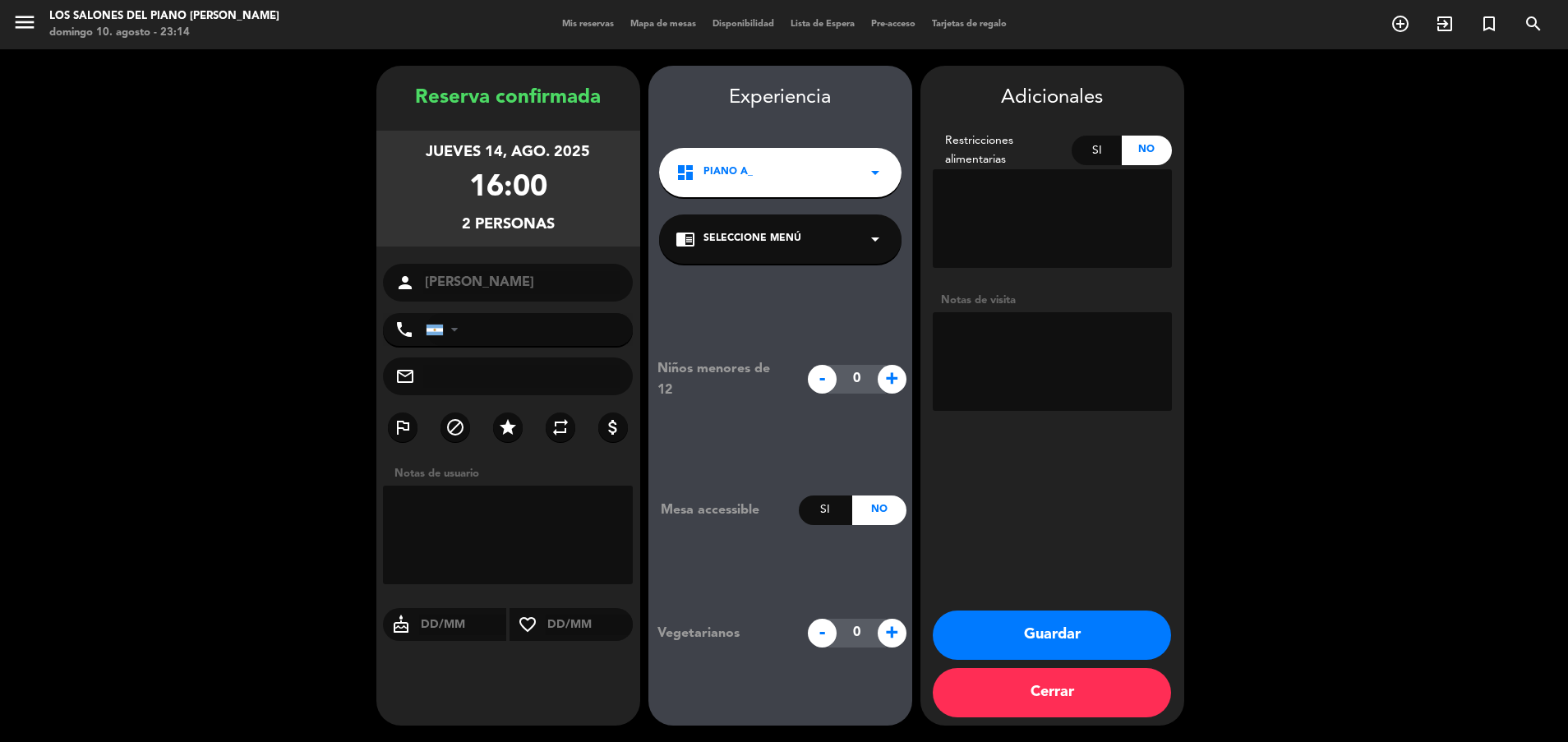
click at [1058, 376] on textarea at bounding box center [1051, 361] width 239 height 99
paste textarea "Código: 6Q3KEF26"
type textarea "Código: 6Q3KEF26"
click at [1005, 635] on button "Guardar" at bounding box center [1051, 635] width 238 height 49
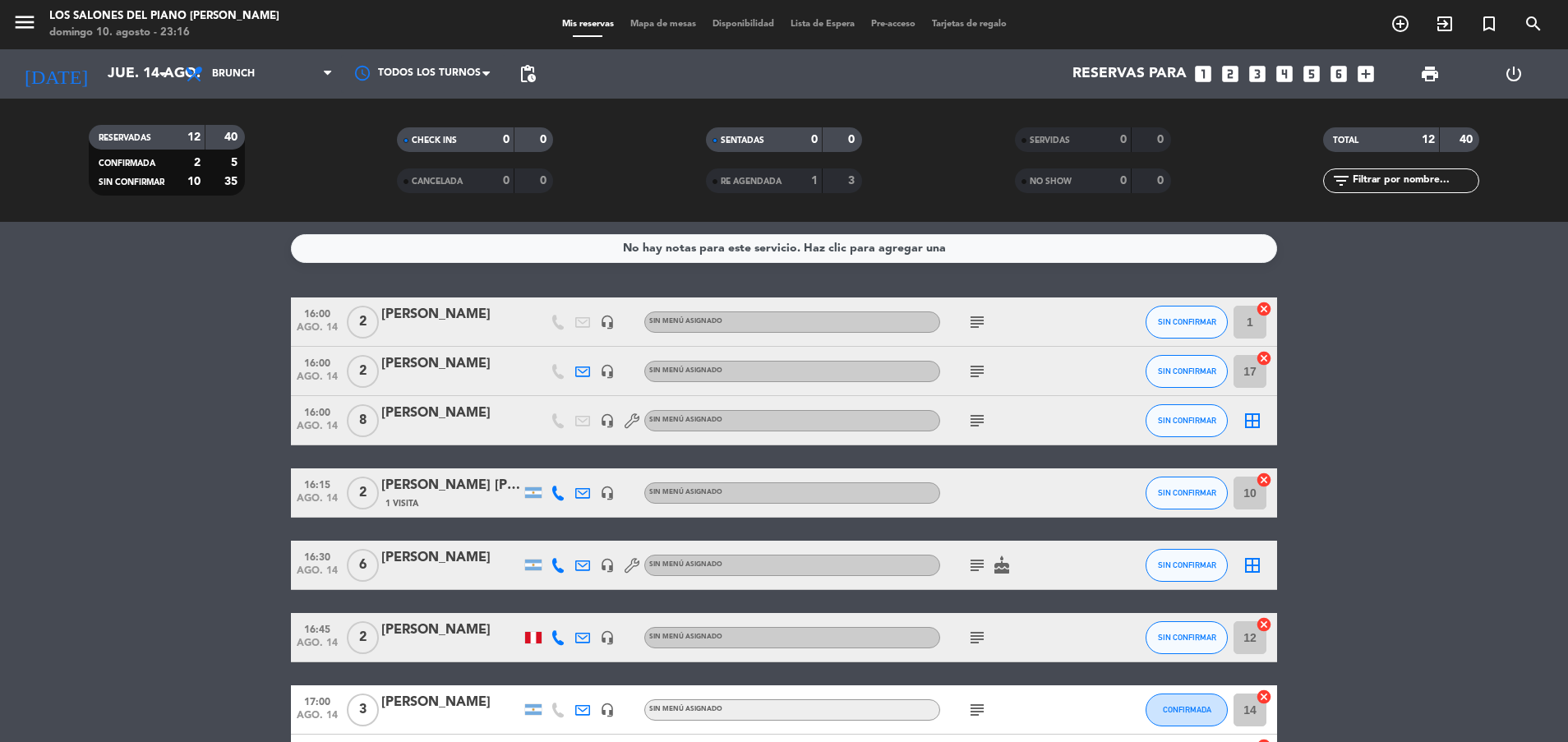
drag, startPoint x: 654, startPoint y: 430, endPoint x: 671, endPoint y: 342, distance: 89.6
click at [655, 418] on div "Sin menú asignado" at bounding box center [792, 420] width 296 height 21
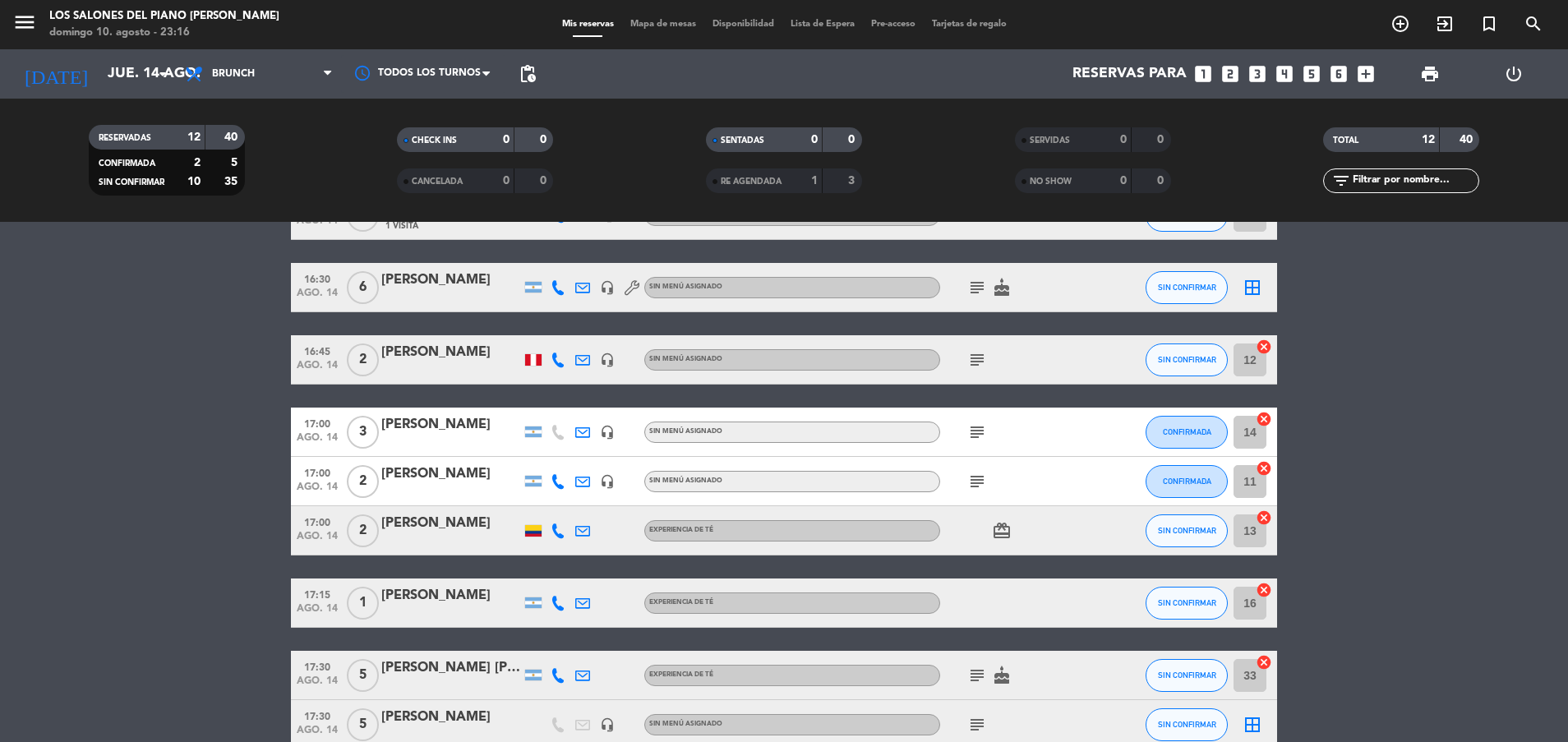
scroll to position [367, 0]
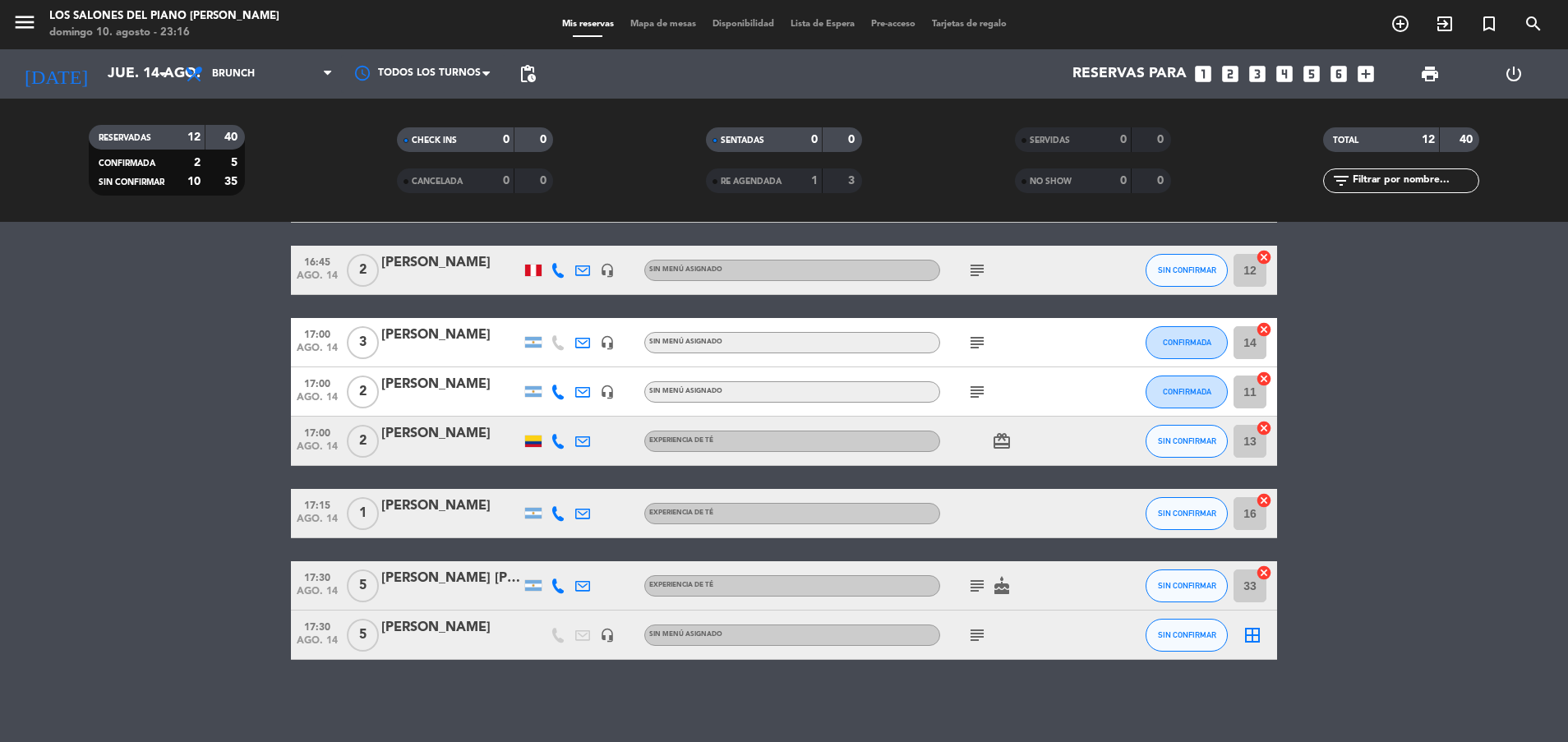
click at [977, 587] on icon "subject" at bounding box center [977, 586] width 20 height 20
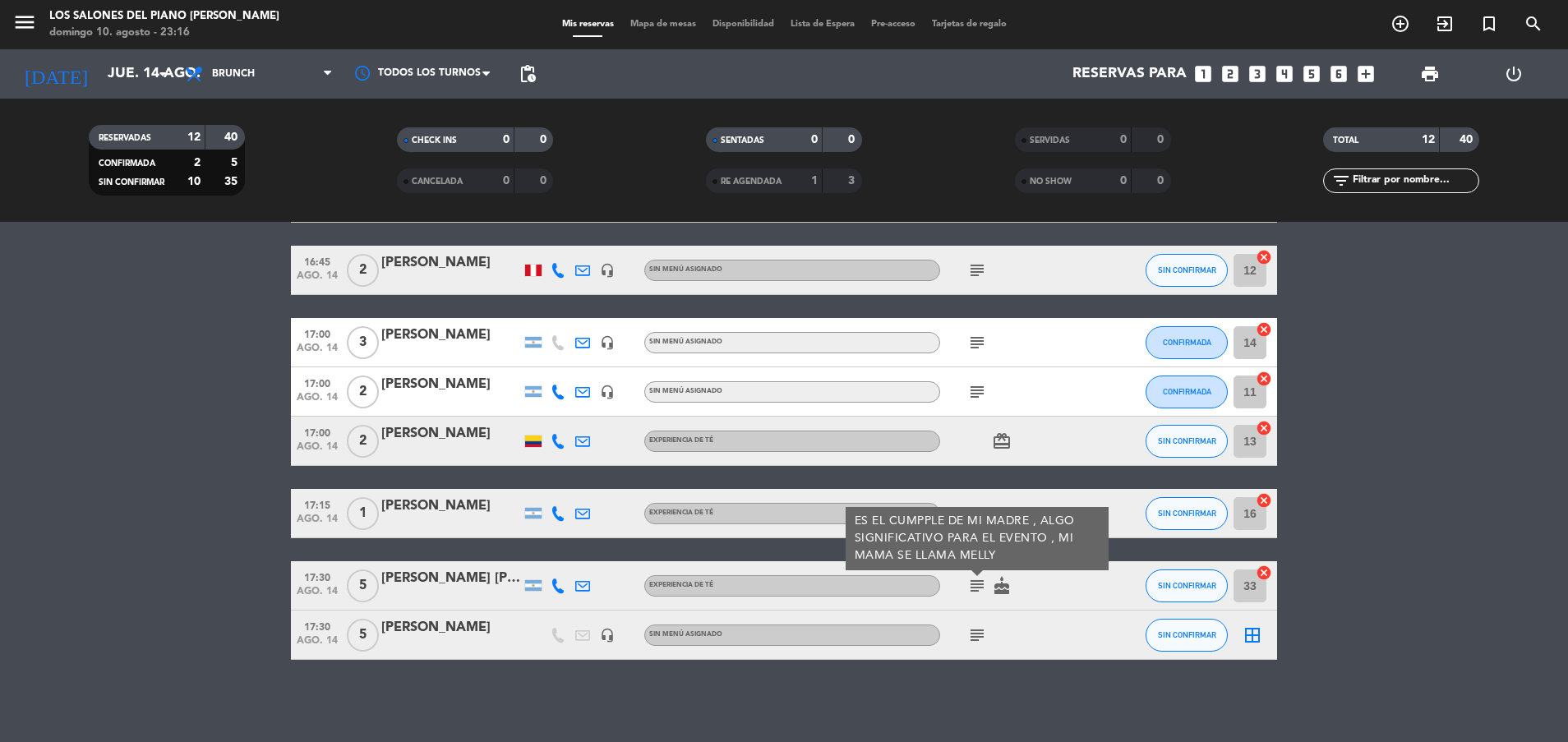
click at [977, 587] on icon "subject" at bounding box center [977, 586] width 20 height 20
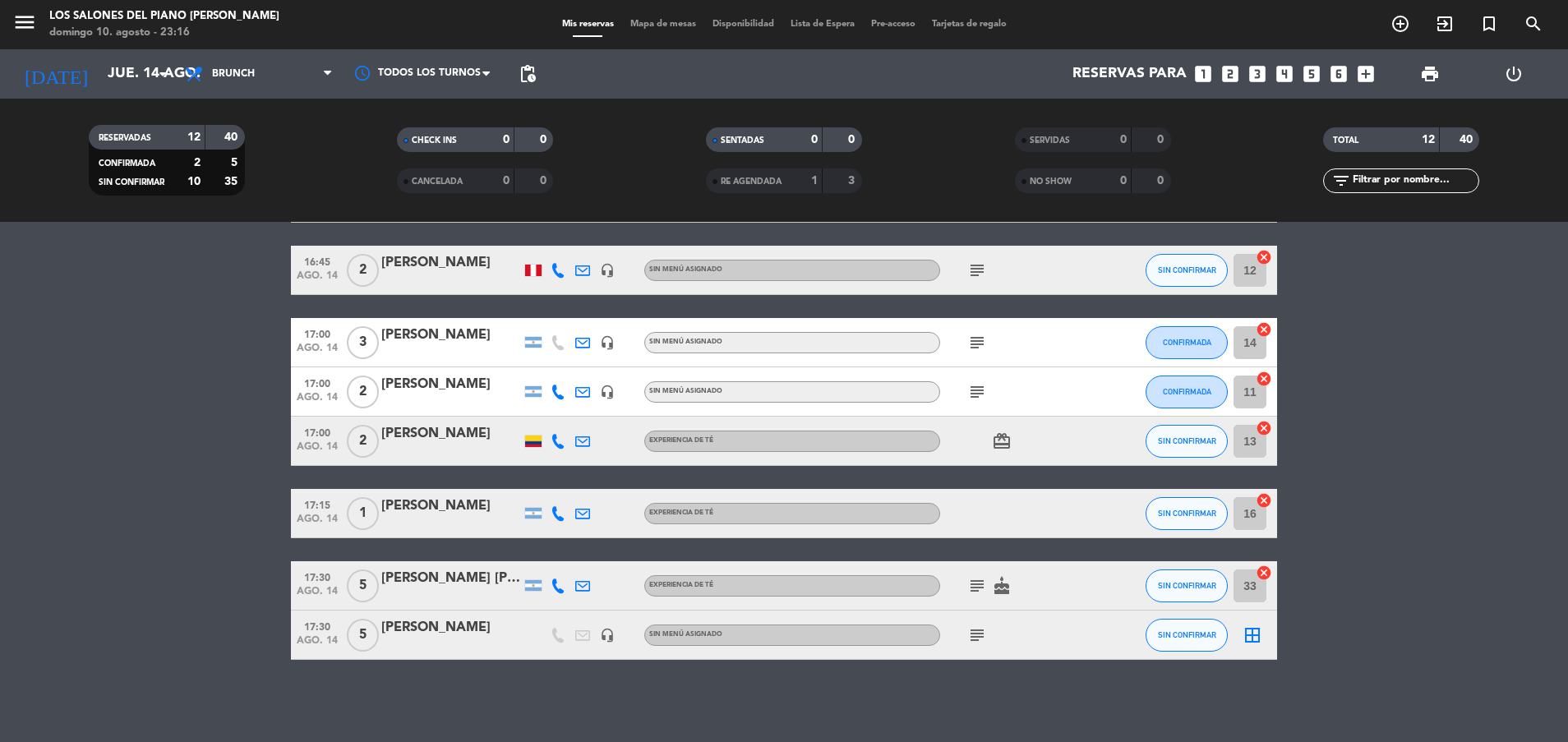
click at [977, 635] on icon "subject" at bounding box center [977, 636] width 20 height 20
